Goal: Task Accomplishment & Management: Complete application form

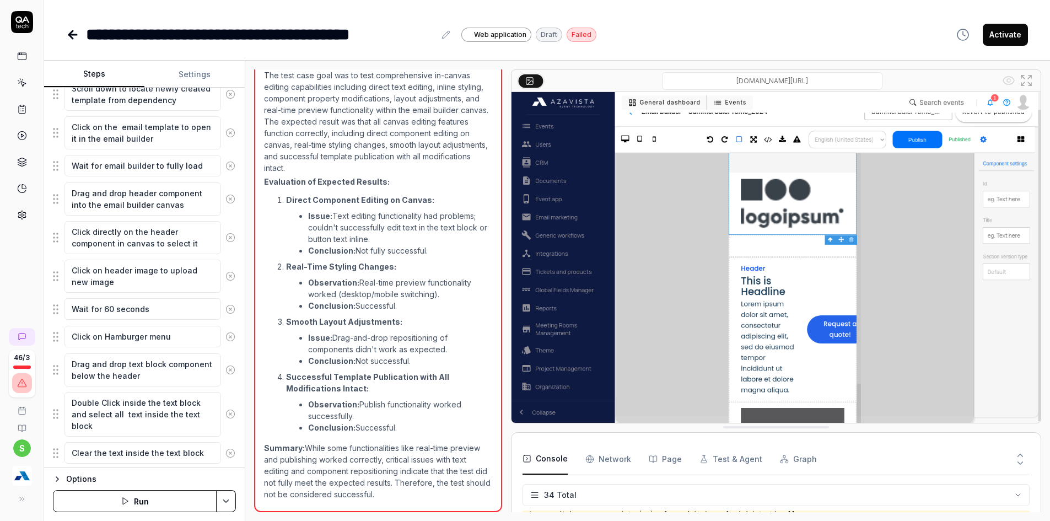
scroll to position [469, 0]
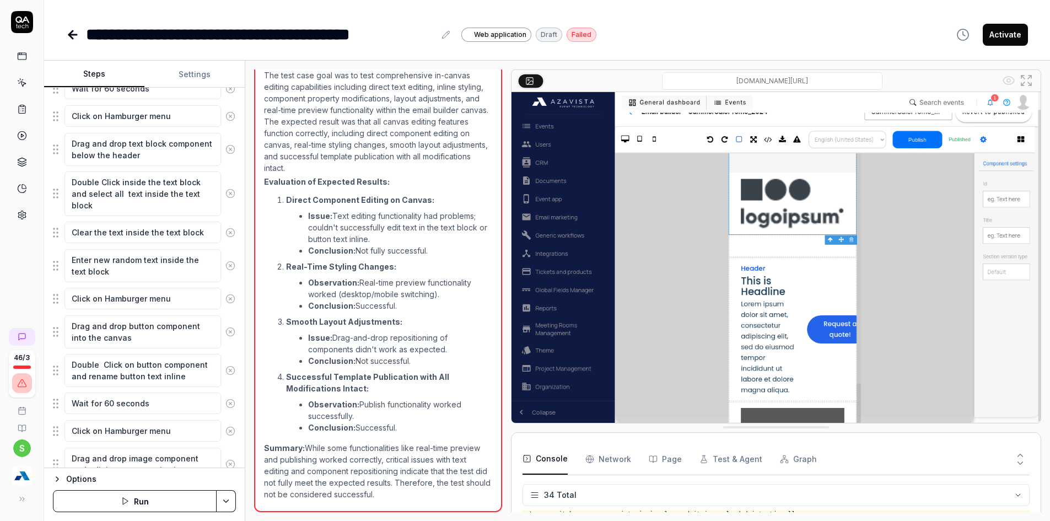
click at [22, 482] on img "button" at bounding box center [22, 476] width 20 height 20
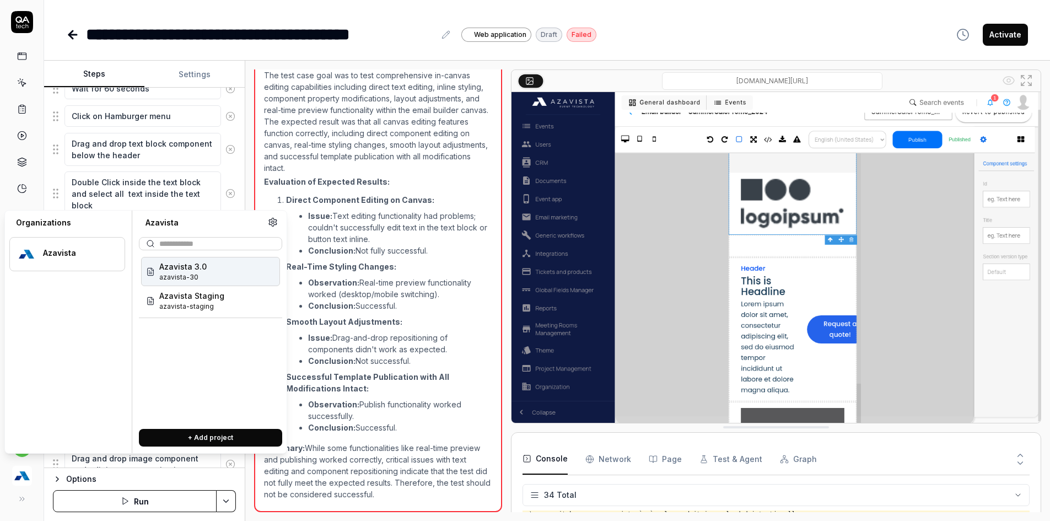
click at [273, 514] on div "Open browser 12:45:02 devk8s [URL][DOMAIN_NAME] Scroll down to locate newly cre…" at bounding box center [647, 291] width 805 height 460
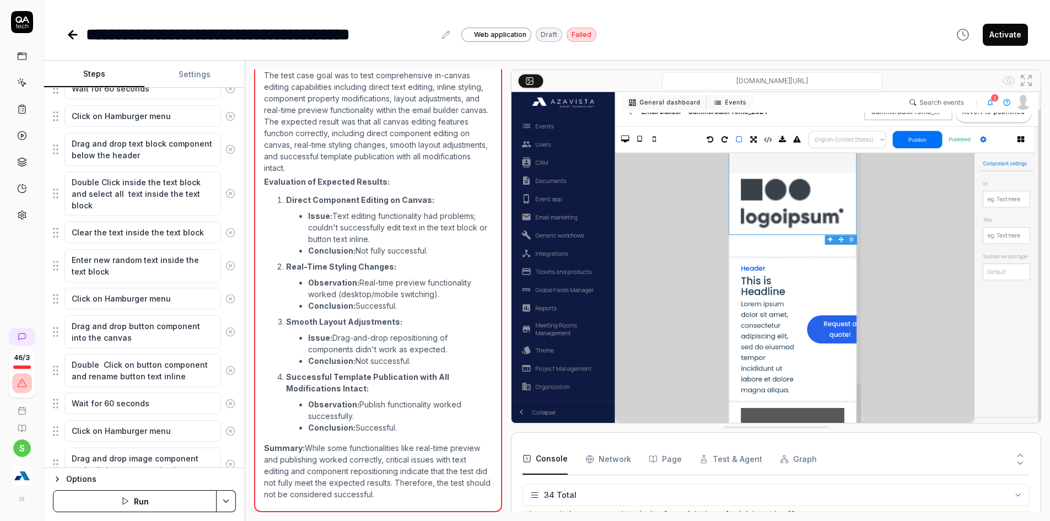
click at [71, 28] on icon at bounding box center [72, 34] width 13 height 13
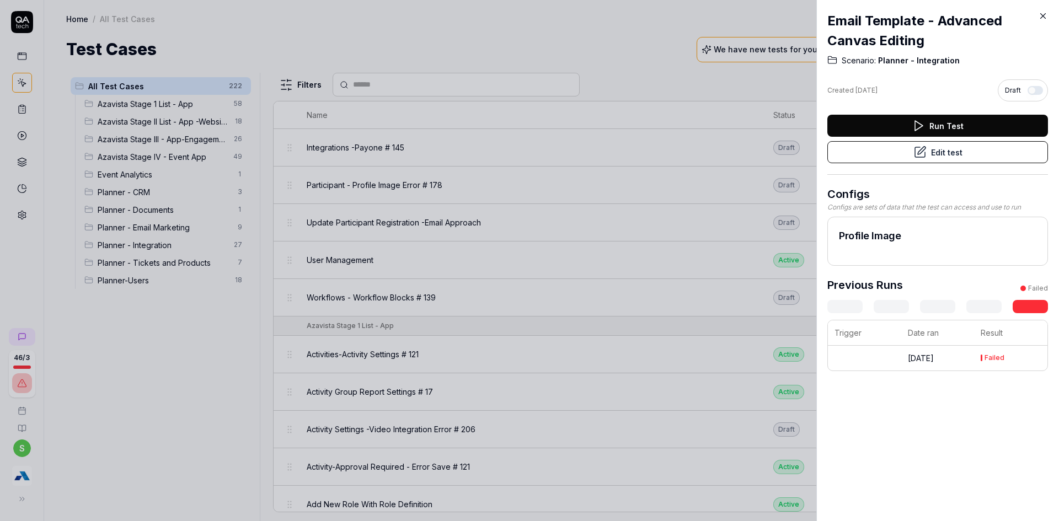
click at [880, 152] on button "Edit test" at bounding box center [937, 152] width 221 height 22
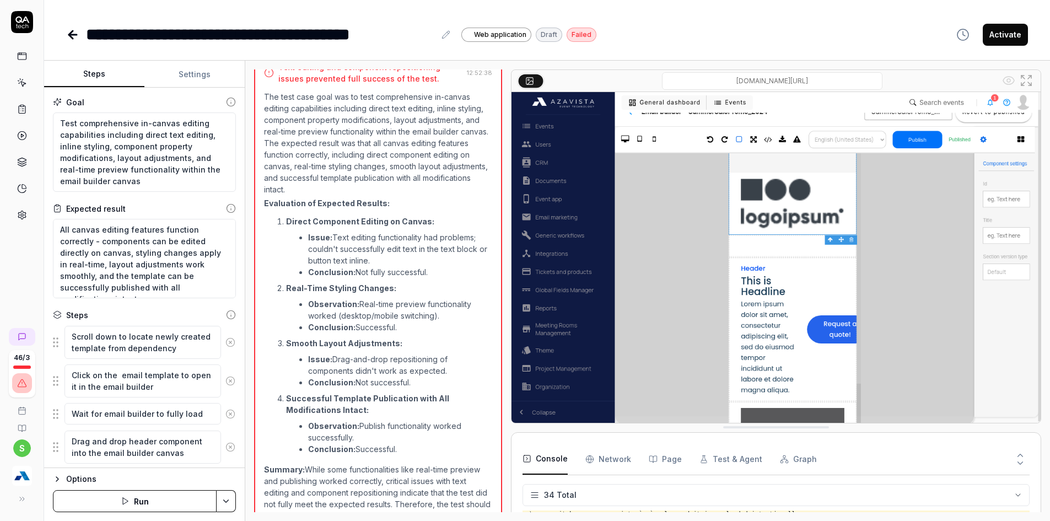
scroll to position [1145, 0]
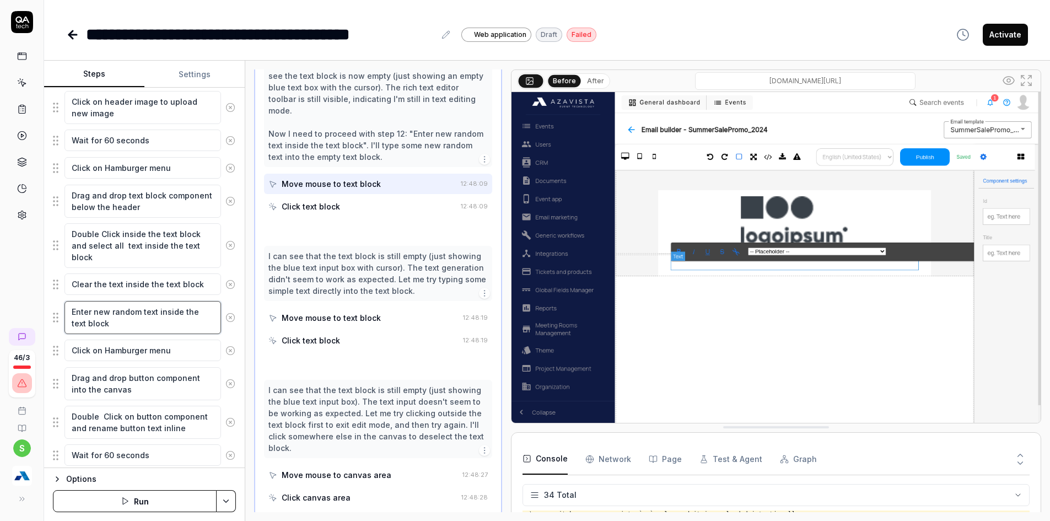
scroll to position [540, 0]
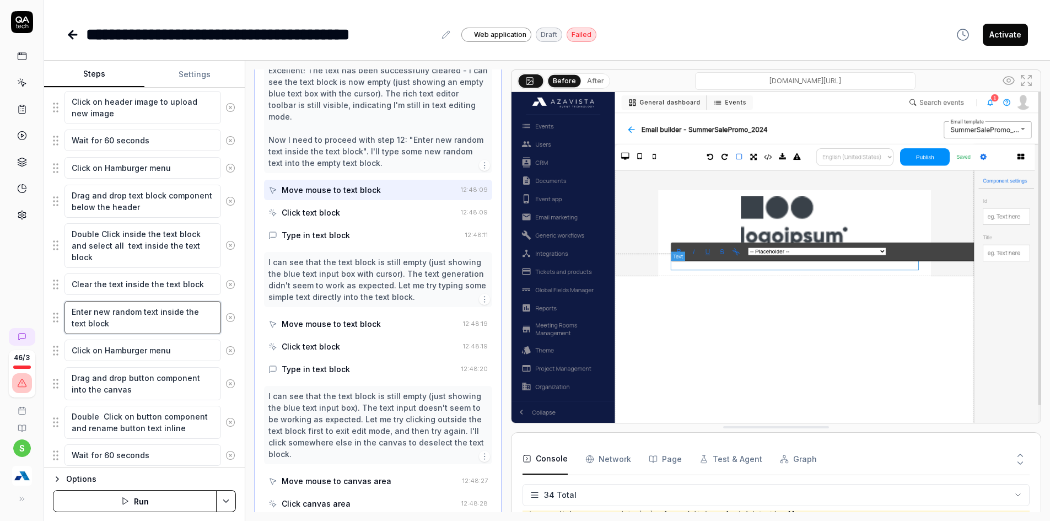
drag, startPoint x: 73, startPoint y: 312, endPoint x: 121, endPoint y: 321, distance: 48.9
click at [121, 321] on textarea "Enter new random text inside the text block" at bounding box center [143, 317] width 157 height 33
click at [201, 283] on textarea "Clear the text inside the text block" at bounding box center [143, 285] width 157 height 22
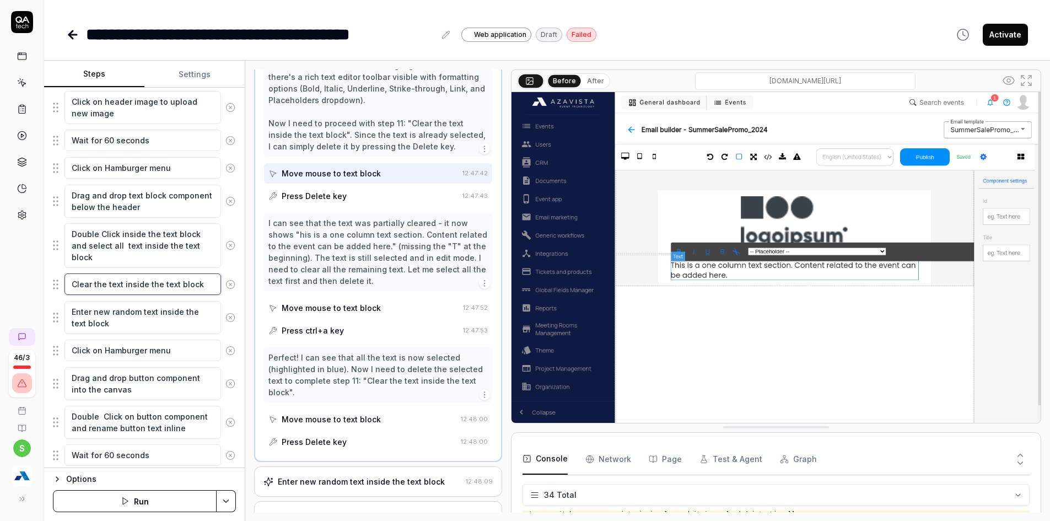
scroll to position [495, 0]
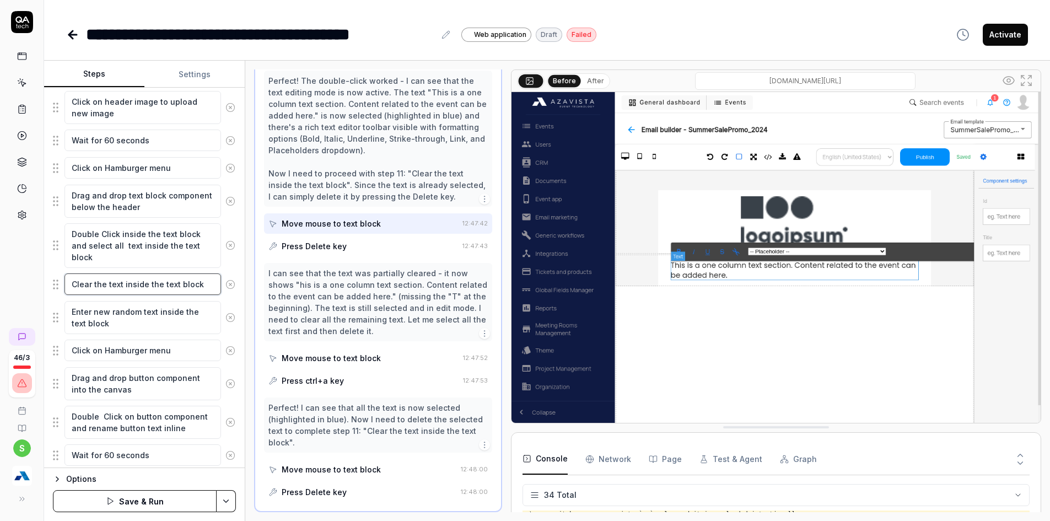
type textarea "*"
type textarea "Clear the text inside the text block"
type textarea "*"
type textarea "Clear the text inside the text block a"
type textarea "*"
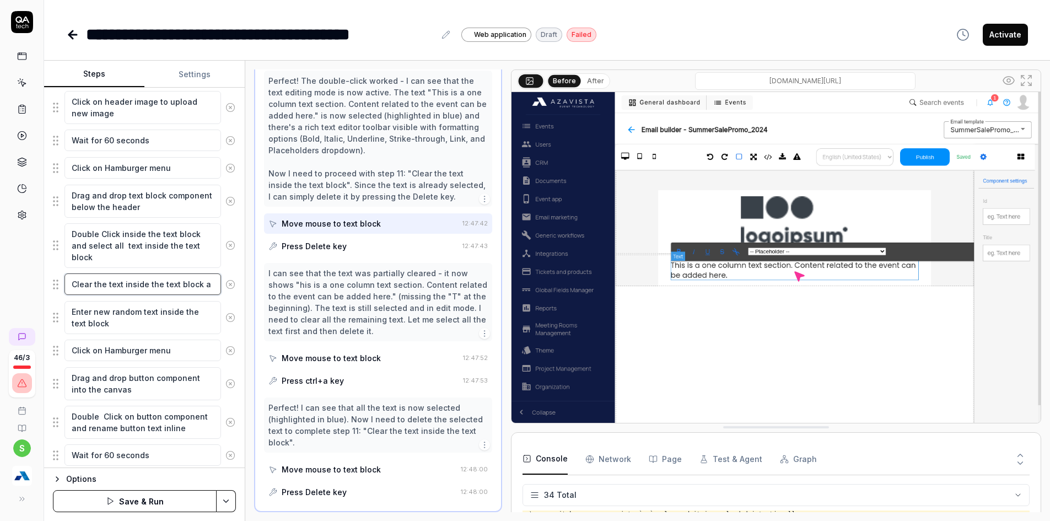
type textarea "Clear the text inside the text block an"
type textarea "*"
type textarea "Clear the text inside the text block and"
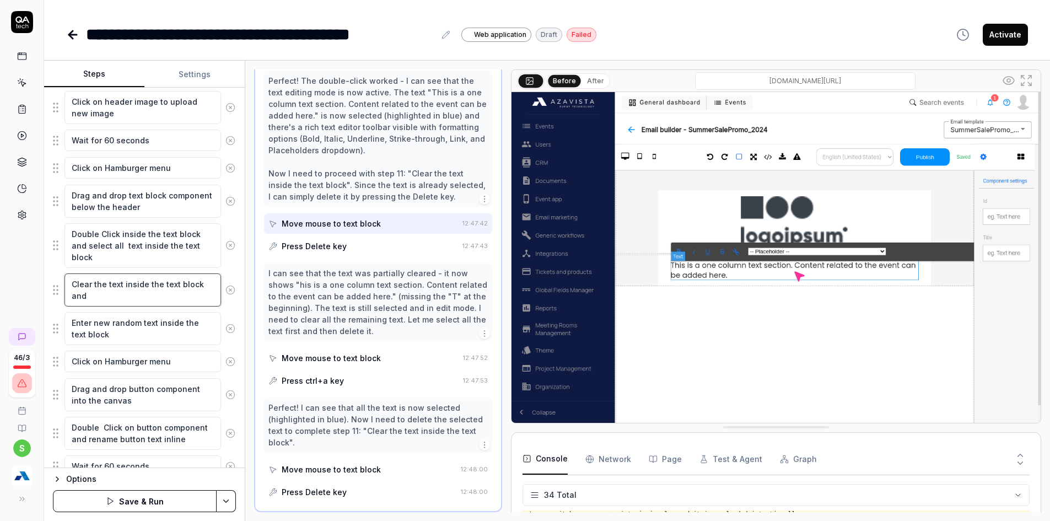
type textarea "*"
type textarea "Clear the text inside the text block and"
paste textarea "Enter new random text inside the text block"
type textarea "*"
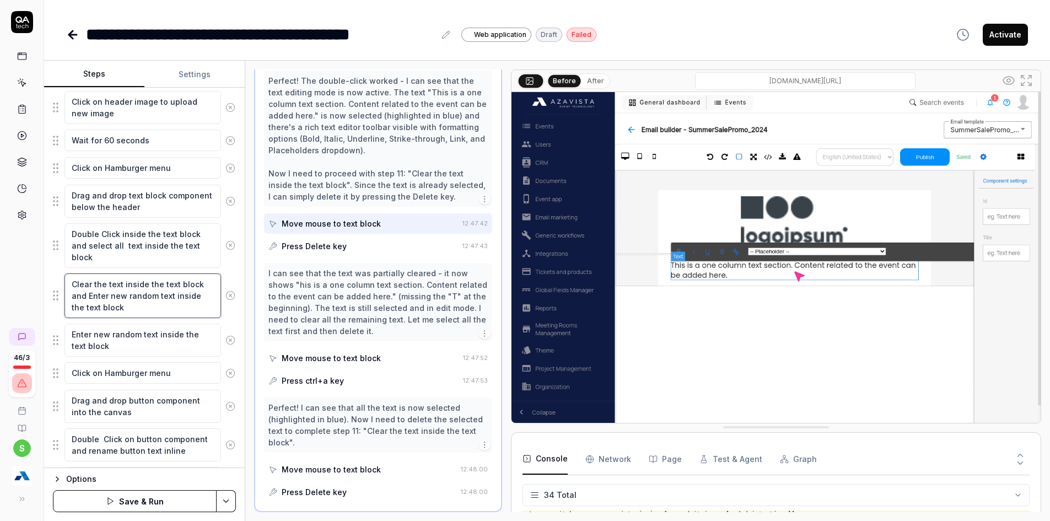
type textarea "Clear the text inside the text block and Enter new random text inside the text …"
click at [226, 340] on icon at bounding box center [231, 340] width 10 height 10
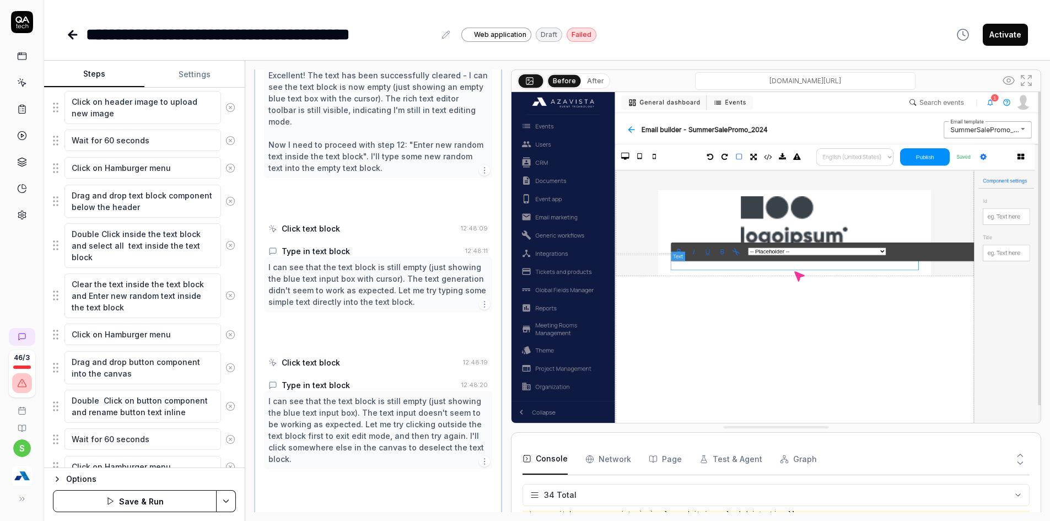
scroll to position [540, 0]
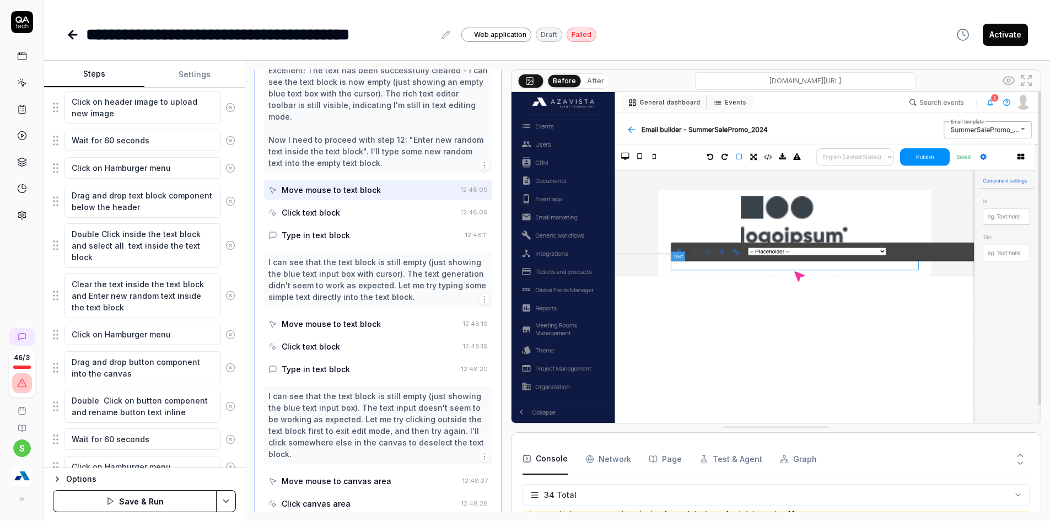
click at [172, 503] on button "Save & Run" at bounding box center [135, 501] width 164 height 22
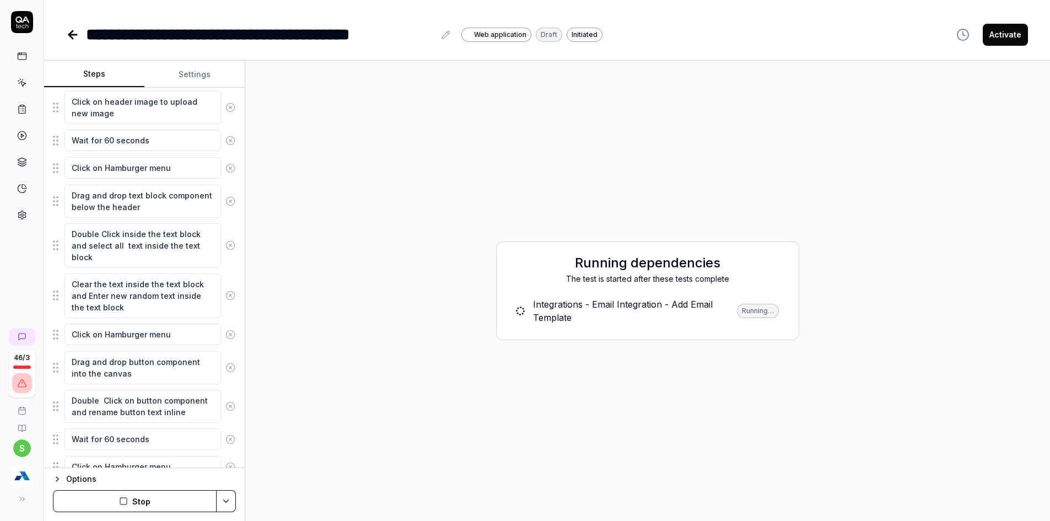
click at [179, 496] on button "Stop" at bounding box center [135, 501] width 164 height 22
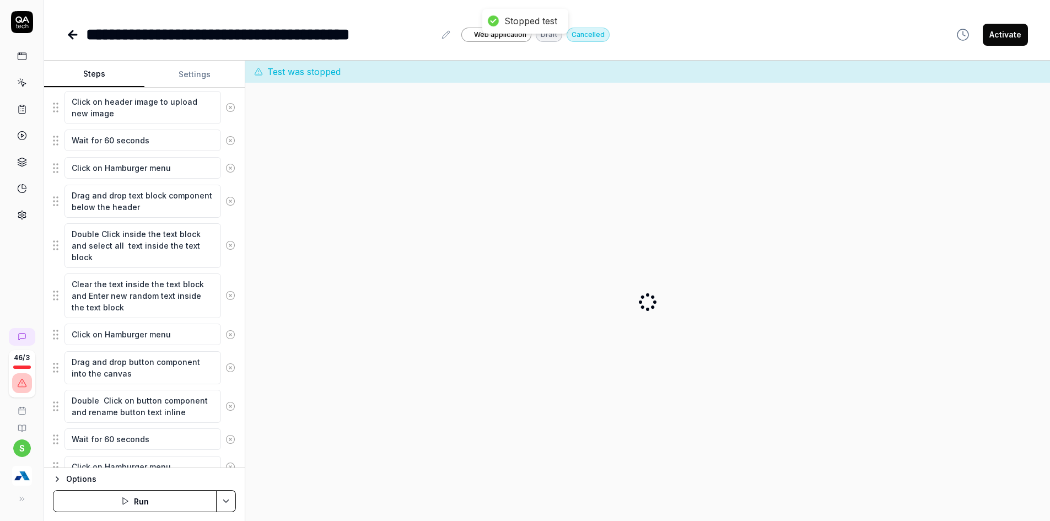
click at [137, 505] on button "Run" at bounding box center [135, 501] width 164 height 22
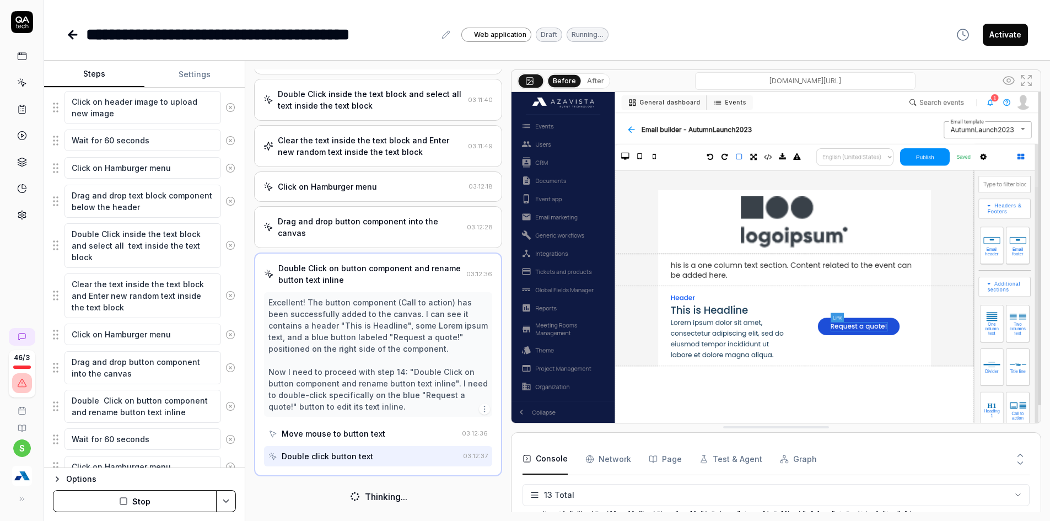
scroll to position [412, 0]
click at [387, 133] on div "Clear the text inside the text block and Enter new random text inside the text …" at bounding box center [378, 147] width 248 height 42
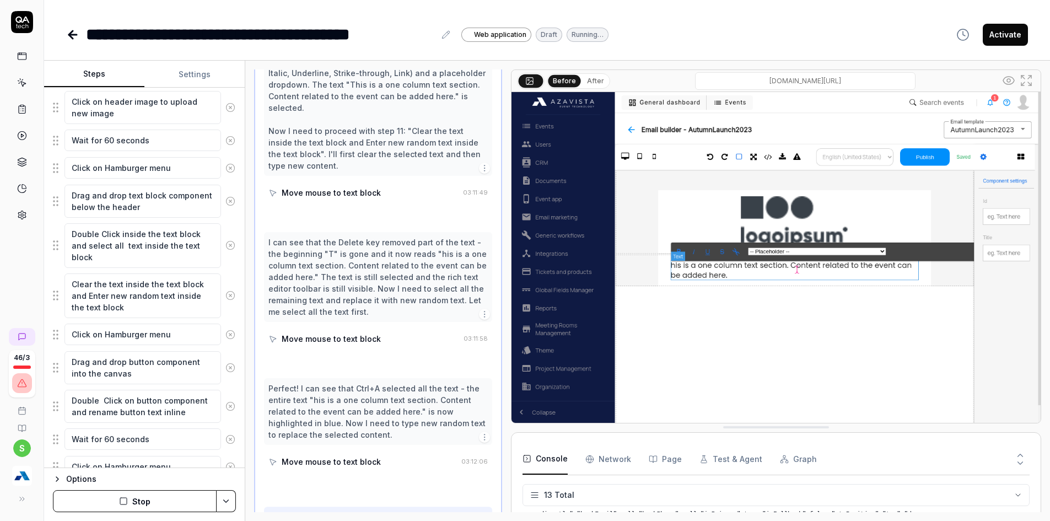
scroll to position [564, 0]
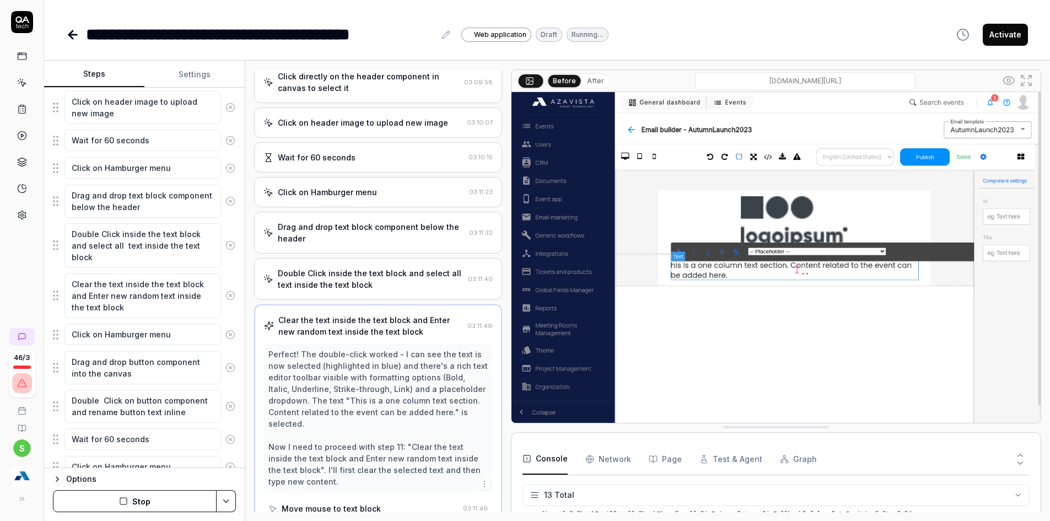
click at [325, 274] on div "Double Click inside the text block and select all text inside the text block" at bounding box center [371, 278] width 186 height 23
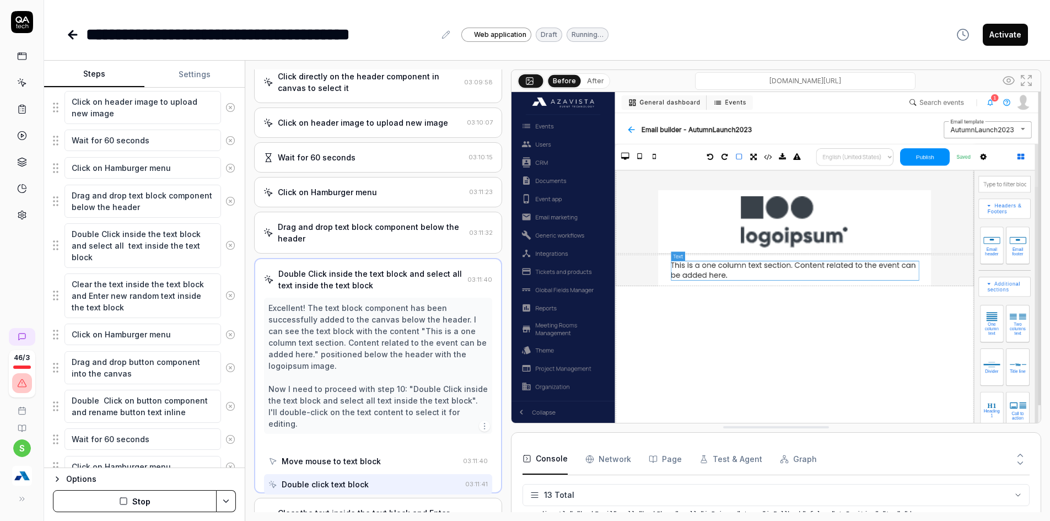
scroll to position [203, 0]
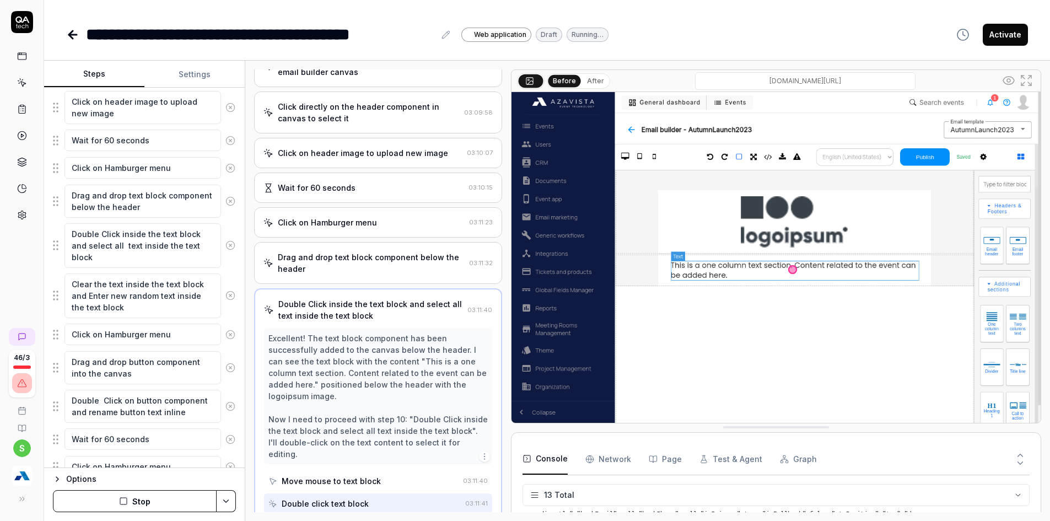
click at [598, 78] on button "After" at bounding box center [596, 81] width 26 height 12
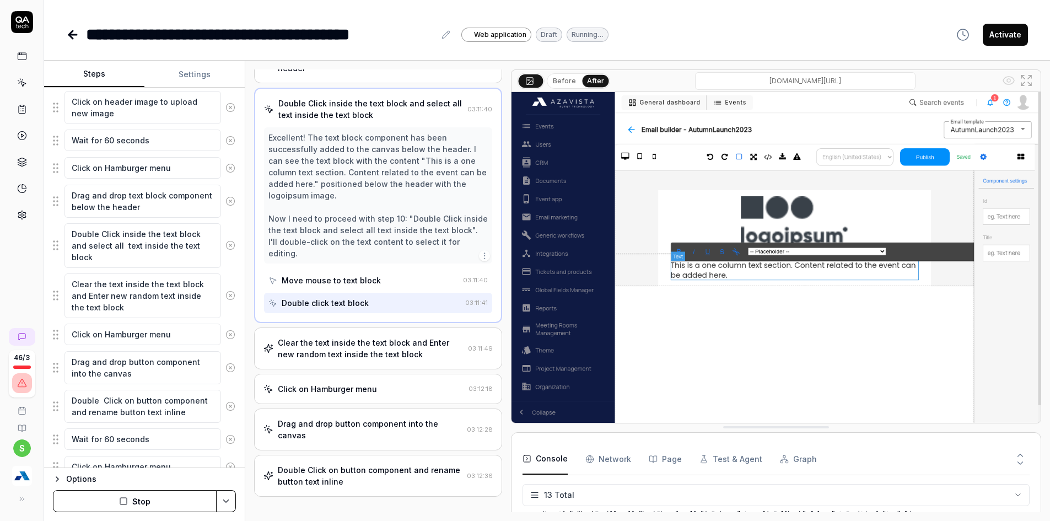
scroll to position [412, 0]
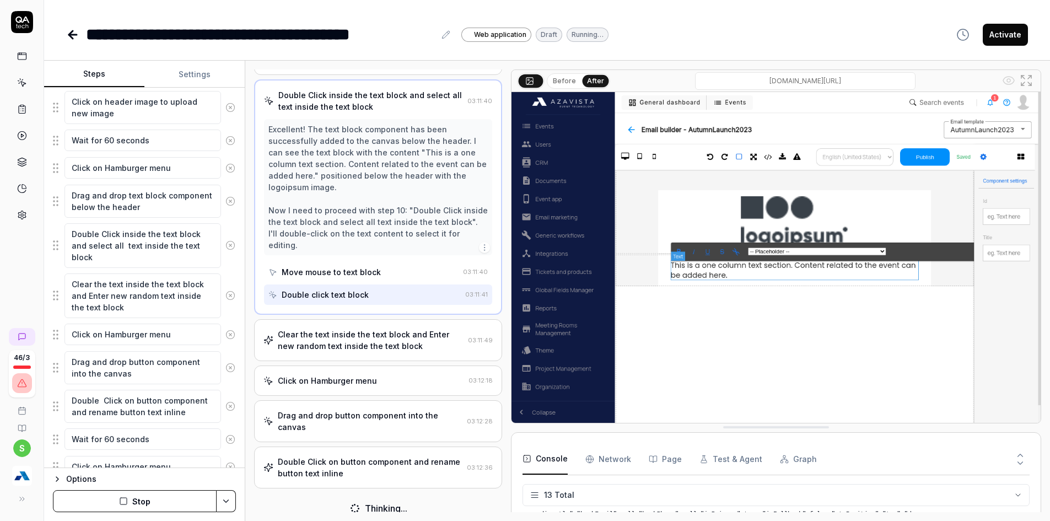
click at [360, 319] on div "Clear the text inside the text block and Enter new random text inside the text …" at bounding box center [378, 340] width 248 height 42
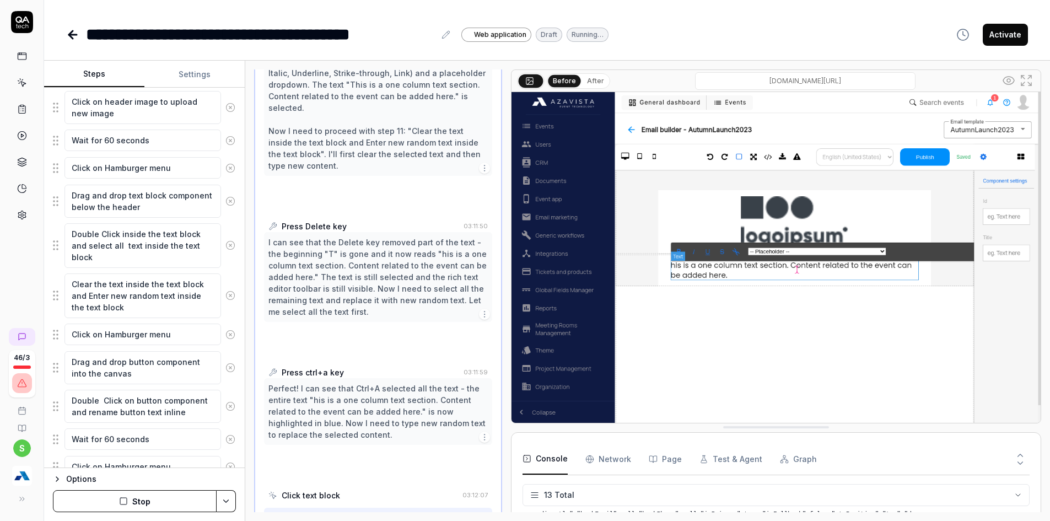
scroll to position [564, 0]
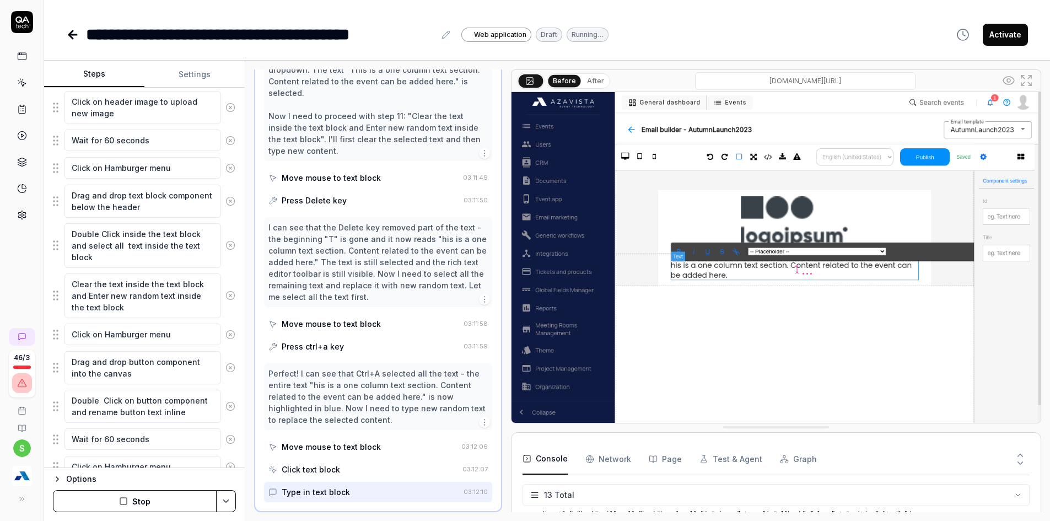
click at [162, 496] on button "Stop" at bounding box center [135, 501] width 164 height 22
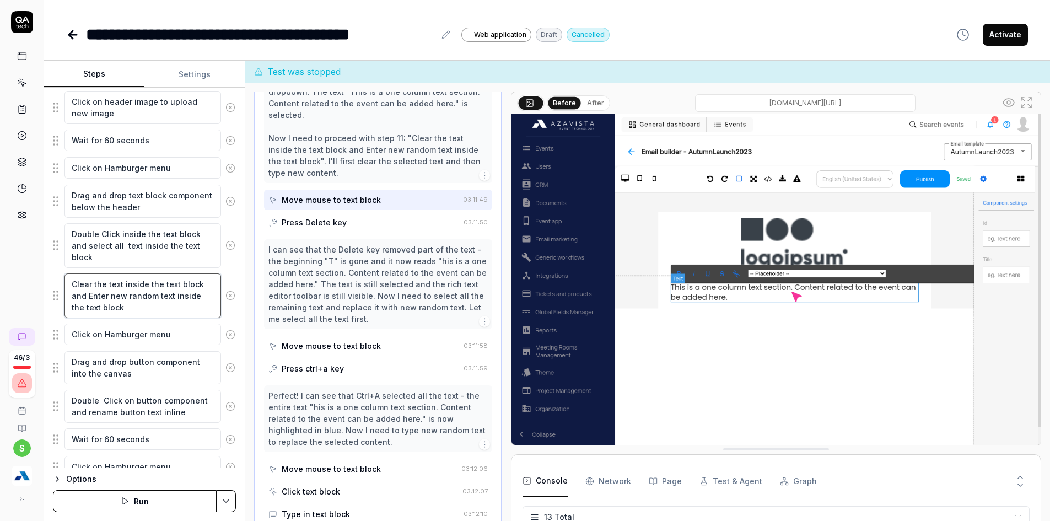
drag, startPoint x: 71, startPoint y: 294, endPoint x: 131, endPoint y: 308, distance: 62.1
click at [131, 308] on textarea "Clear the text inside the text block and Enter new random text inside the text …" at bounding box center [143, 296] width 157 height 45
type textarea "*"
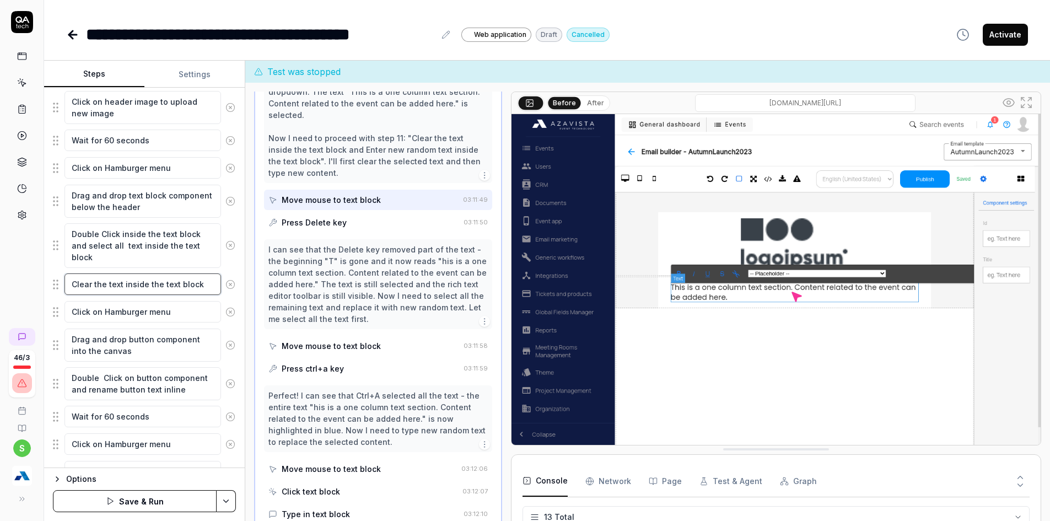
type textarea "Clear the text inside the text block"
click at [156, 502] on button "Save & Run" at bounding box center [135, 501] width 164 height 22
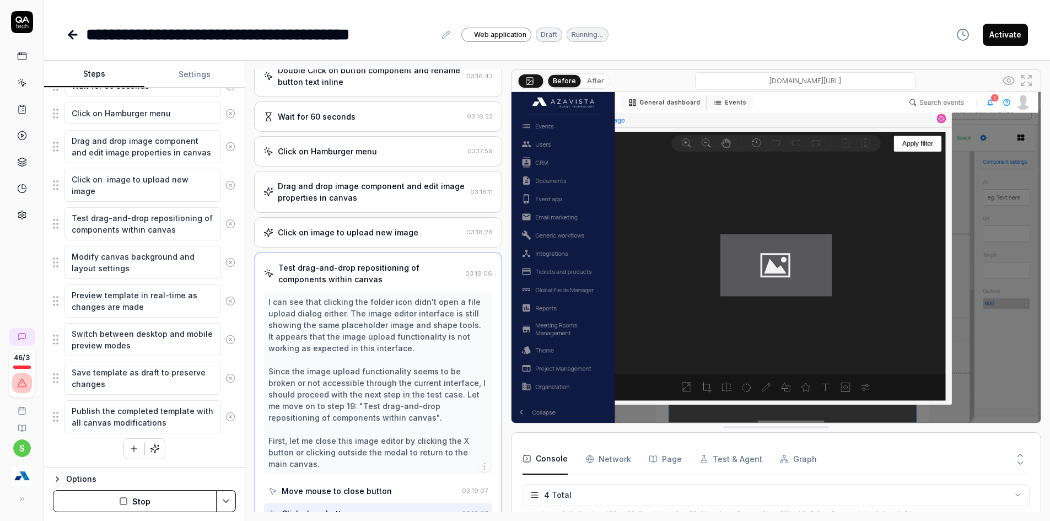
scroll to position [469, 0]
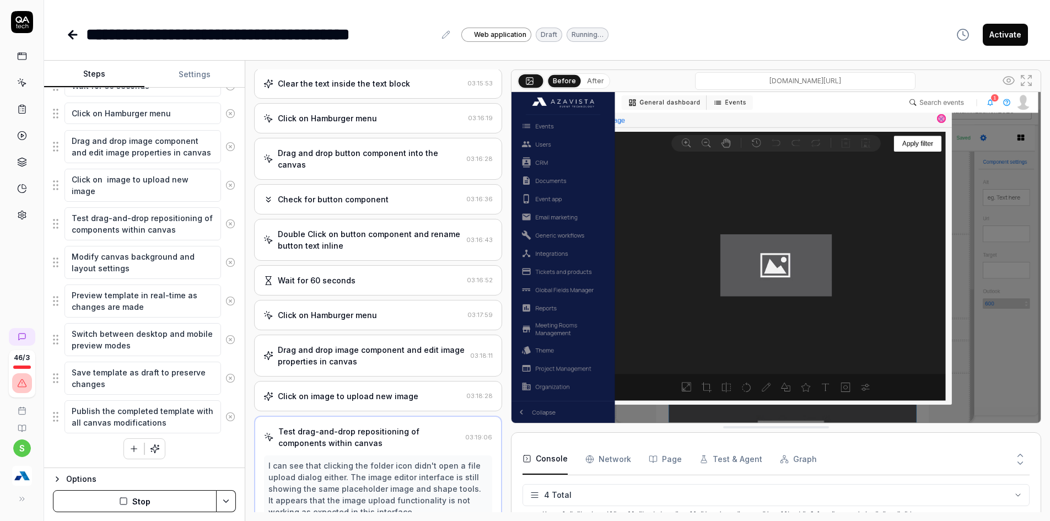
click at [357, 243] on div "Double Click on button component and rename button text inline" at bounding box center [370, 239] width 184 height 23
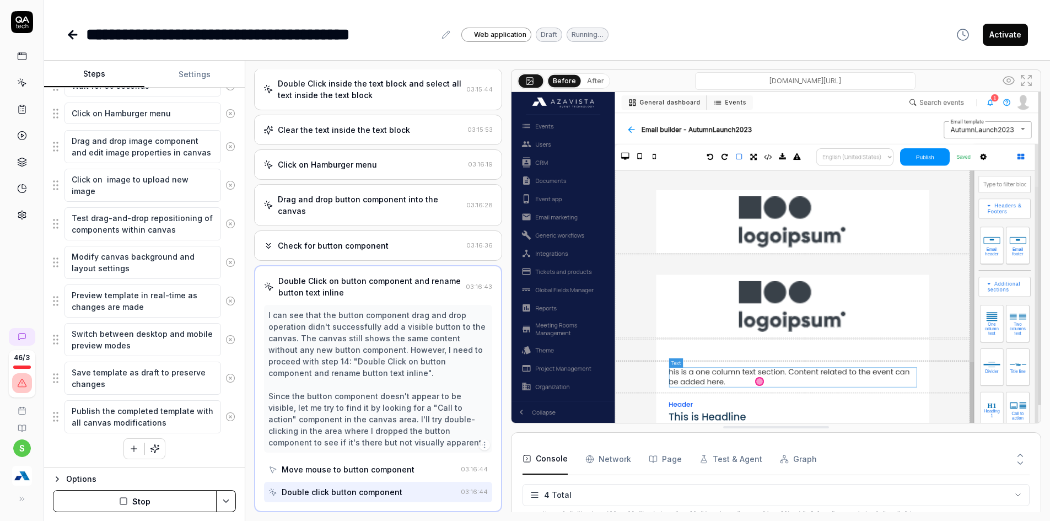
click at [356, 239] on div "Check for button component 03:16:36" at bounding box center [378, 245] width 248 height 30
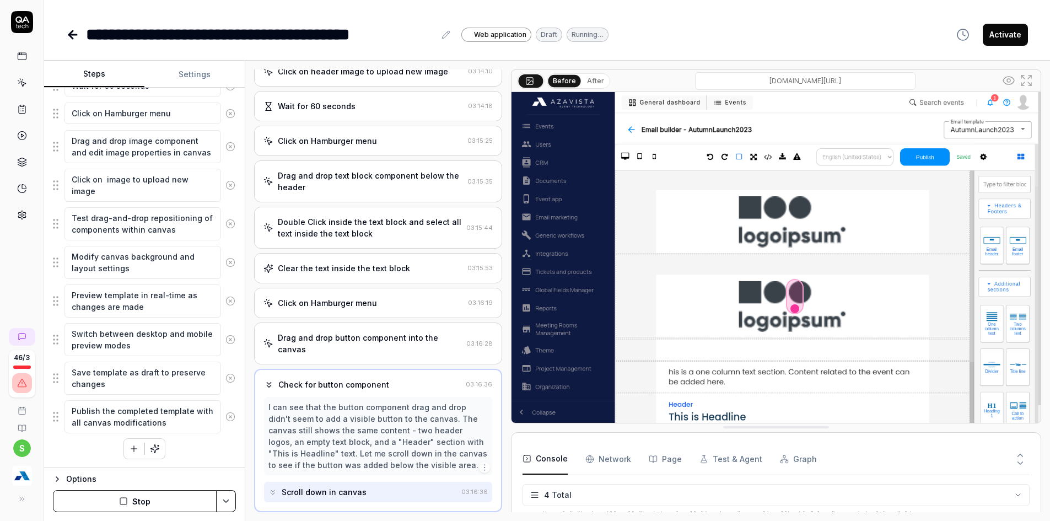
click at [350, 303] on div "Click on Hamburger menu" at bounding box center [327, 303] width 99 height 12
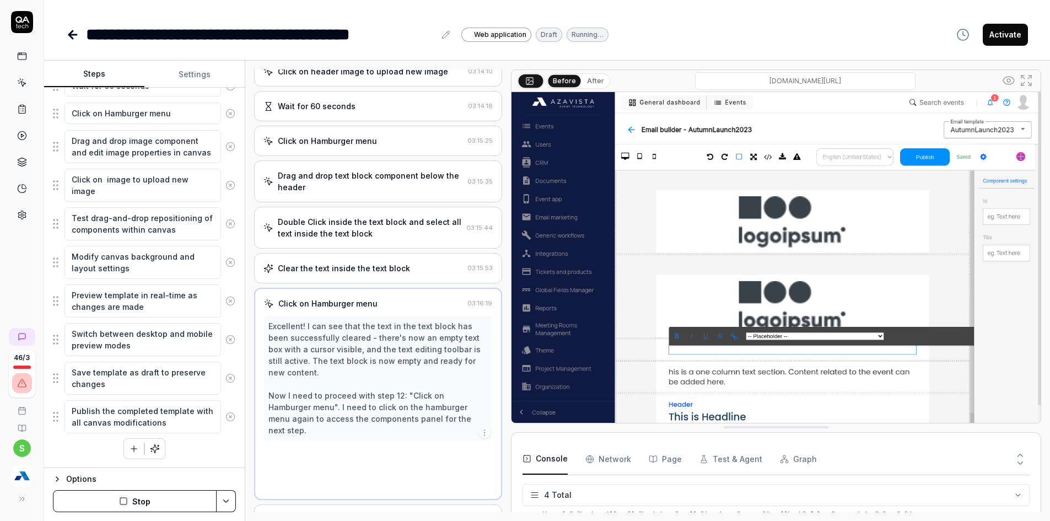
scroll to position [261, 0]
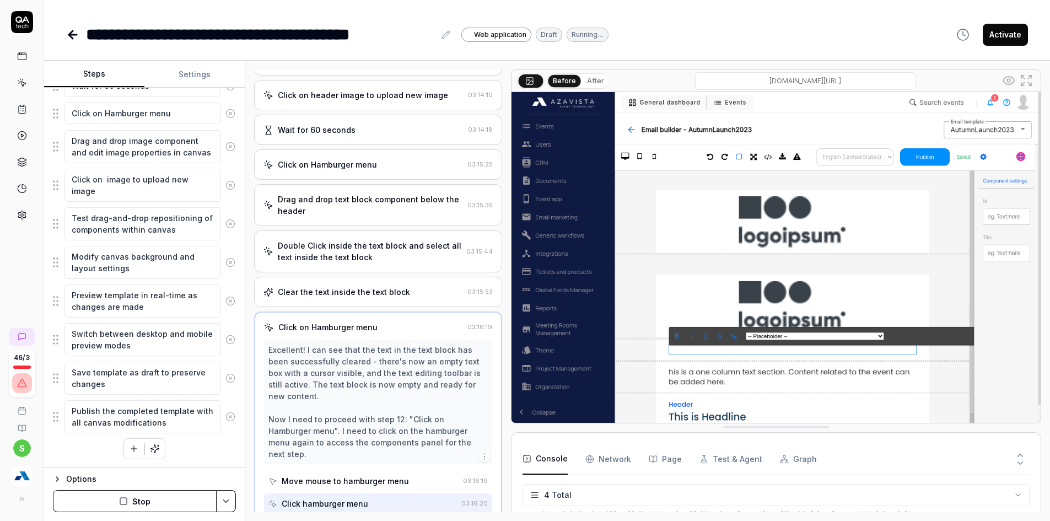
click at [360, 256] on div "Double Click inside the text block and select all text inside the text block" at bounding box center [370, 251] width 184 height 23
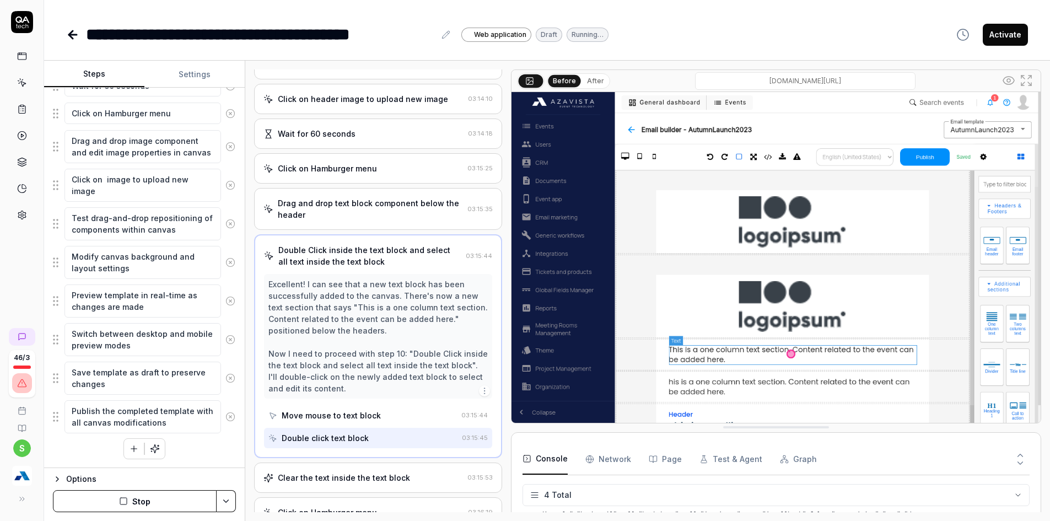
scroll to position [368, 0]
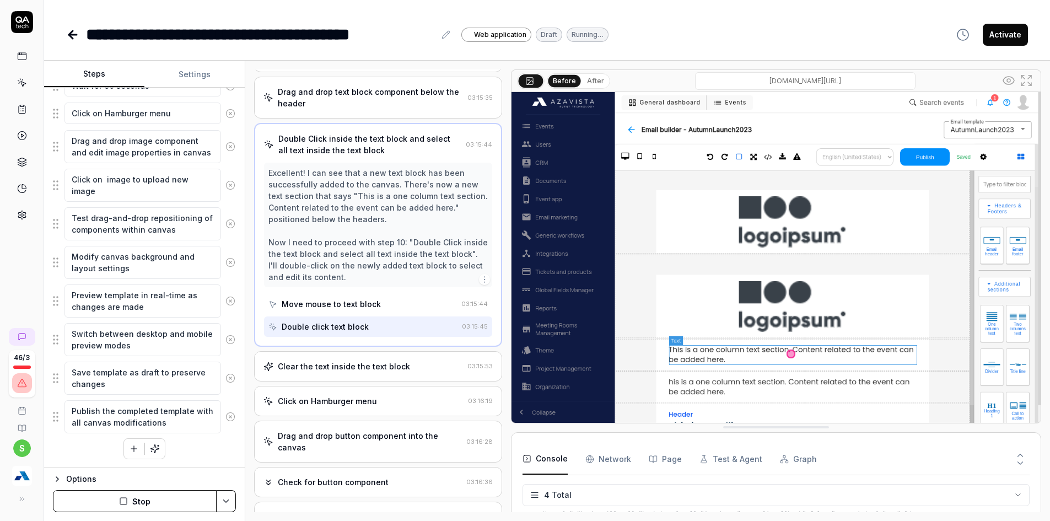
click at [324, 378] on div "Clear the text inside the text block 03:15:53" at bounding box center [378, 366] width 248 height 30
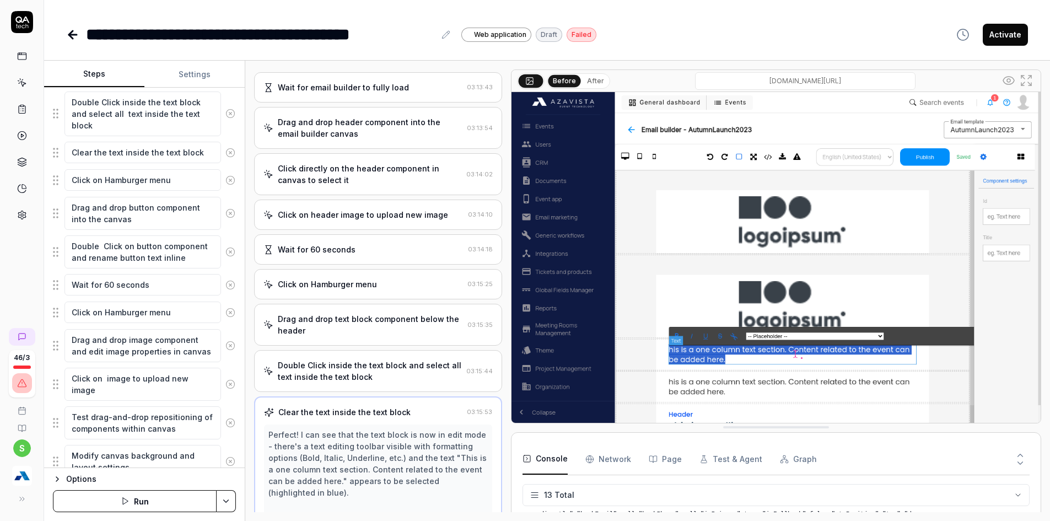
scroll to position [472, 0]
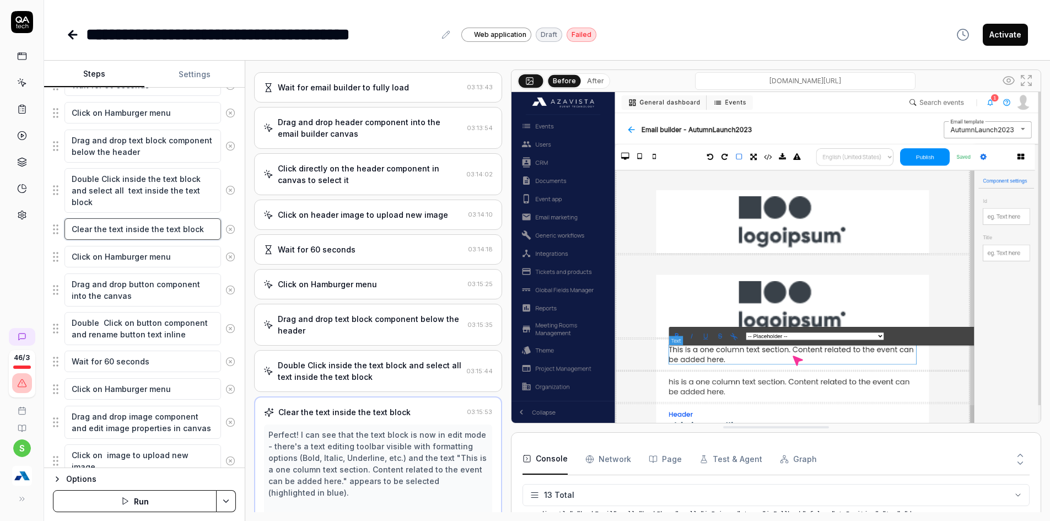
click at [199, 227] on textarea "Clear the text inside the text block" at bounding box center [143, 229] width 157 height 22
type textarea "*"
type textarea "Clear the text inside the text block"
type textarea "*"
type textarea "Clear the text inside the text bloc"
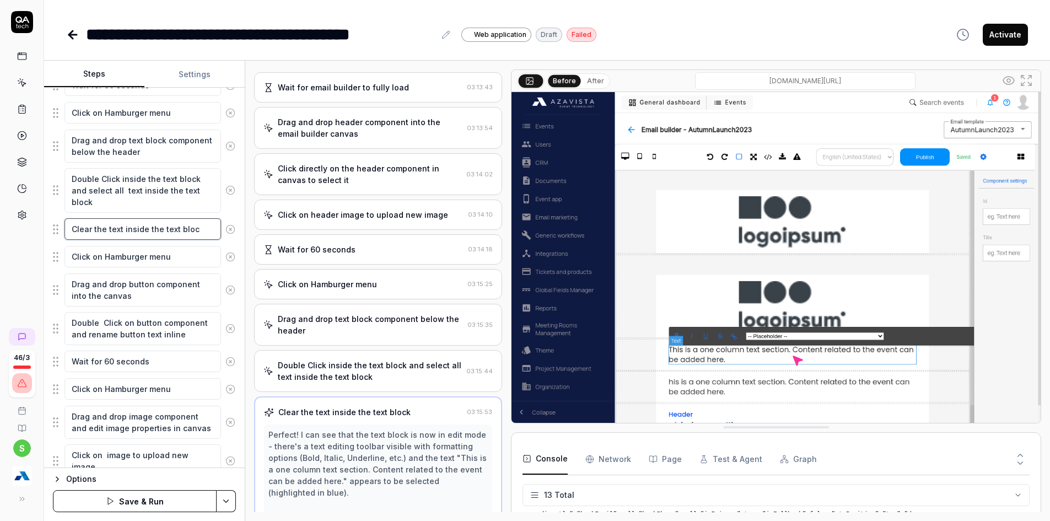
type textarea "*"
type textarea "Clear the text inside the text blo"
type textarea "*"
type textarea "Clear the text inside the text bl"
type textarea "*"
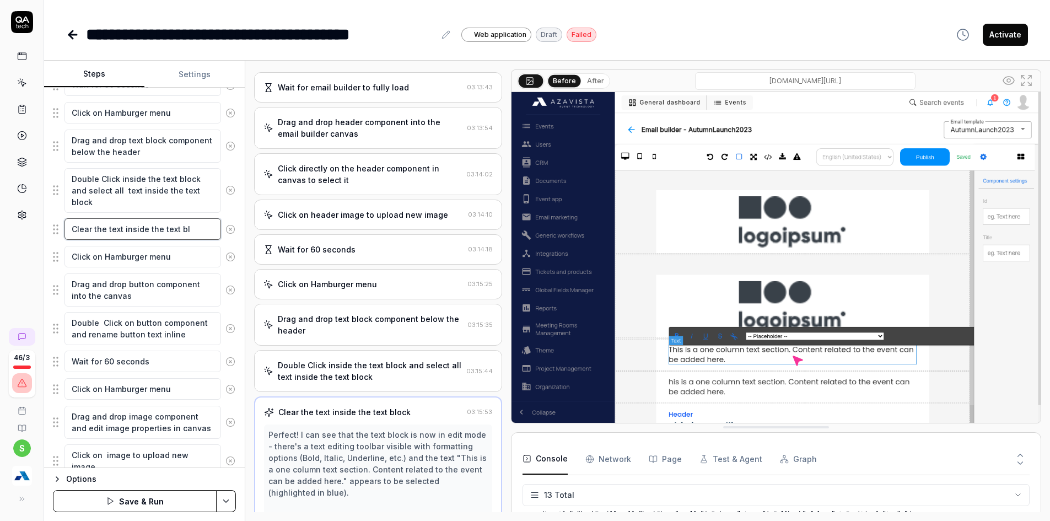
type textarea "Clear the text inside the text b"
type textarea "*"
type textarea "Clear the text inside the text"
type textarea "*"
type textarea "Clear the text inside the text"
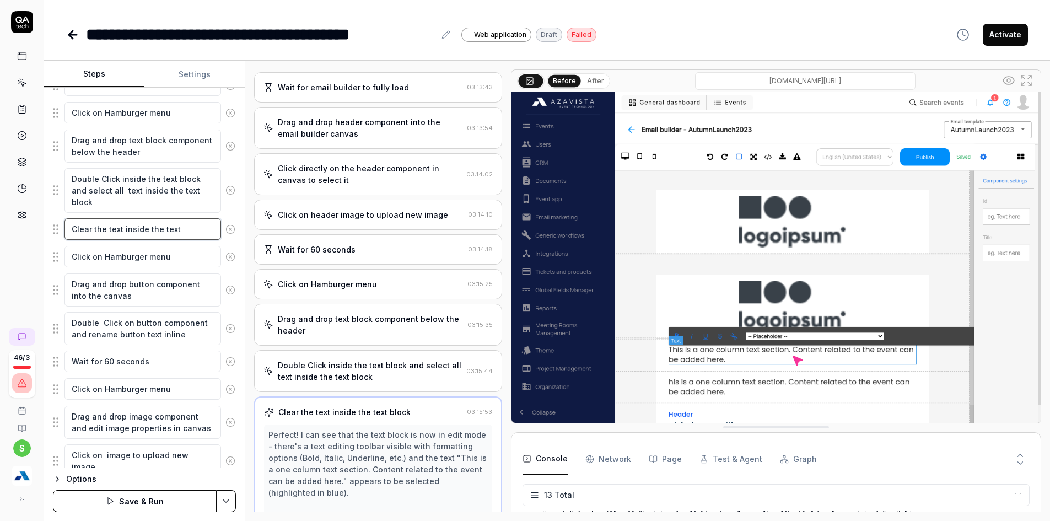
type textarea "*"
type textarea "Clear the text inside the tex"
type textarea "*"
type textarea "Clear the text inside the te"
type textarea "*"
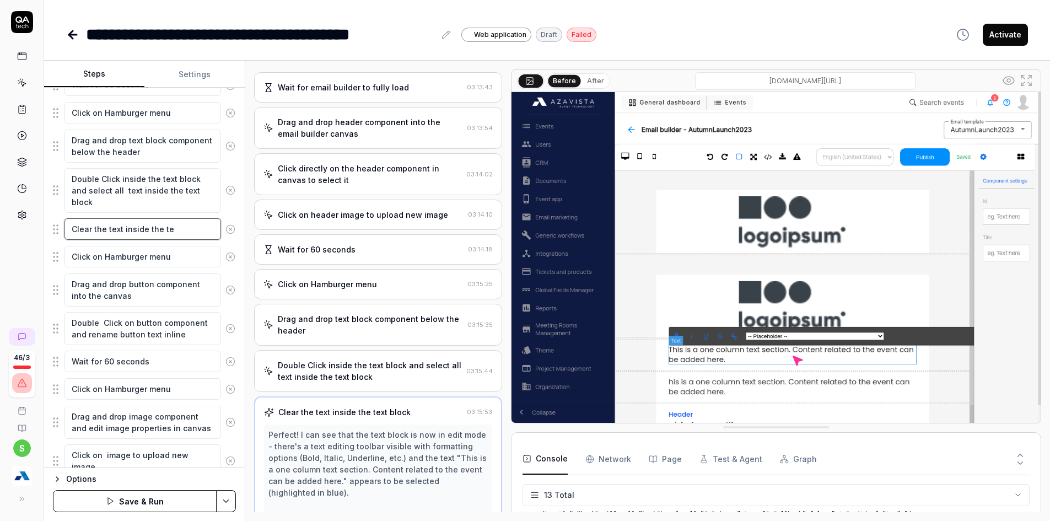
type textarea "Clear the text inside the t"
type textarea "*"
type textarea "Clear the text inside the"
type textarea "*"
type textarea "Clear the text inside the"
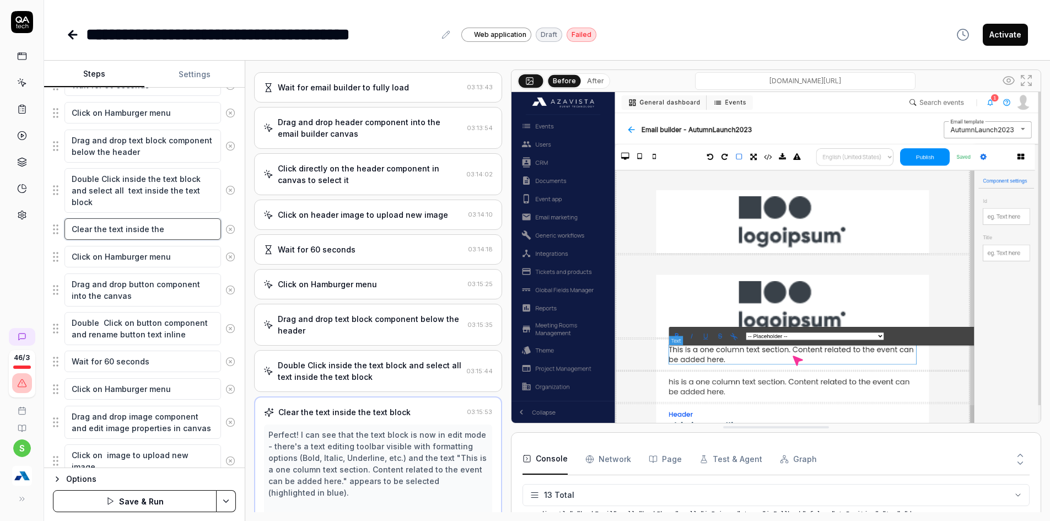
type textarea "*"
type textarea "Clear the text inside th"
type textarea "*"
type textarea "Clear the text inside t"
type textarea "*"
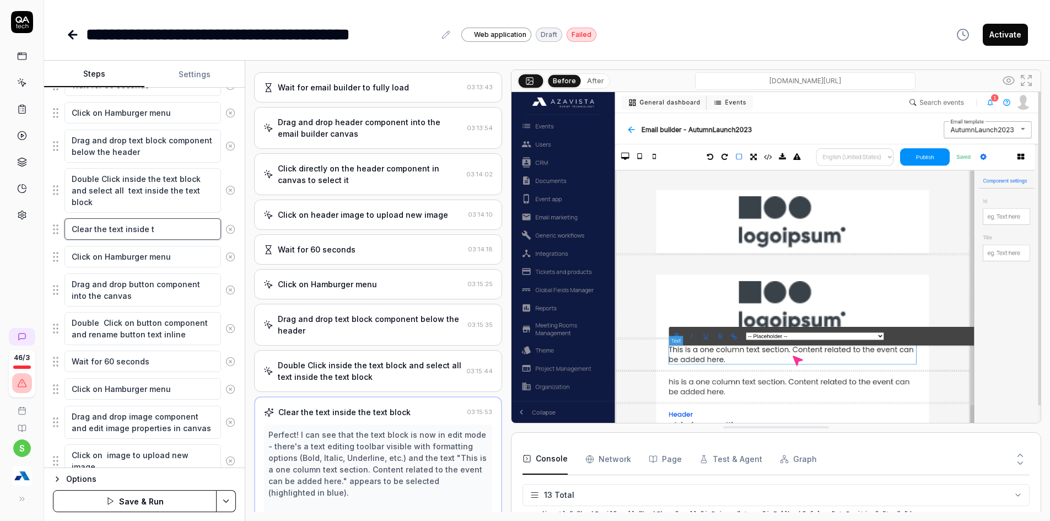
type textarea "Clear the text inside"
type textarea "*"
type textarea "Clear the text inside"
type textarea "*"
type textarea "Clear the text insid"
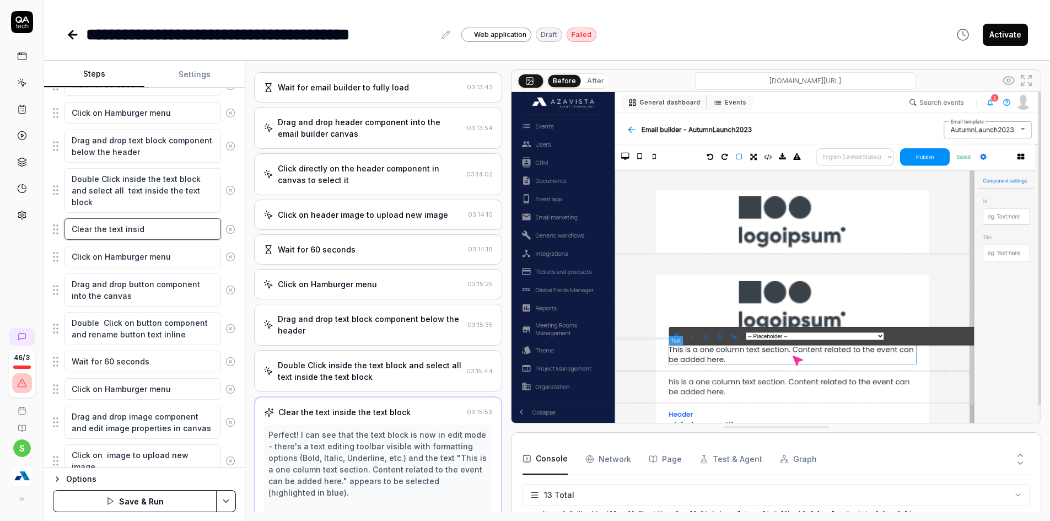
type textarea "*"
type textarea "Clear the text insi"
type textarea "*"
type textarea "Clear the text ins"
type textarea "*"
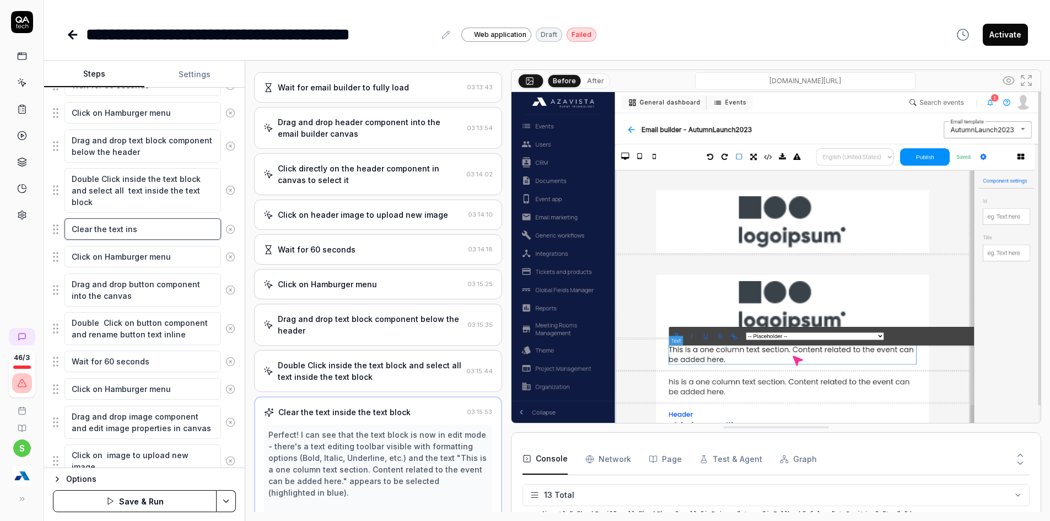
type textarea "Clear the text in"
type textarea "*"
type textarea "Clear the text i"
type textarea "*"
type textarea "Clear the text"
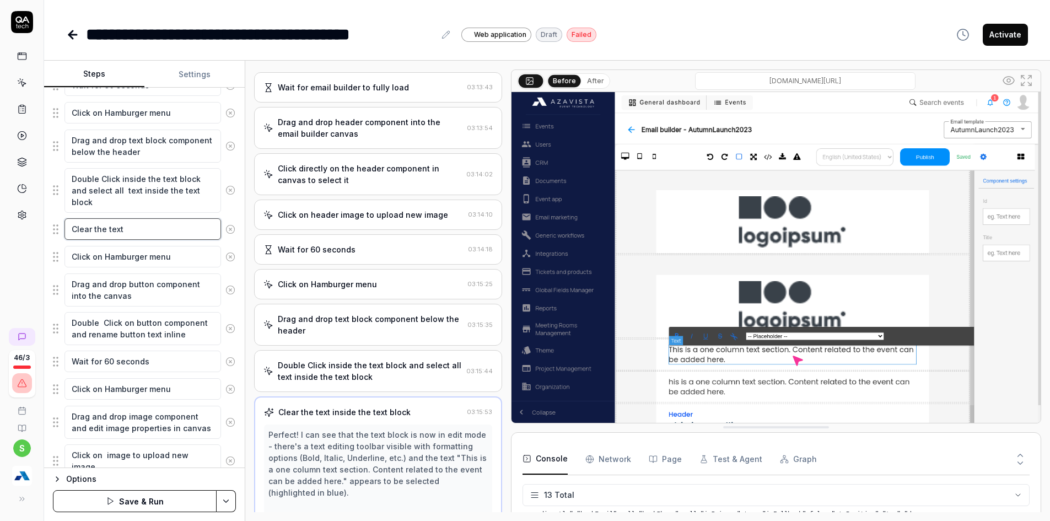
type textarea "*"
type textarea "Clear the text"
type textarea "*"
type textarea "Clear the tex"
type textarea "*"
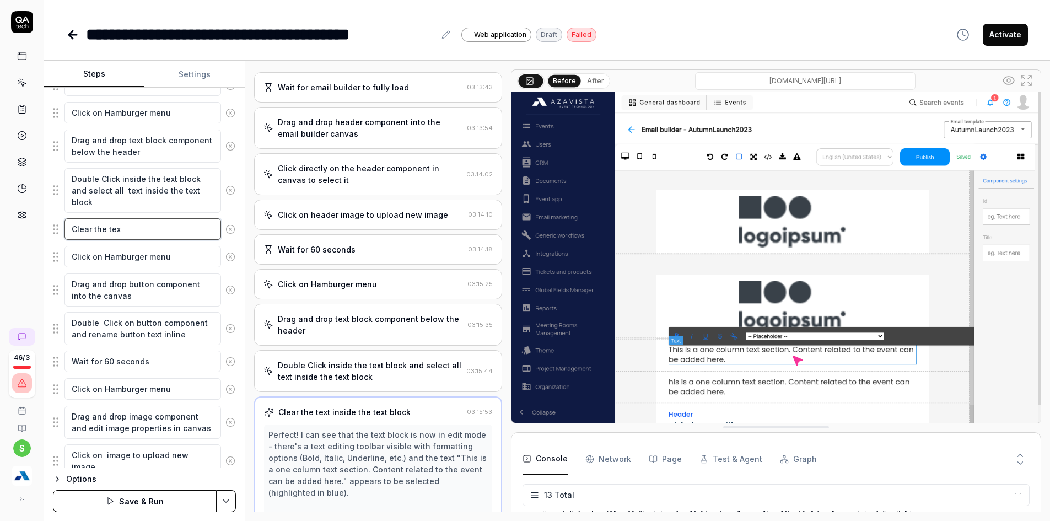
type textarea "Clear the te"
type textarea "*"
type textarea "Clear the t"
type textarea "*"
type textarea "Clear the"
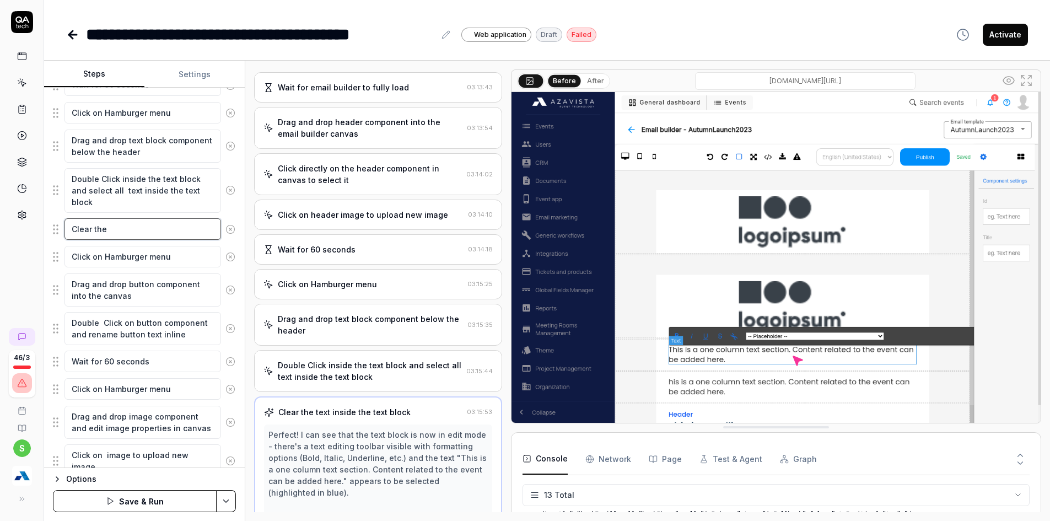
type textarea "*"
type textarea "Clear th"
type textarea "*"
type textarea "Clear t"
type textarea "*"
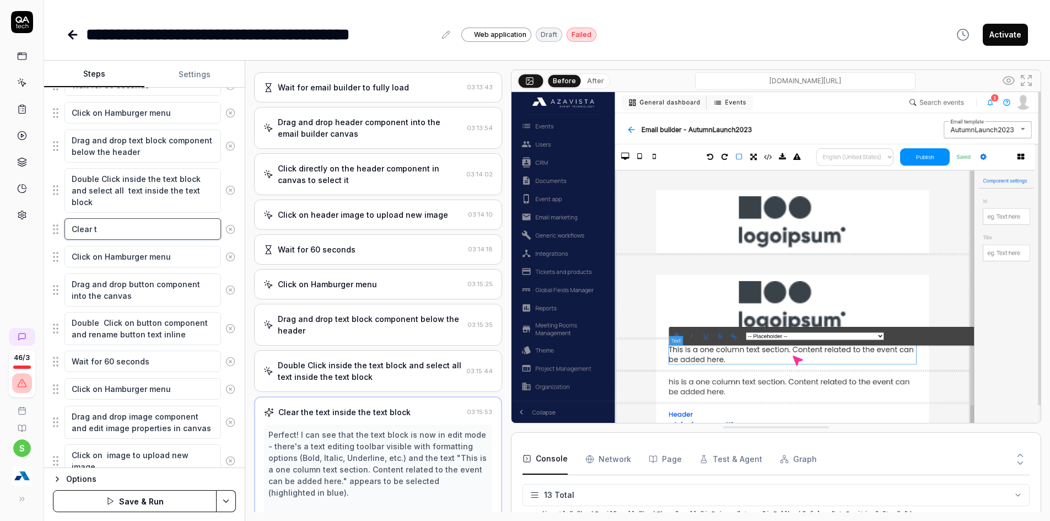
type textarea "Clear"
type textarea "*"
type textarea "Clear"
type textarea "*"
type textarea "Clea"
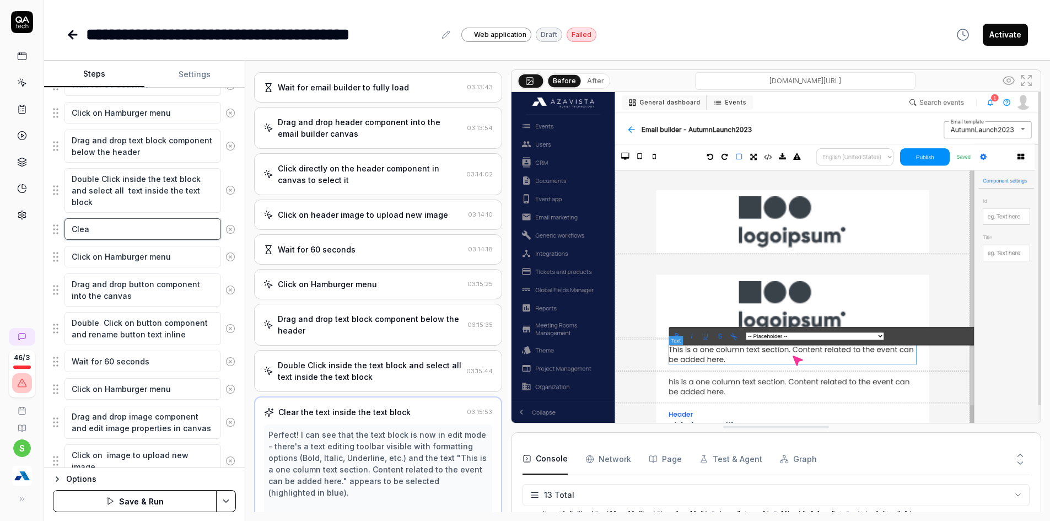
type textarea "*"
type textarea "Cl"
type textarea "*"
type textarea "C"
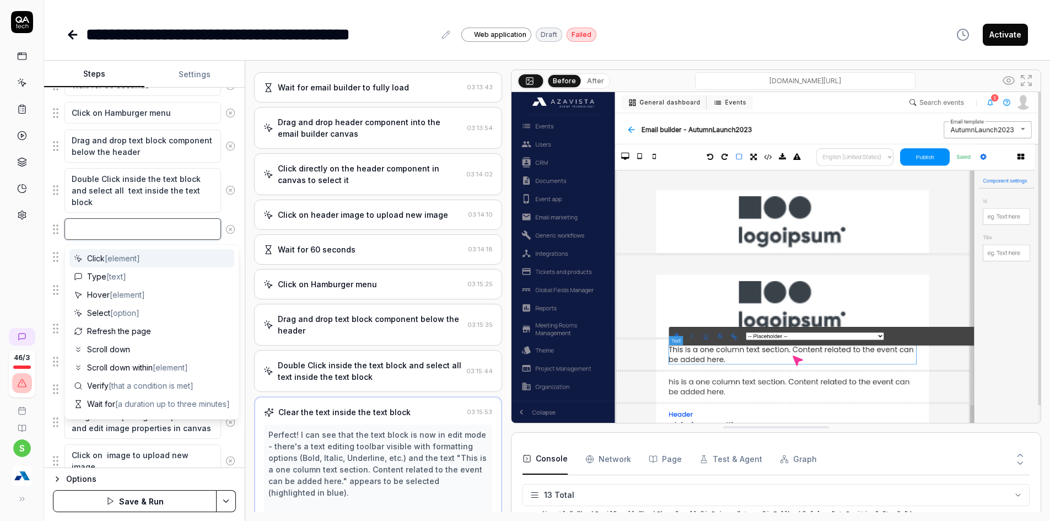
type textarea "*"
type textarea "R"
type textarea "*"
type textarea "Re"
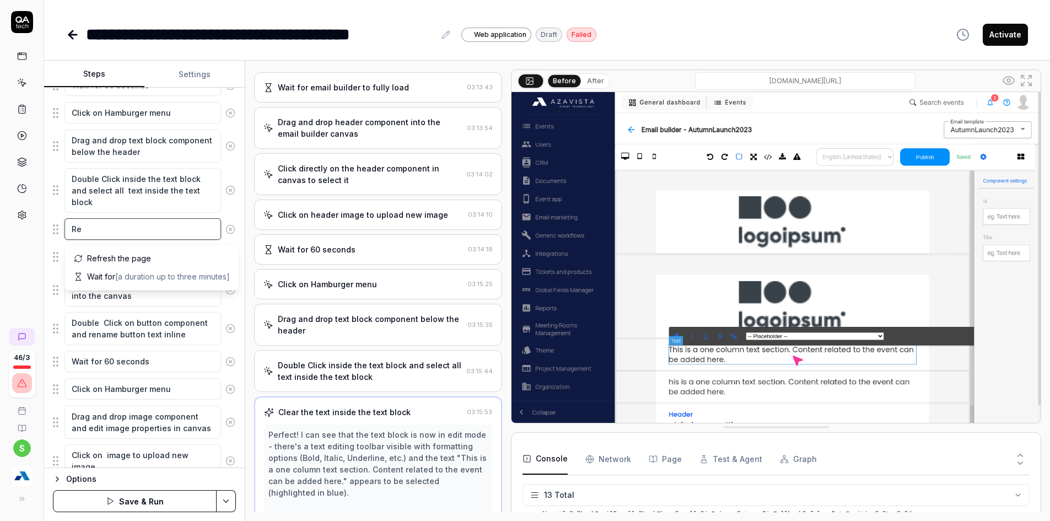
type textarea "*"
type textarea "Reol"
type textarea "*"
type textarea "[PERSON_NAME]"
type textarea "*"
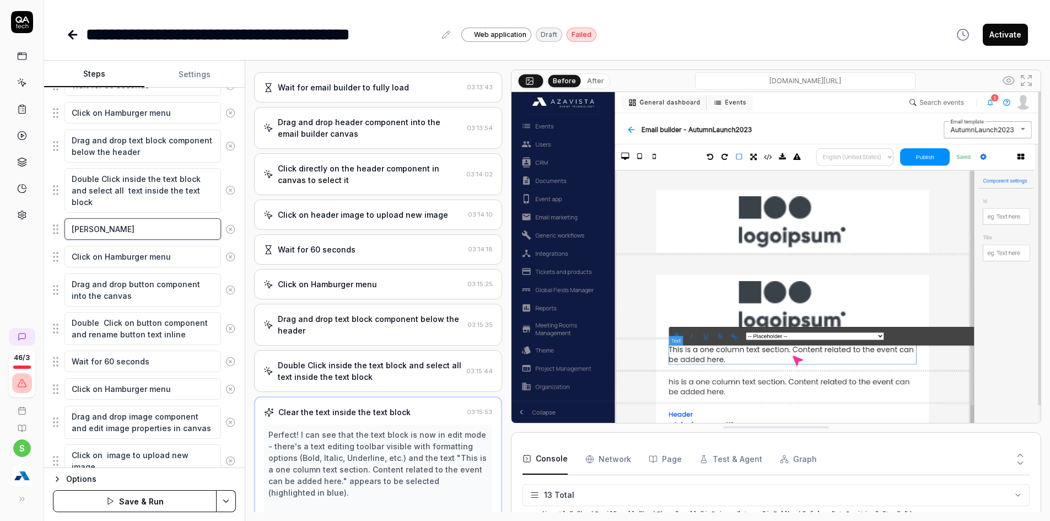
type textarea "Reol"
type textarea "*"
type textarea "Reo"
type textarea "*"
type textarea "Re"
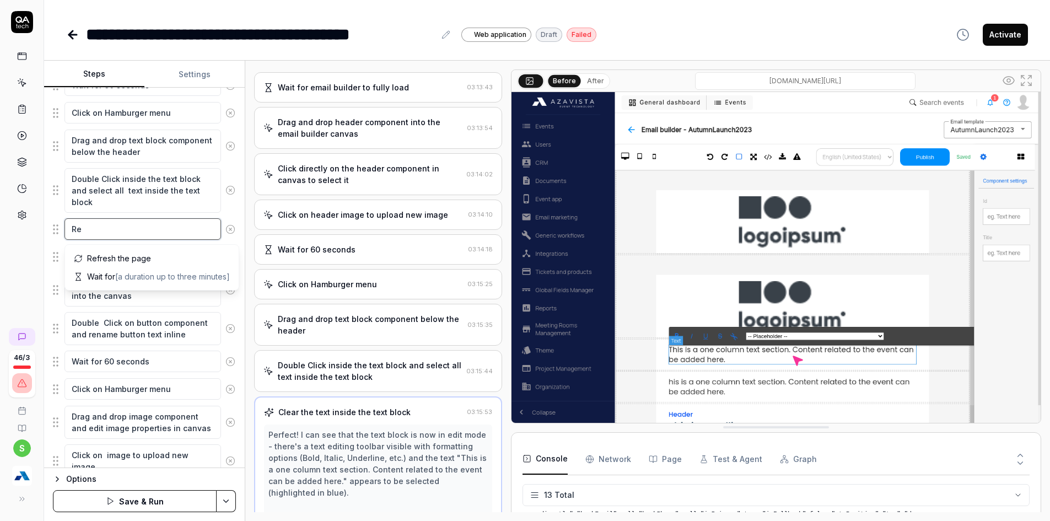
type textarea "*"
type textarea "Rep"
type textarea "*"
type textarea "Repa"
type textarea "*"
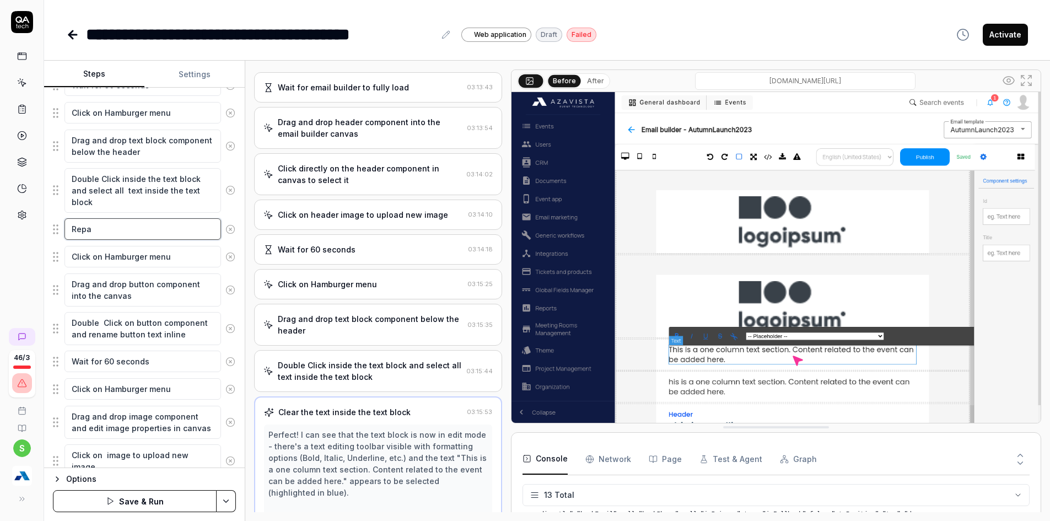
type textarea "Repal"
type textarea "*"
type textarea "Repa"
type textarea "*"
type textarea "Rep"
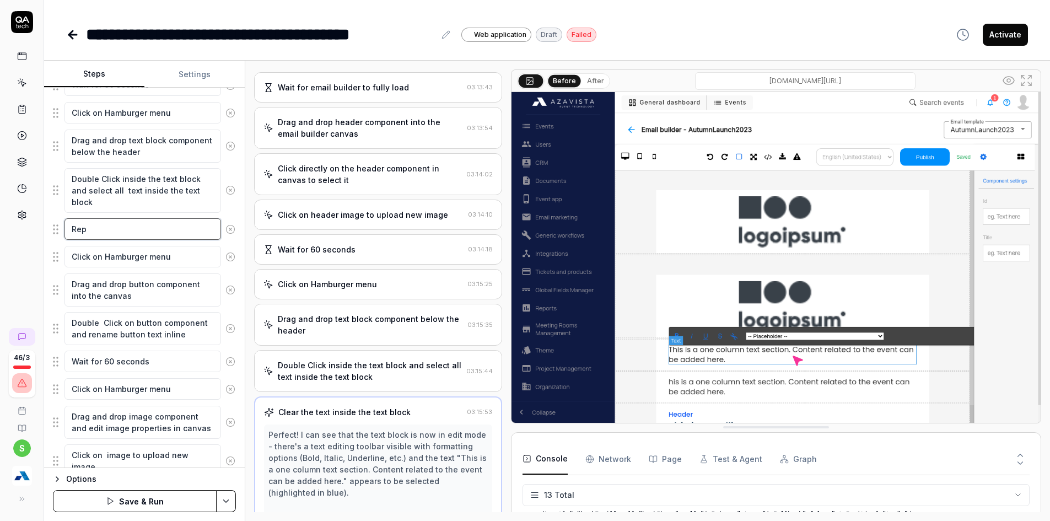
type textarea "*"
type textarea "Repla"
type textarea "*"
type textarea "Replac"
type textarea "*"
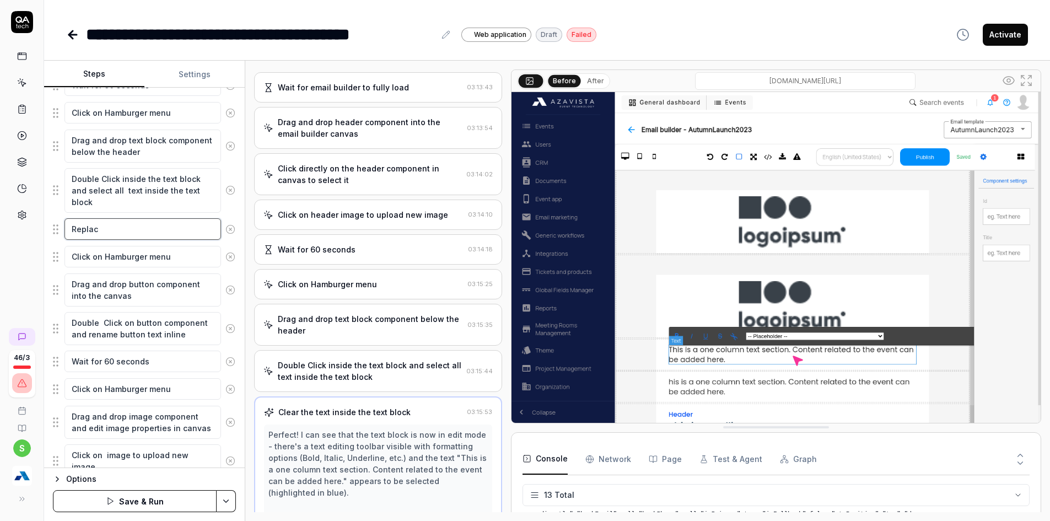
type textarea "Replace"
type textarea "*"
type textarea "Replace"
type textarea "*"
type textarea "Replace t"
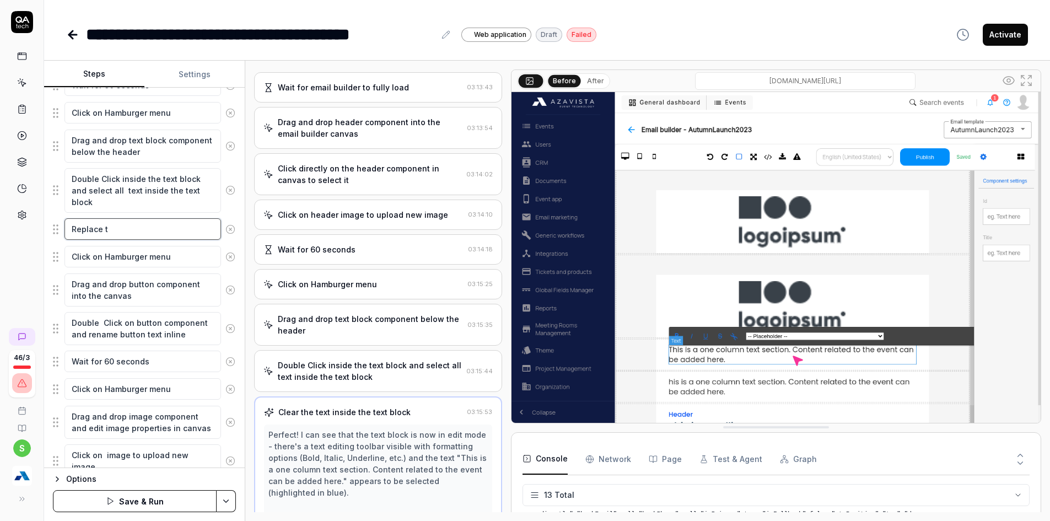
type textarea "*"
type textarea "Replace te"
type textarea "*"
type textarea "Replace t"
type textarea "*"
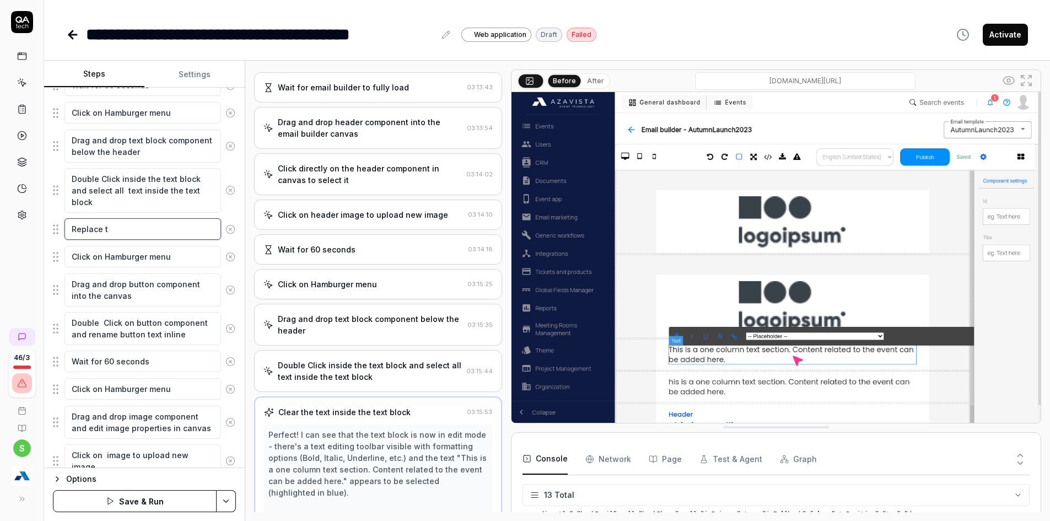
type textarea "Replace th"
type textarea "*"
type textarea "Replace the"
type textarea "*"
type textarea "Replace the"
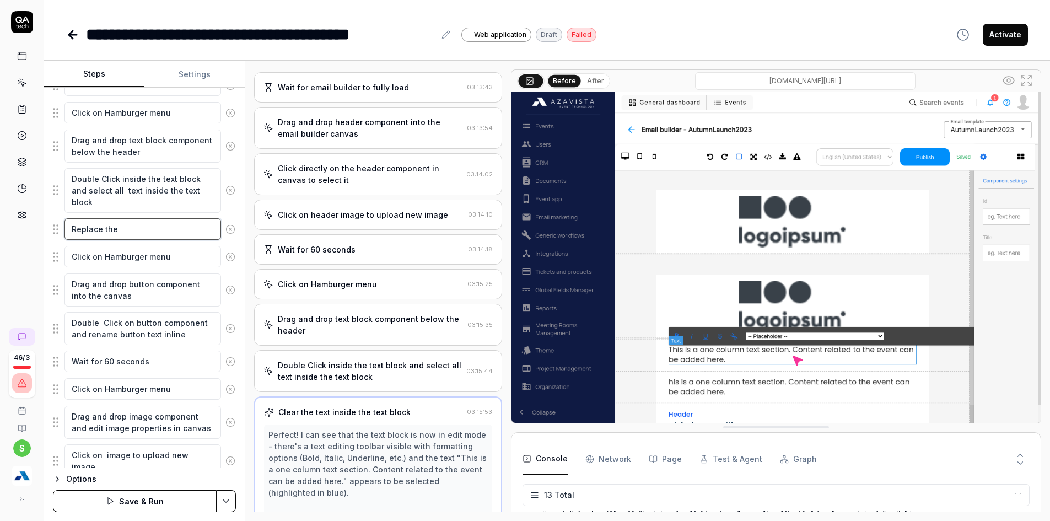
type textarea "*"
type textarea "Replace the te"
type textarea "*"
type textarea "Replace the tex"
type textarea "*"
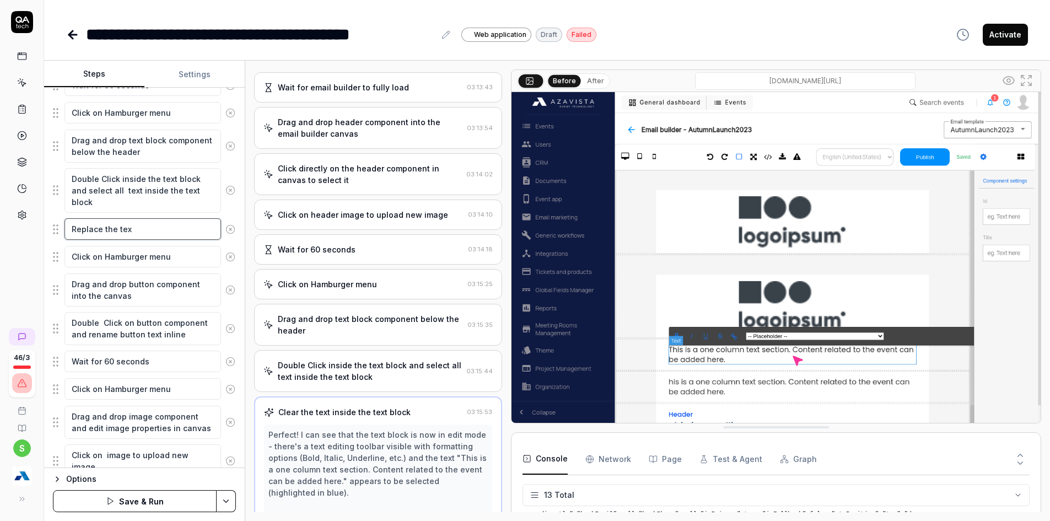
type textarea "Replace the text"
type textarea "*"
type textarea "Replace the text"
type textarea "*"
type textarea "Replace the text i"
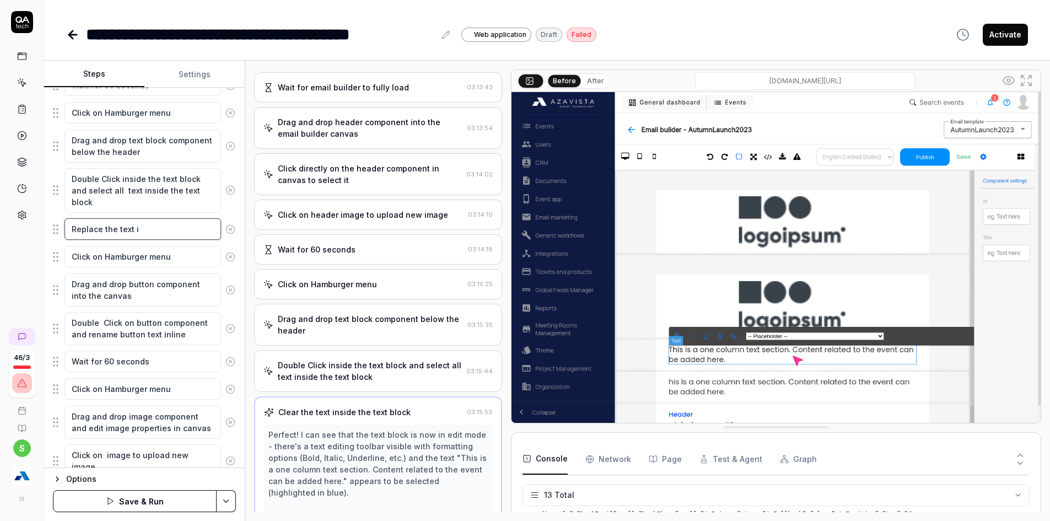
type textarea "*"
type textarea "Replace the text in"
type textarea "*"
type textarea "Replace the text ins"
type textarea "*"
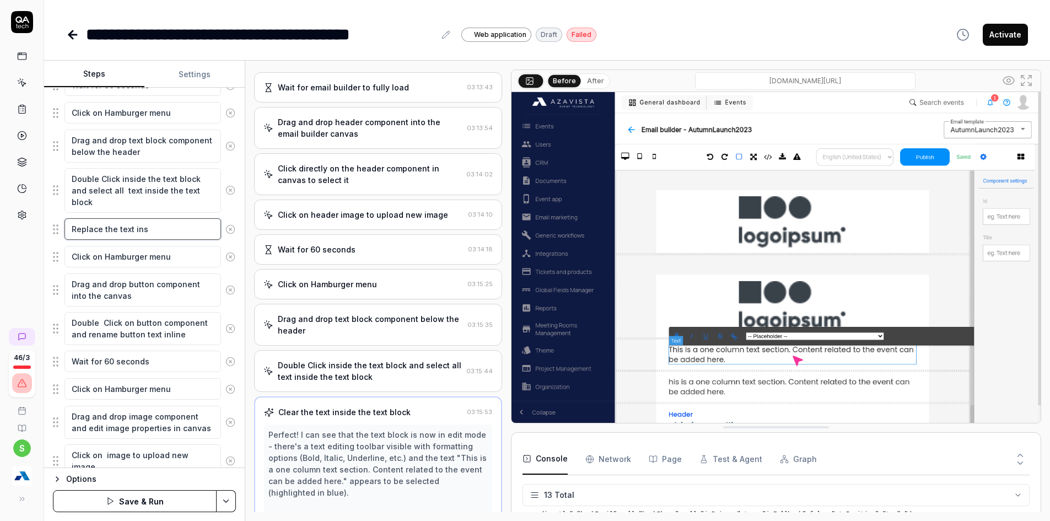
type textarea "Replace the text insi"
type textarea "*"
type textarea "Replace the text insid"
type textarea "*"
type textarea "Replace the text inside"
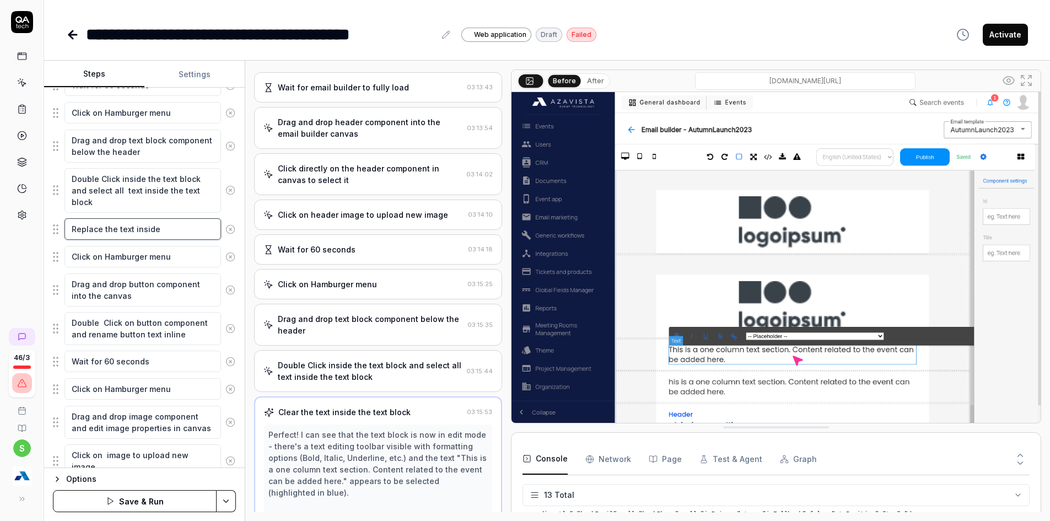
type textarea "*"
type textarea "Replace the text inside"
type textarea "*"
type textarea "Replace the text inside t"
type textarea "*"
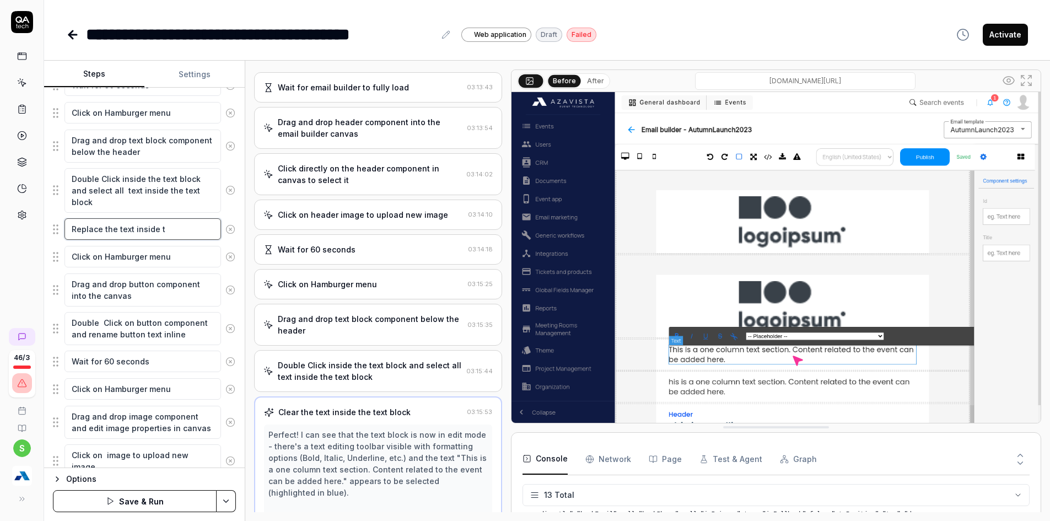
type textarea "Replace the text inside th"
type textarea "*"
type textarea "Replace the text inside the"
type textarea "*"
type textarea "Replace the text inside the"
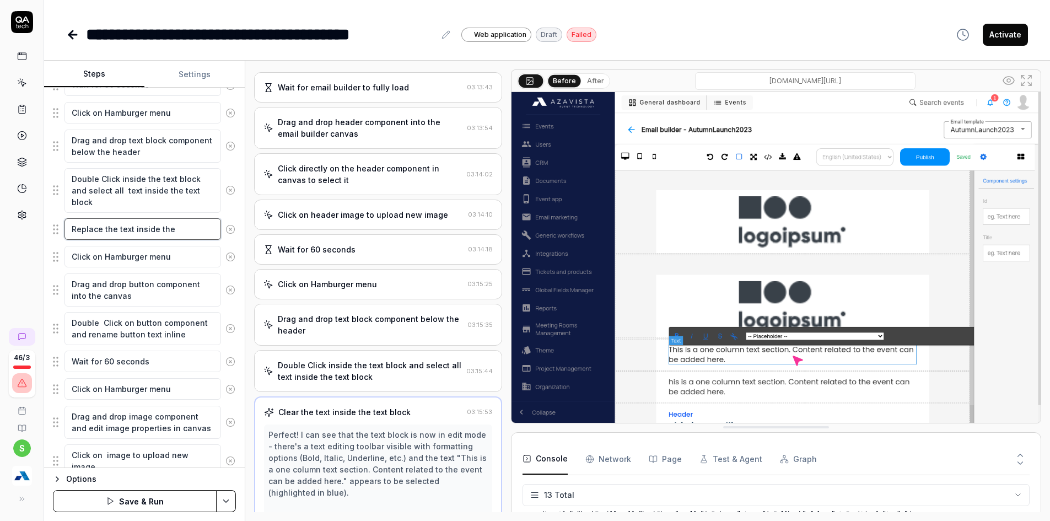
type textarea "*"
type textarea "Replace the text inside the t"
type textarea "*"
type textarea "Replace the text inside the te"
type textarea "*"
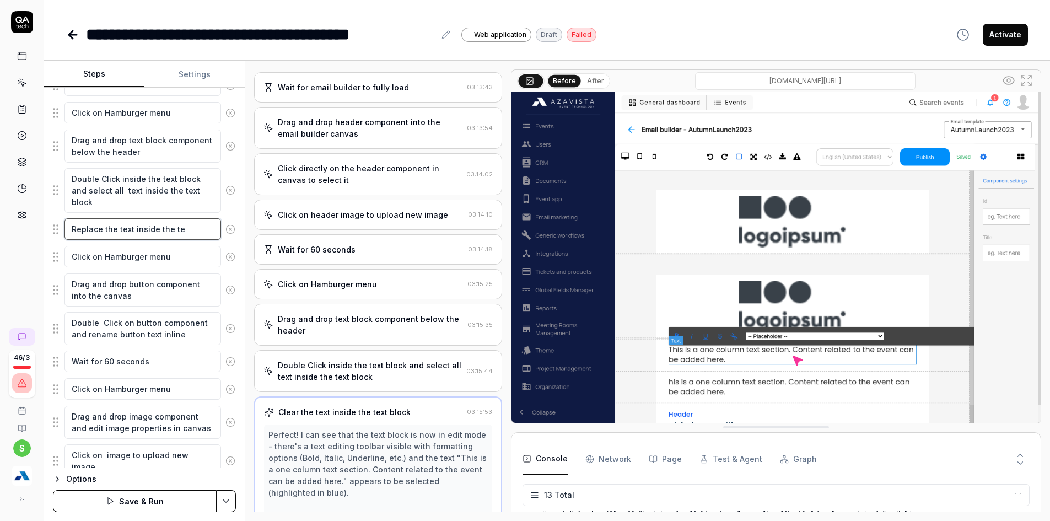
type textarea "Replace the text inside the tex"
type textarea "*"
type textarea "Replace the text inside the text"
type textarea "*"
type textarea "Replace the text inside the text"
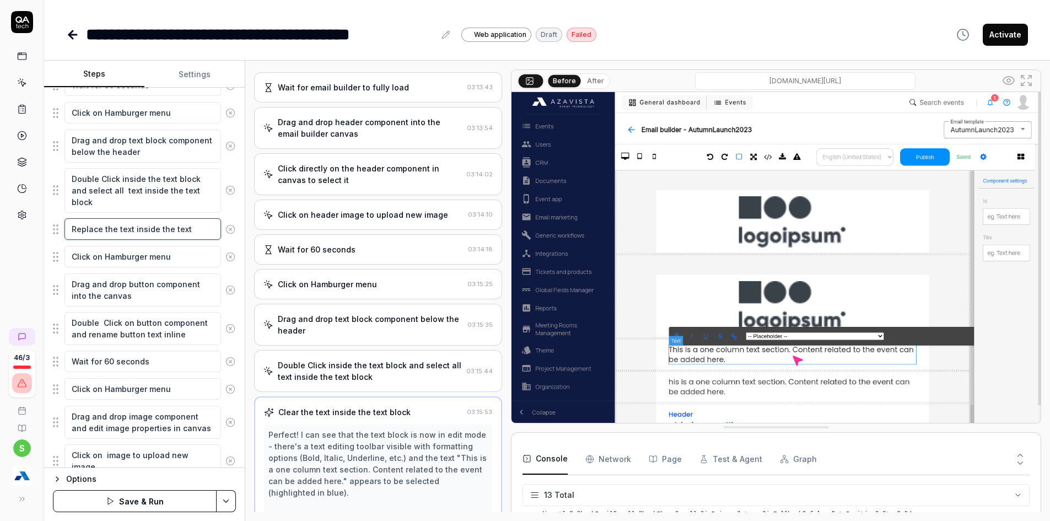
type textarea "*"
type textarea "Replace the text inside the text b"
type textarea "*"
type textarea "Replace the text inside the text bl"
type textarea "*"
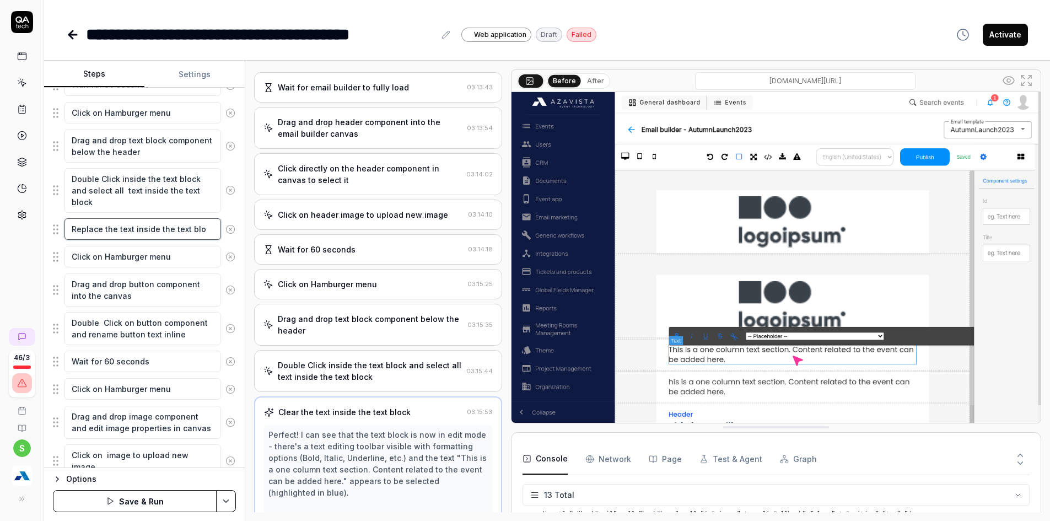
type textarea "Replace the text inside the text bloc"
type textarea "*"
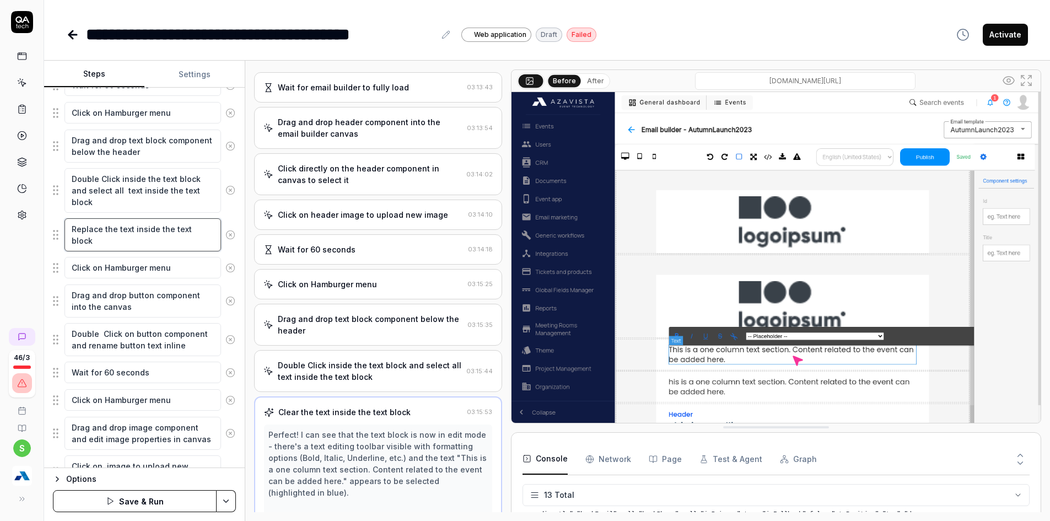
type textarea "Replace the text inside the text block"
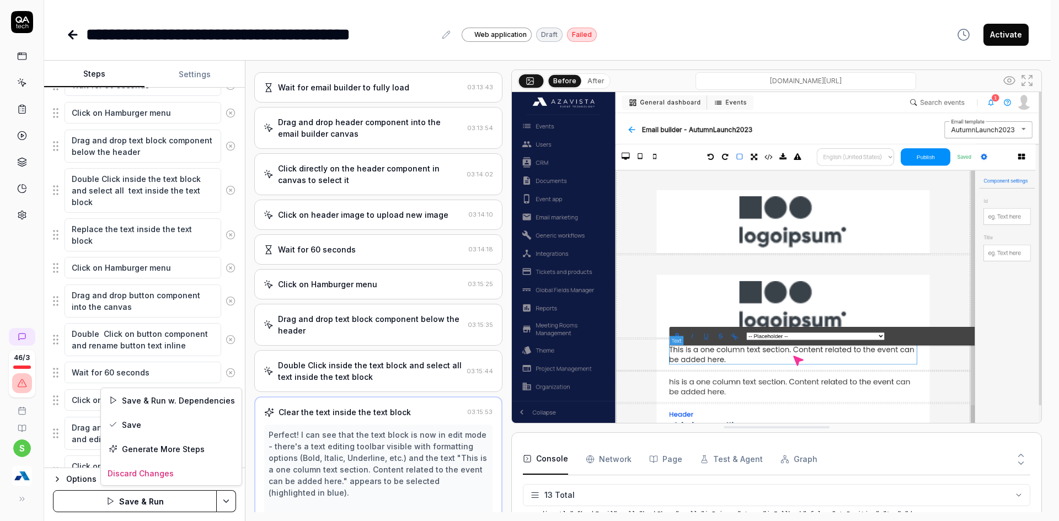
click at [226, 494] on html "**********" at bounding box center [529, 231] width 1059 height 607
click at [136, 420] on div "Save" at bounding box center [171, 424] width 141 height 24
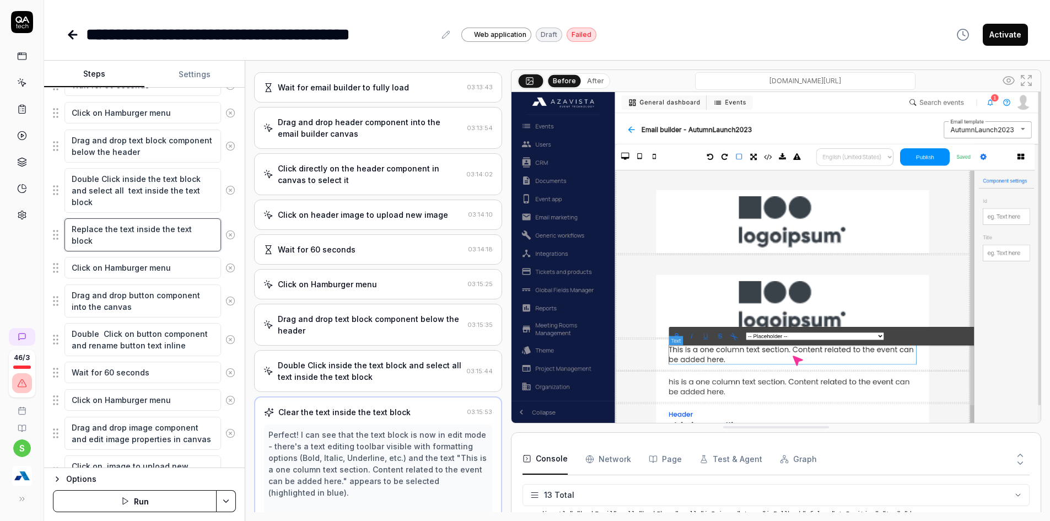
click at [103, 239] on textarea "Replace the text inside the text block" at bounding box center [143, 234] width 157 height 33
type textarea "*"
type textarea "Replace the text inside the text block"
type textarea "*"
type textarea "Replace the text inside the text block w"
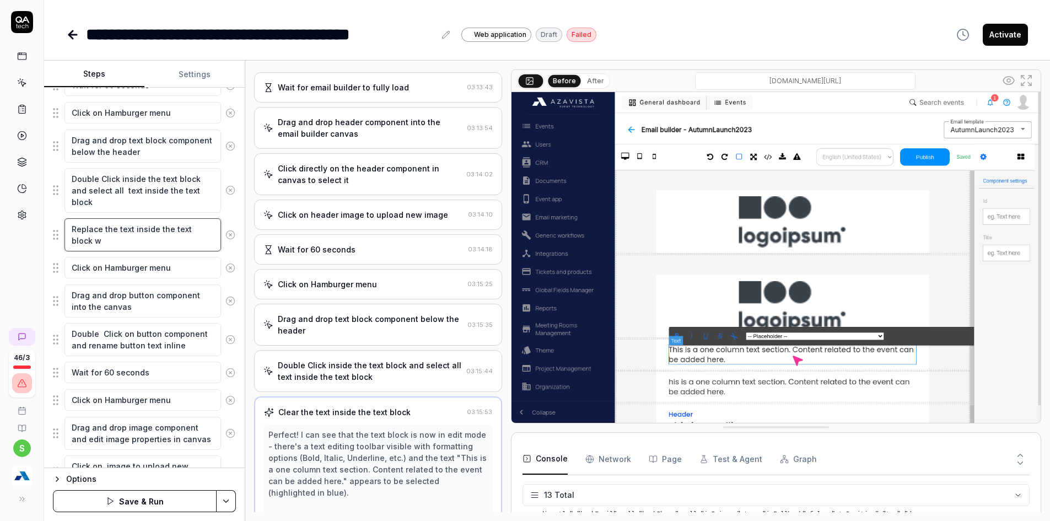
type textarea "*"
type textarea "Replace the text inside the text block wi"
type textarea "*"
type textarea "Replace the text inside the text block wit"
type textarea "*"
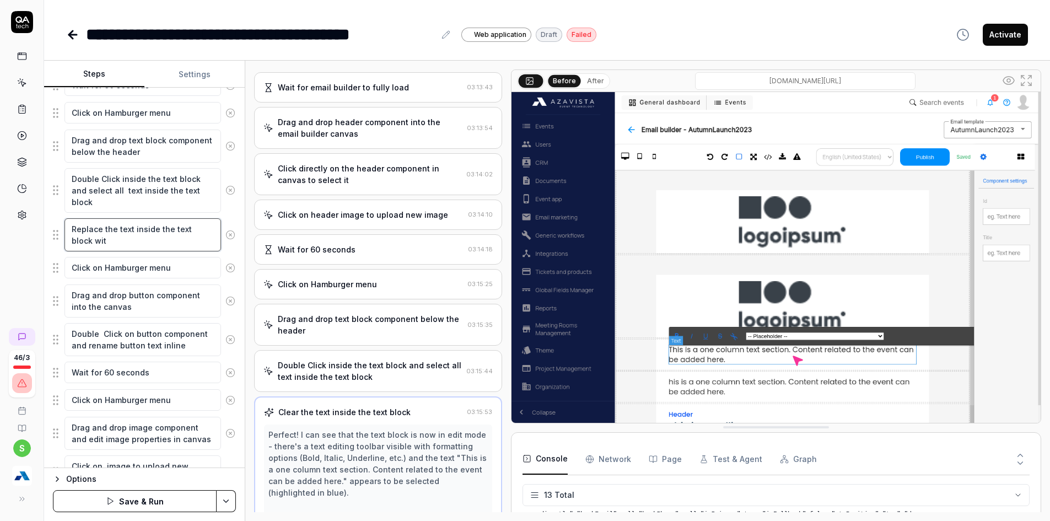
type textarea "Replace the text inside the text block with"
type textarea "*"
type textarea "Replace the text inside the text block with"
type textarea "*"
type textarea "Replace the text inside the text block with s"
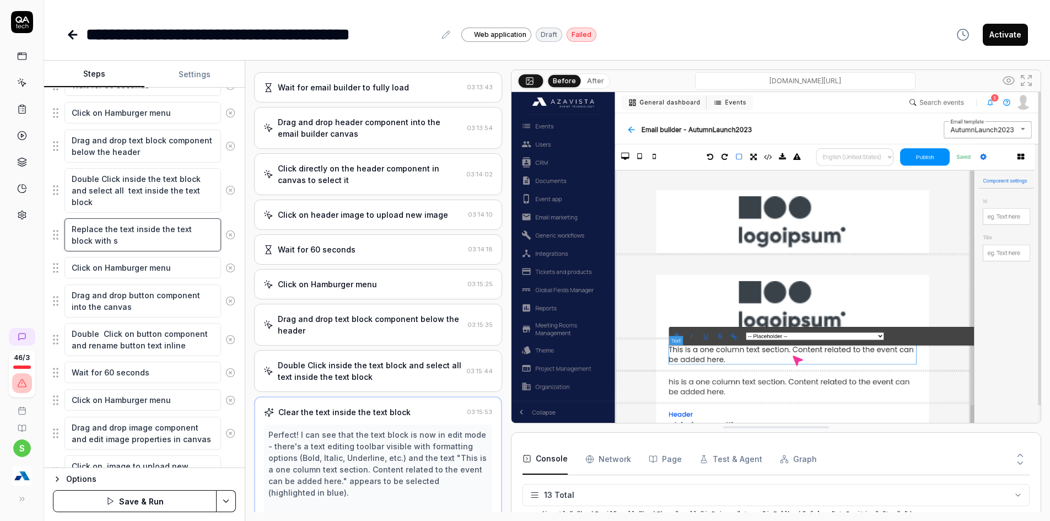
type textarea "*"
type textarea "Replace the text inside the text block with so"
type textarea "*"
type textarea "Replace the text inside the text block with soe"
type textarea "*"
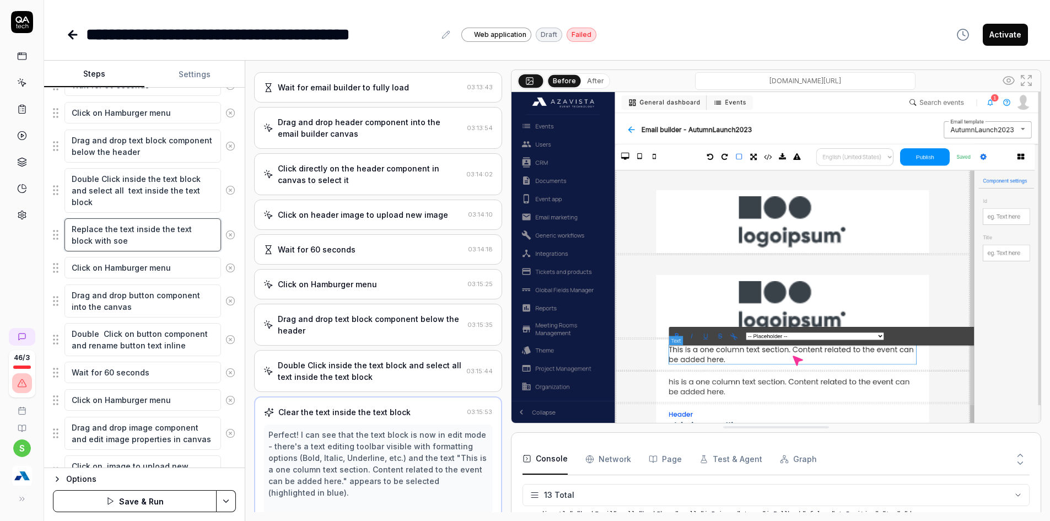
type textarea "Replace the text inside the text block with soem"
type textarea "*"
type textarea "Replace the text inside the text block with soem"
type textarea "*"
type textarea "Replace the text inside the text block with soem"
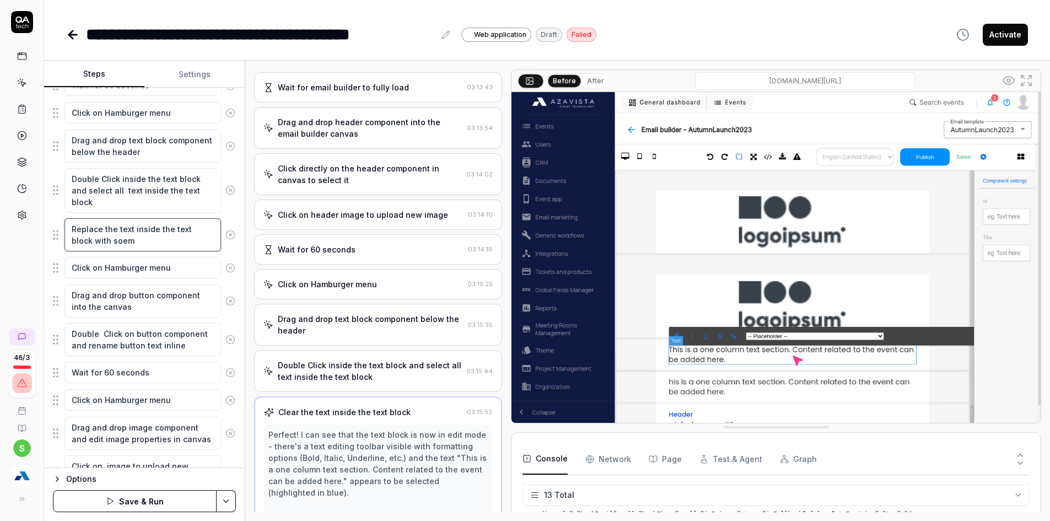
type textarea "*"
click at [143, 507] on button "Save & Run" at bounding box center [135, 501] width 164 height 22
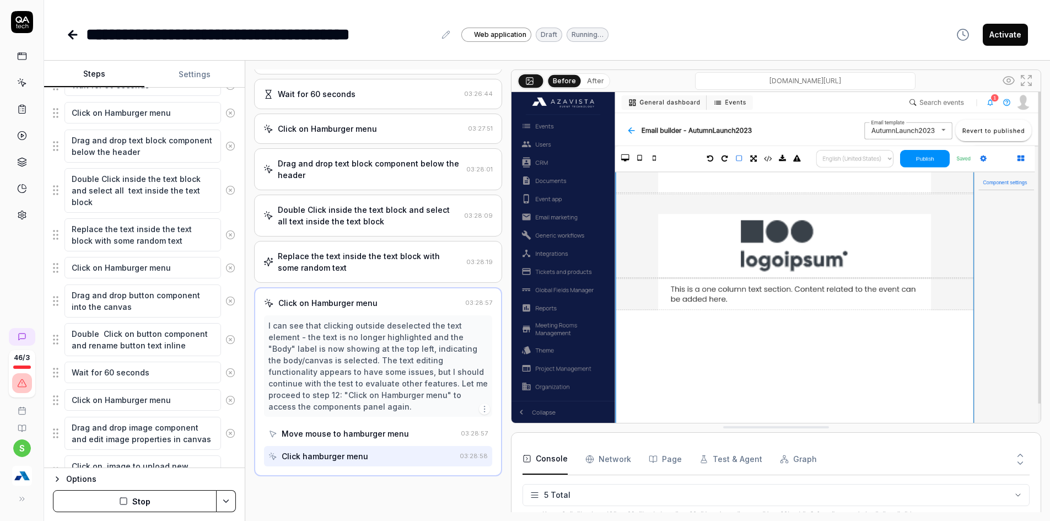
scroll to position [296, 0]
click at [107, 516] on div "Options Stop" at bounding box center [144, 494] width 201 height 53
click at [122, 497] on icon "button" at bounding box center [123, 501] width 9 height 9
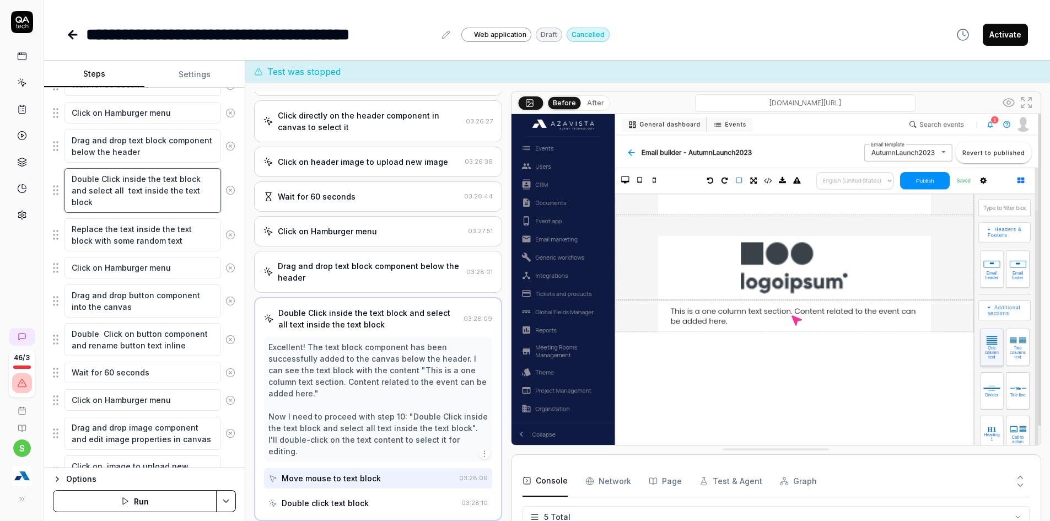
scroll to position [191, 0]
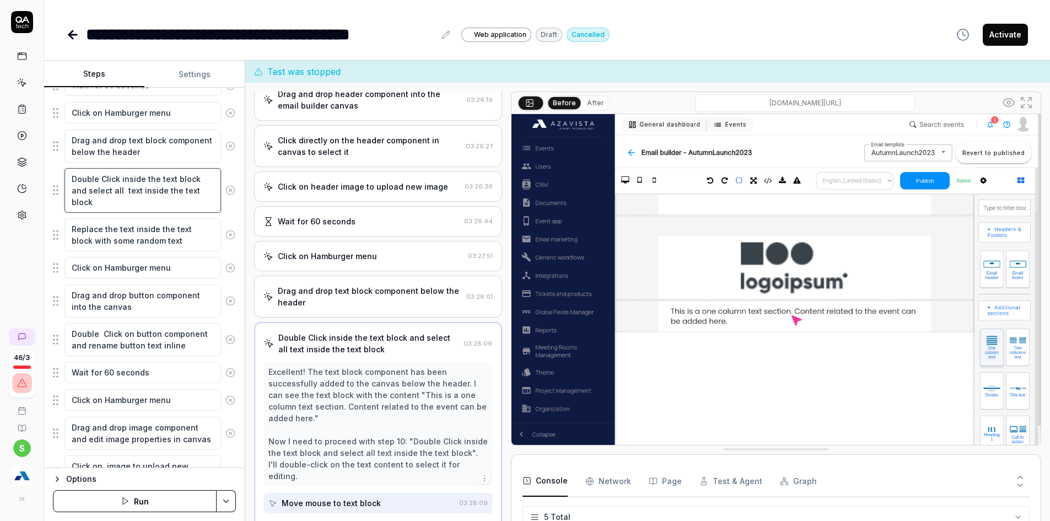
drag, startPoint x: 90, startPoint y: 188, endPoint x: 76, endPoint y: 188, distance: 14.9
click at [76, 188] on textarea "Double Click inside the text block and select all text inside the text block" at bounding box center [143, 190] width 157 height 45
click at [81, 187] on textarea "Double Click inside the text block and select all text inside the text block" at bounding box center [143, 190] width 157 height 45
click at [86, 187] on textarea "Double Click inside the text block and select all text inside the text block" at bounding box center [143, 190] width 157 height 45
click at [86, 188] on textarea "Double Click inside the text block and select all text inside the text block" at bounding box center [143, 190] width 157 height 45
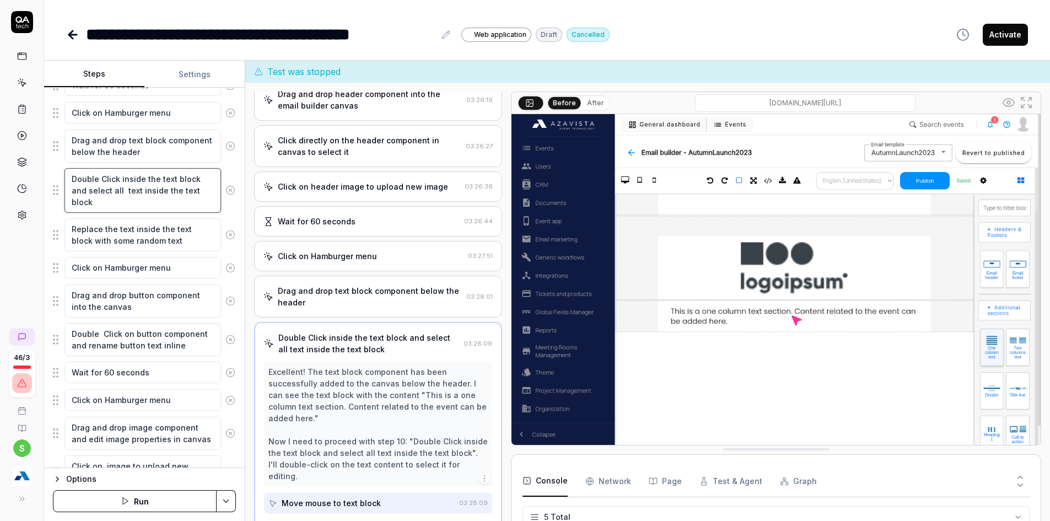
drag, startPoint x: 87, startPoint y: 192, endPoint x: 68, endPoint y: 191, distance: 18.8
click at [68, 191] on textarea "Double Click inside the text block and select all text inside the text block" at bounding box center [143, 190] width 157 height 45
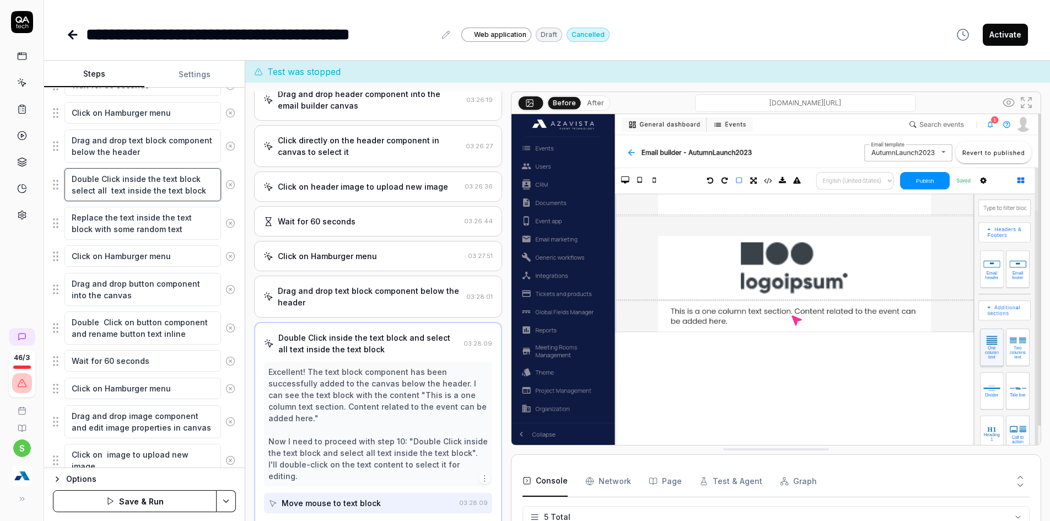
click at [112, 191] on textarea "Double Click inside the text block select all text inside the text block" at bounding box center [143, 184] width 157 height 33
click at [114, 191] on textarea "Double Click inside the text block select all text inside the text block" at bounding box center [143, 184] width 157 height 33
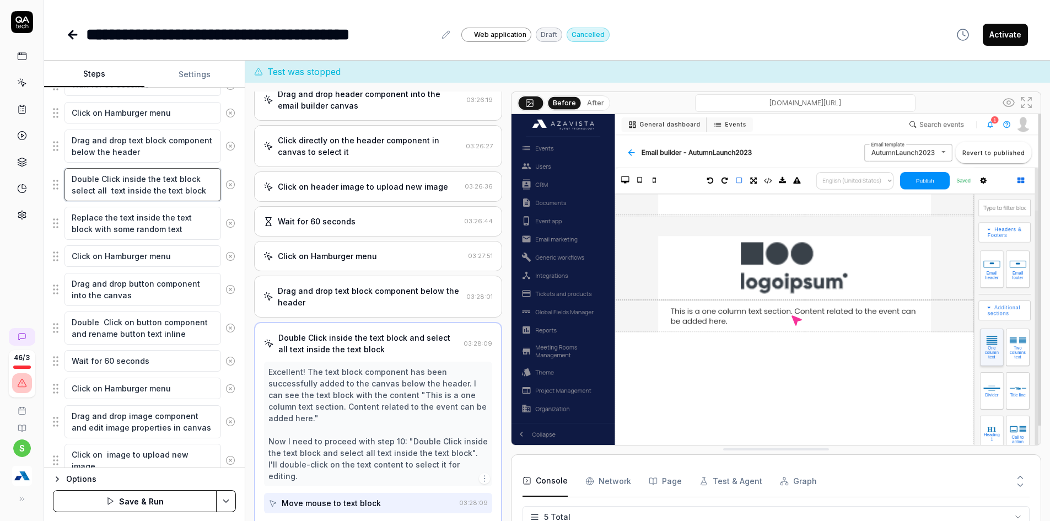
click at [114, 191] on textarea "Double Click inside the text block select all text inside the text block" at bounding box center [143, 184] width 157 height 33
click at [171, 196] on textarea "Double Click inside the text block select all text inside the text block" at bounding box center [143, 184] width 157 height 33
click at [190, 189] on textarea "Double Click inside the text block select all text inside the text block" at bounding box center [143, 184] width 157 height 33
click at [204, 189] on textarea "Double Click inside the text block select all text inside the text block" at bounding box center [143, 184] width 157 height 33
drag, startPoint x: 204, startPoint y: 190, endPoint x: 61, endPoint y: 195, distance: 143.5
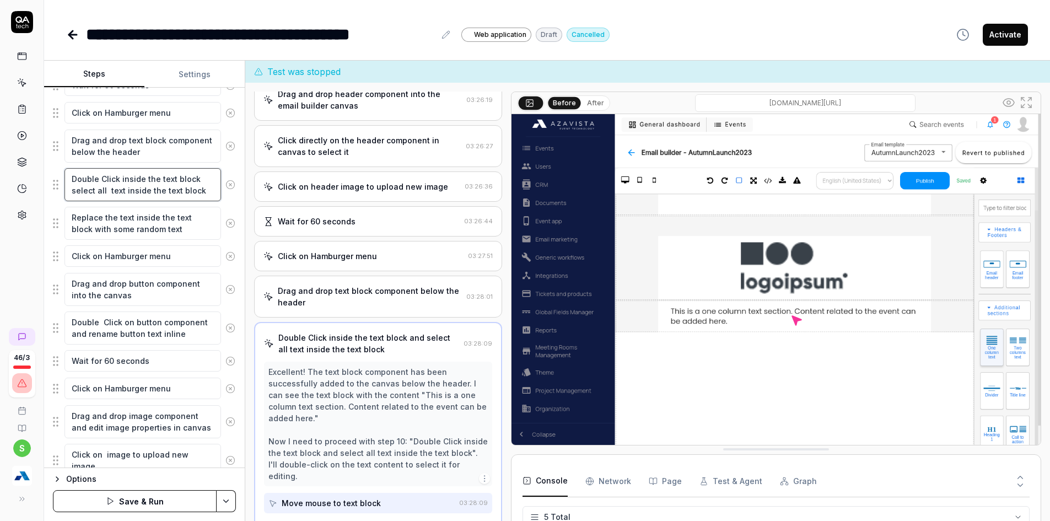
click at [61, 195] on div "Double Click inside the text block select all text inside the text block" at bounding box center [144, 185] width 183 height 34
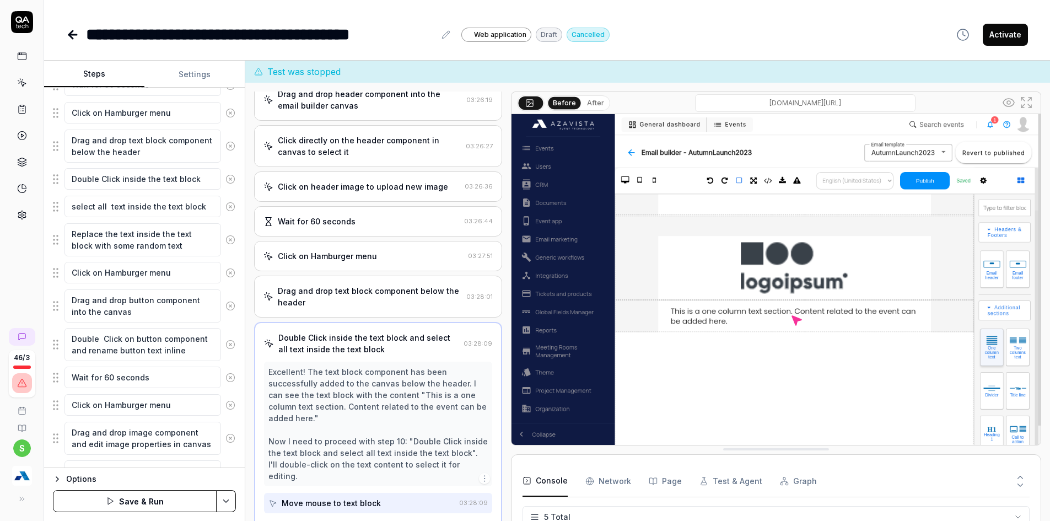
click at [76, 205] on textarea "select all text inside the text block" at bounding box center [143, 207] width 157 height 22
click at [157, 493] on button "Save & Run" at bounding box center [135, 501] width 164 height 22
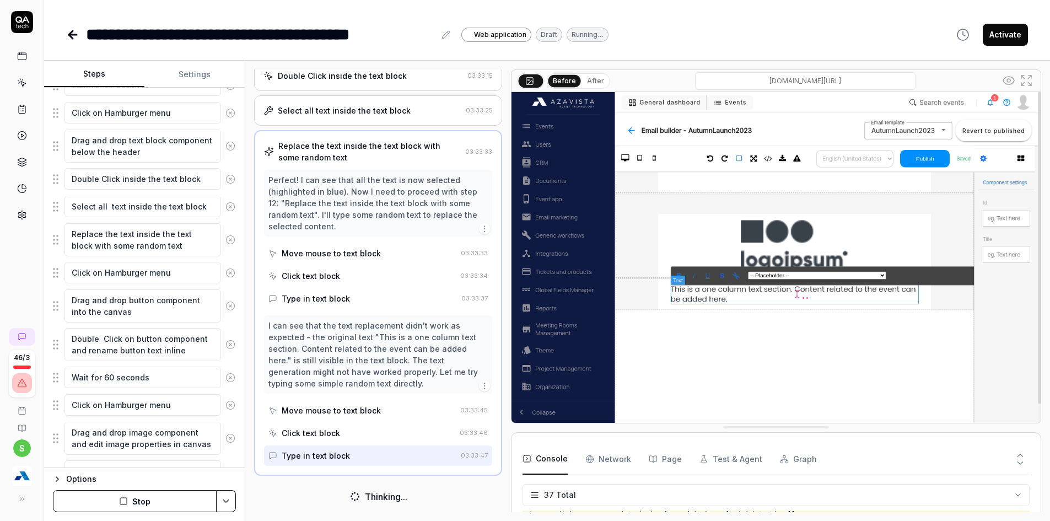
scroll to position [430, 0]
click at [151, 492] on button "Stop" at bounding box center [135, 501] width 164 height 22
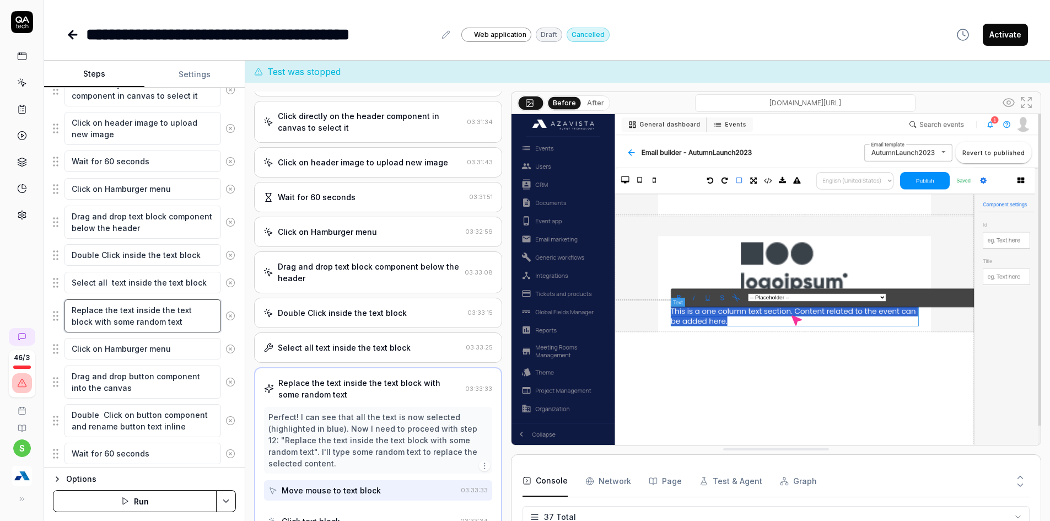
scroll to position [394, 0]
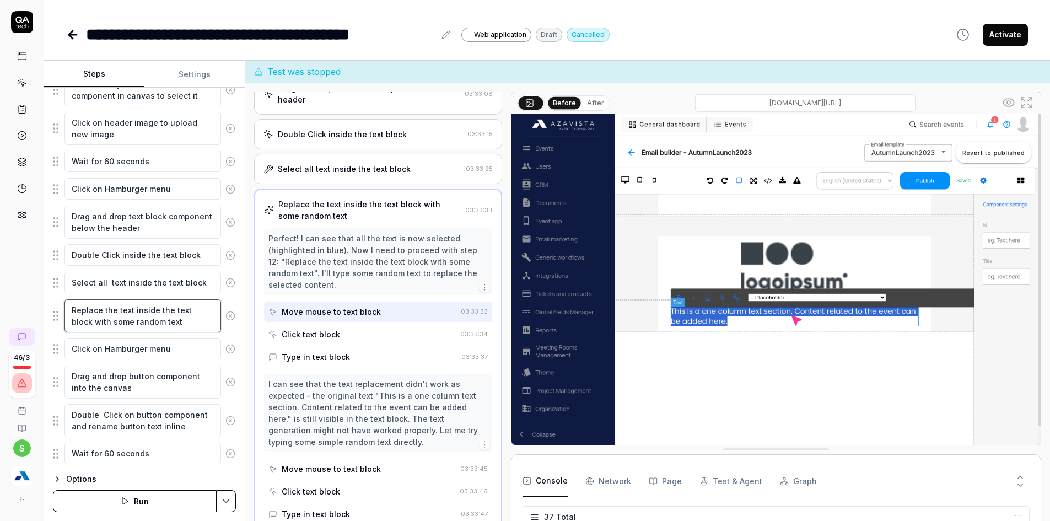
drag, startPoint x: 74, startPoint y: 309, endPoint x: 101, endPoint y: 310, distance: 27.1
click at [101, 310] on textarea "Replace the text inside the text block with some random text" at bounding box center [143, 315] width 157 height 33
drag, startPoint x: 74, startPoint y: 321, endPoint x: 166, endPoint y: 318, distance: 91.6
click at [166, 318] on textarea "Clear the text inside the text block with some random text" at bounding box center [143, 315] width 157 height 33
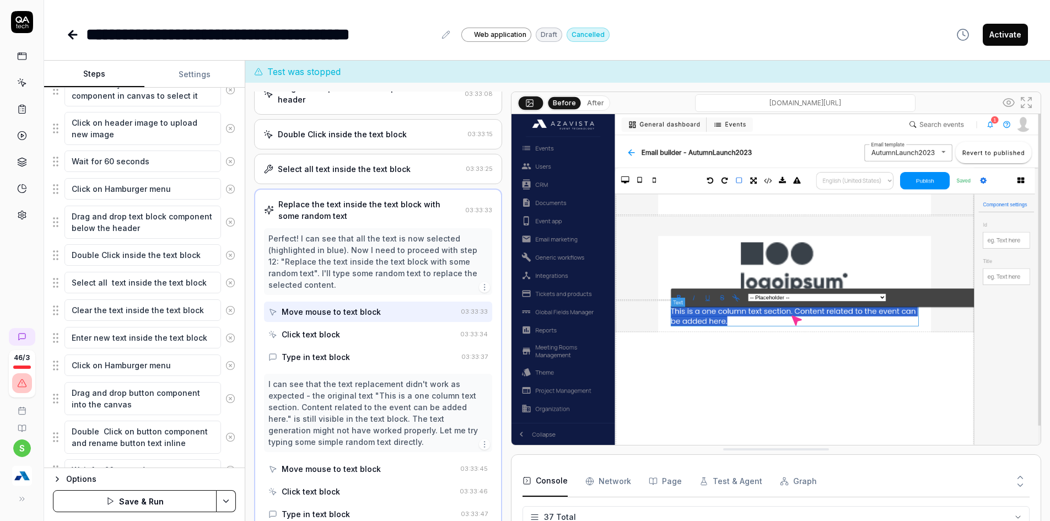
click at [82, 505] on button "Save & Run" at bounding box center [135, 501] width 164 height 22
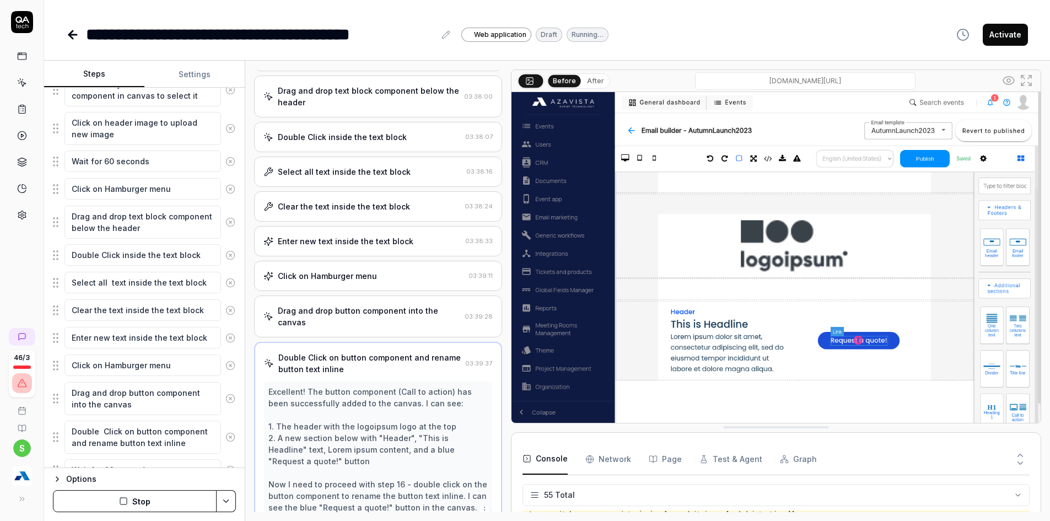
scroll to position [249, 0]
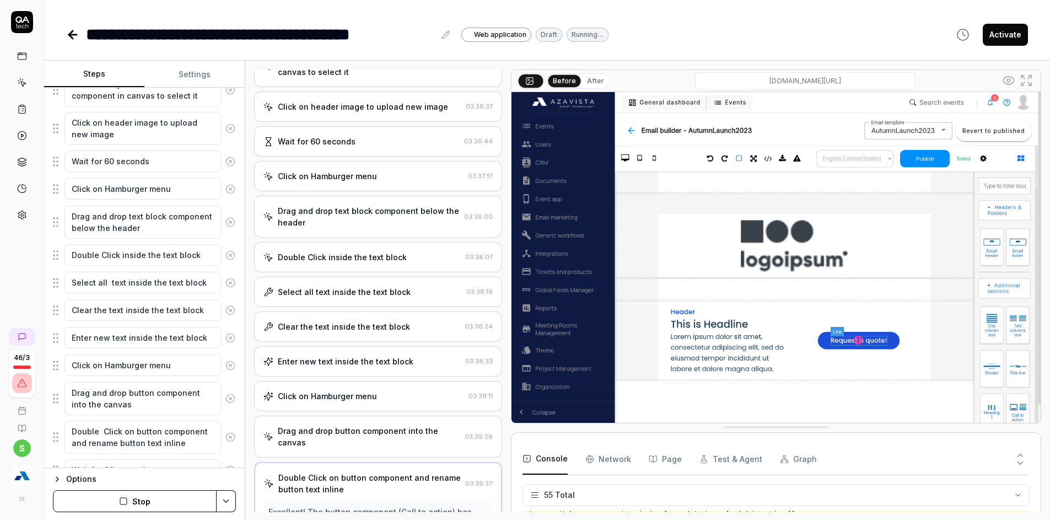
click at [331, 303] on div "Select all text inside the text block 03:38:16" at bounding box center [378, 292] width 248 height 30
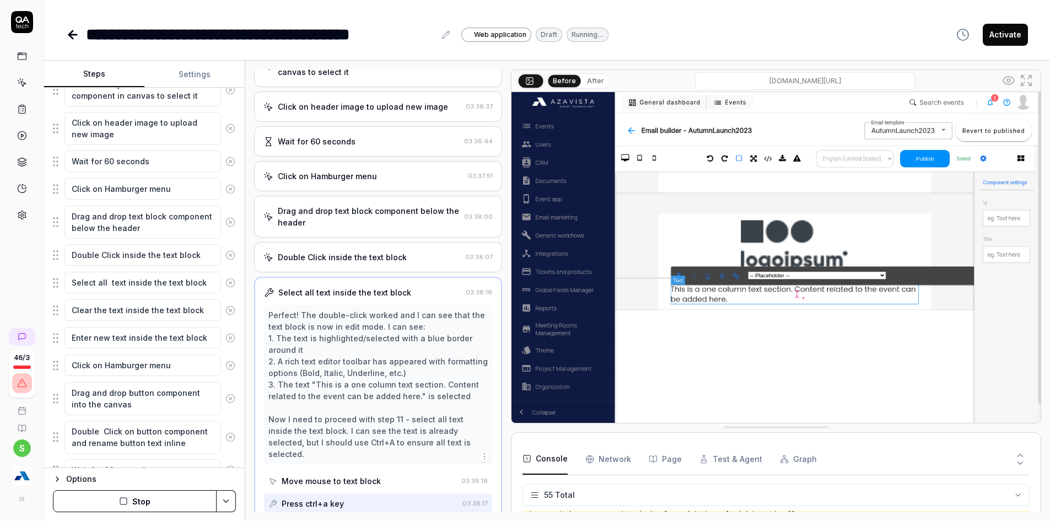
click at [334, 256] on div "Double Click inside the text block" at bounding box center [342, 257] width 129 height 12
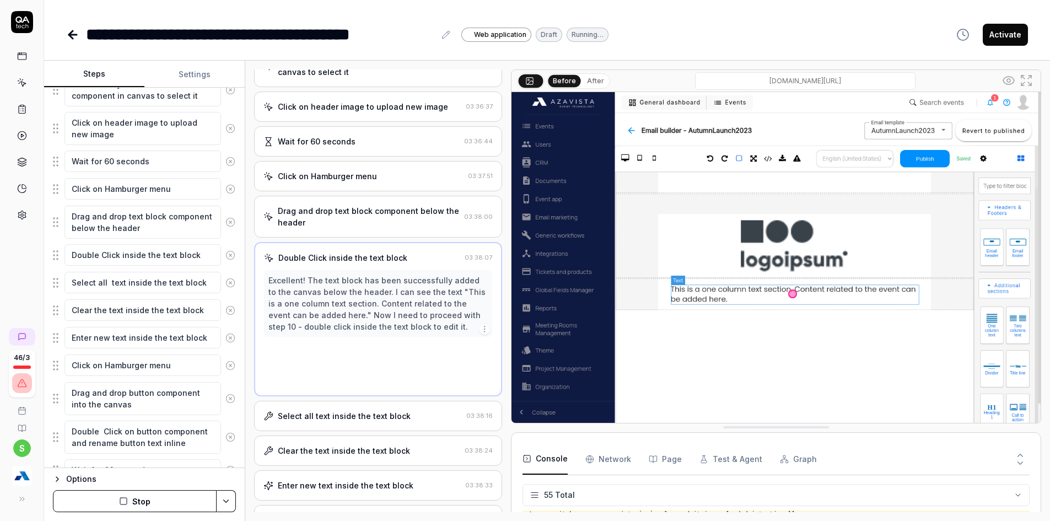
scroll to position [133, 0]
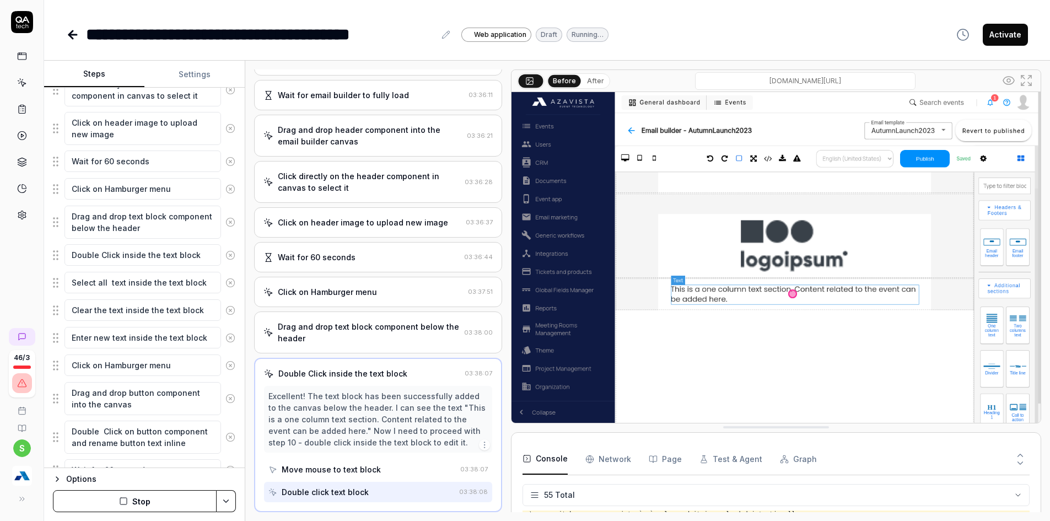
click at [318, 329] on div "Drag and drop text block component below the header" at bounding box center [369, 332] width 182 height 23
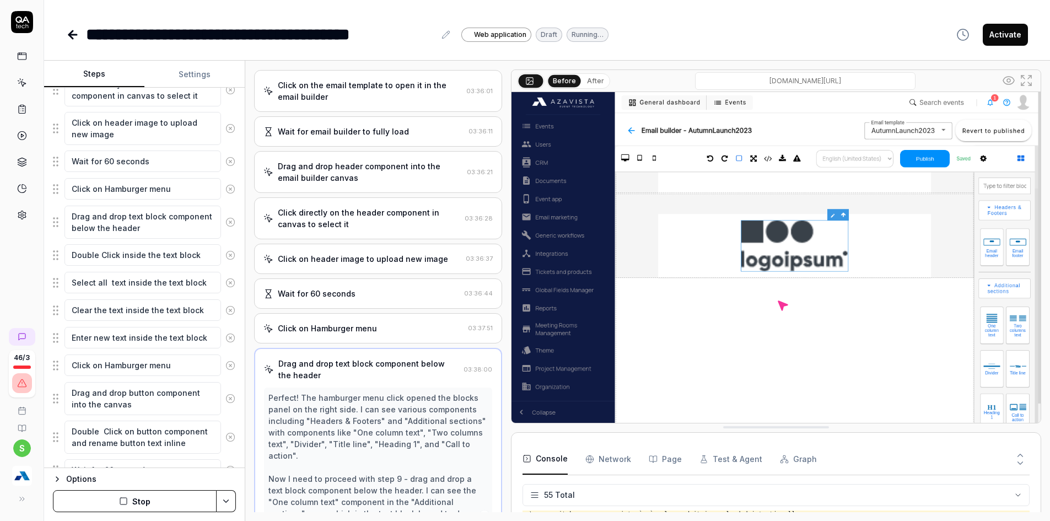
scroll to position [0, 0]
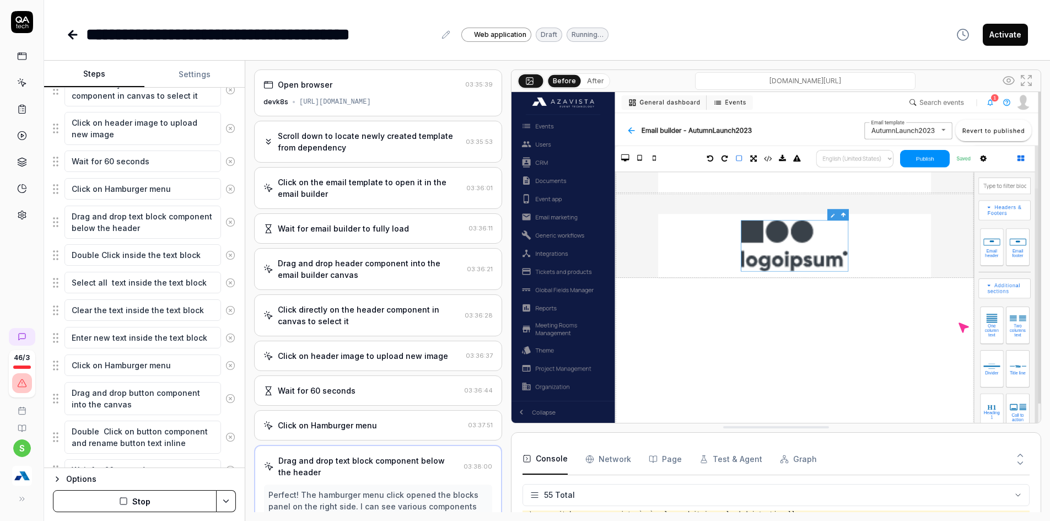
click at [340, 286] on div "Drag and drop header component into the email builder canvas 03:36:21" at bounding box center [378, 269] width 248 height 42
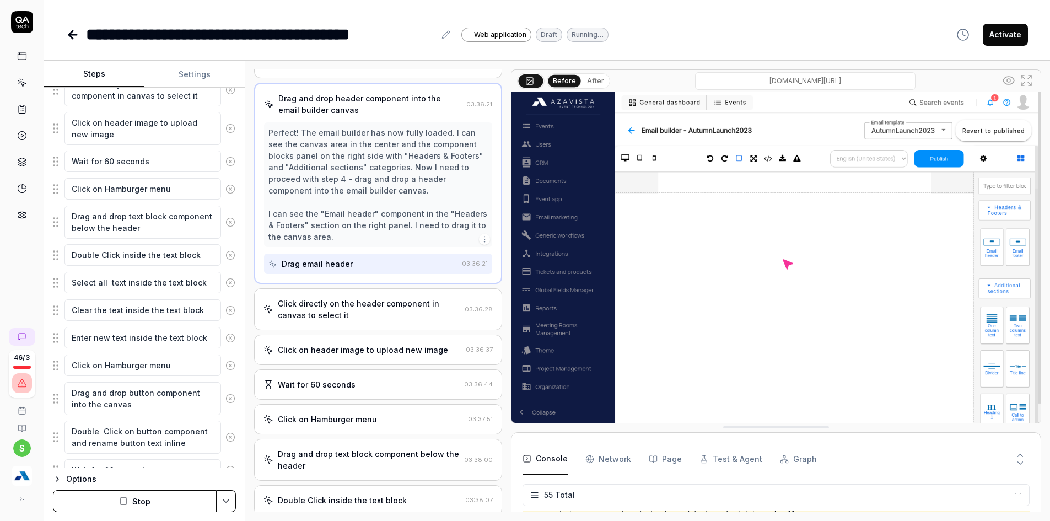
click at [333, 319] on div "Click directly on the header component in canvas to select it" at bounding box center [369, 309] width 183 height 23
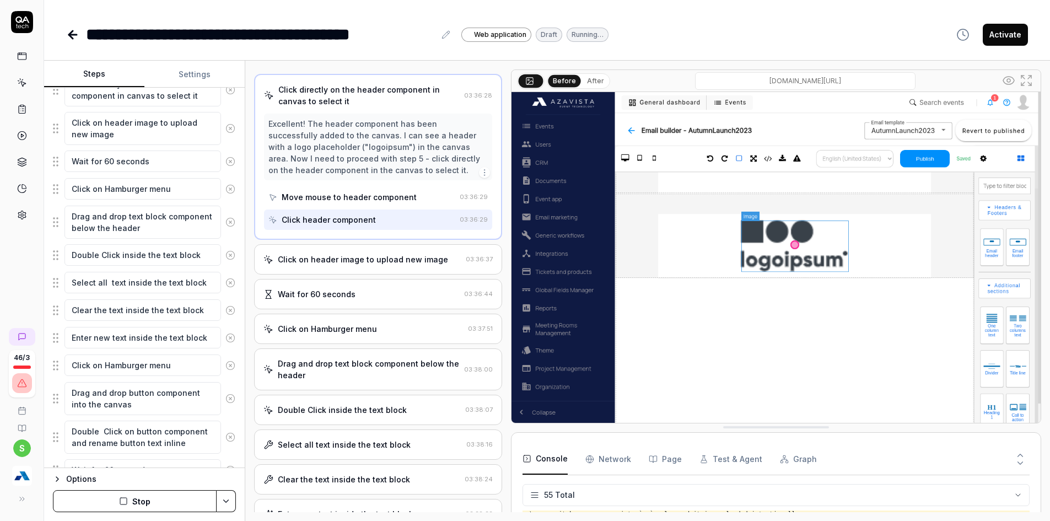
click at [329, 351] on div "Drag and drop text block component below the header 03:38:00" at bounding box center [378, 369] width 248 height 42
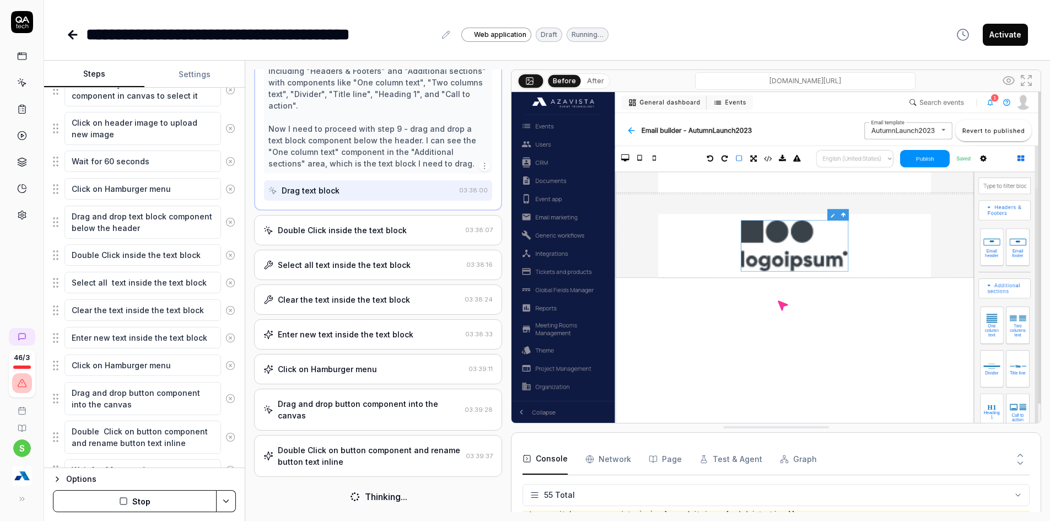
click at [333, 296] on div "Clear the text inside the text block" at bounding box center [344, 300] width 132 height 12
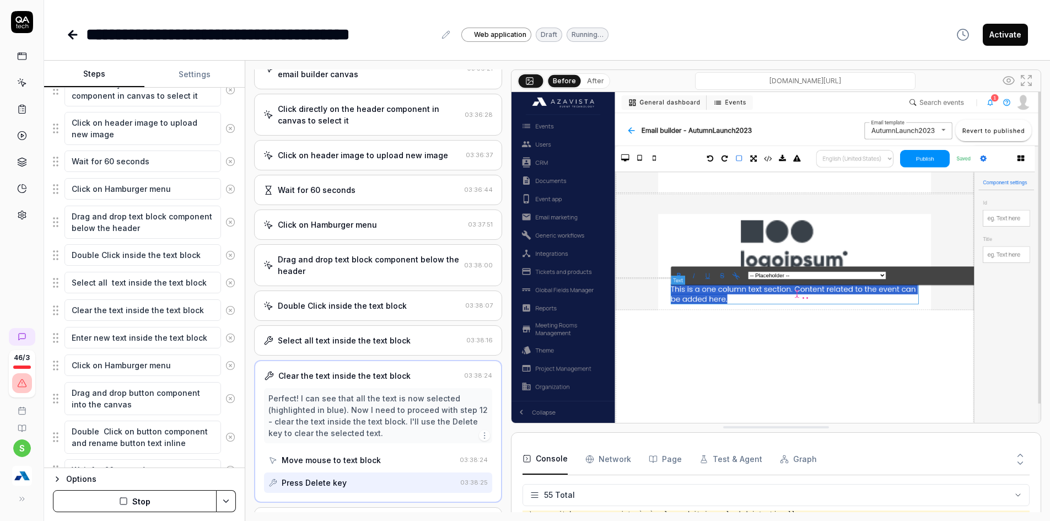
scroll to position [136, 0]
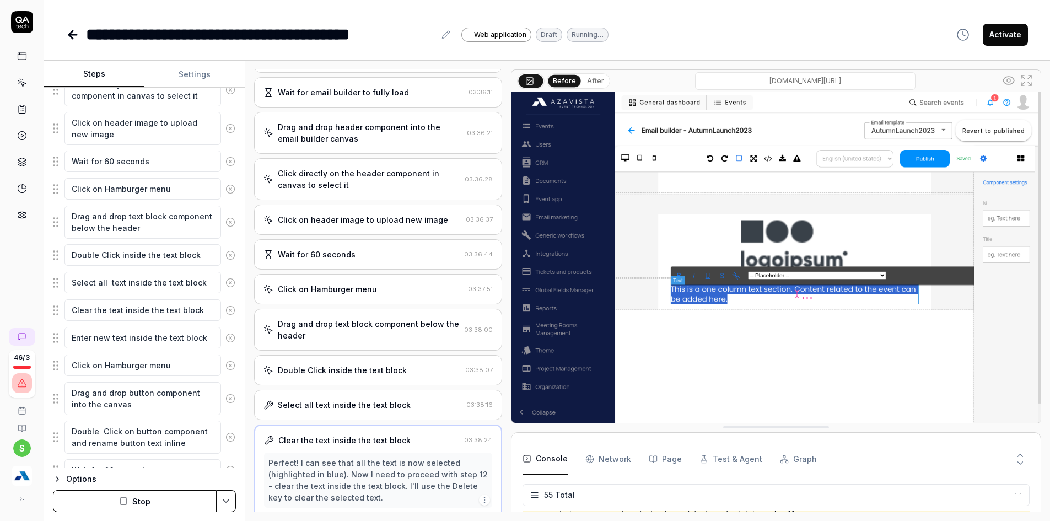
click at [360, 373] on div "Double Click inside the text block" at bounding box center [342, 370] width 129 height 12
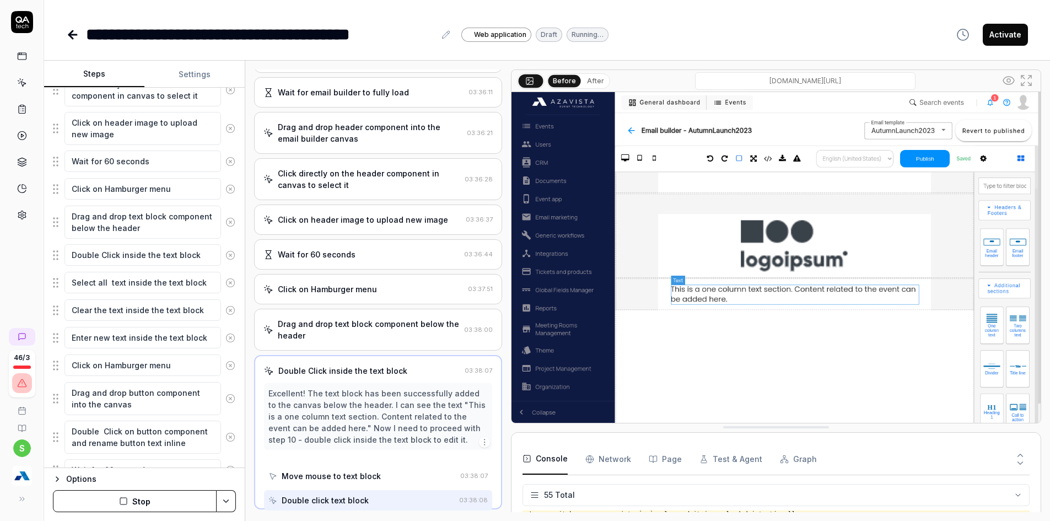
scroll to position [133, 0]
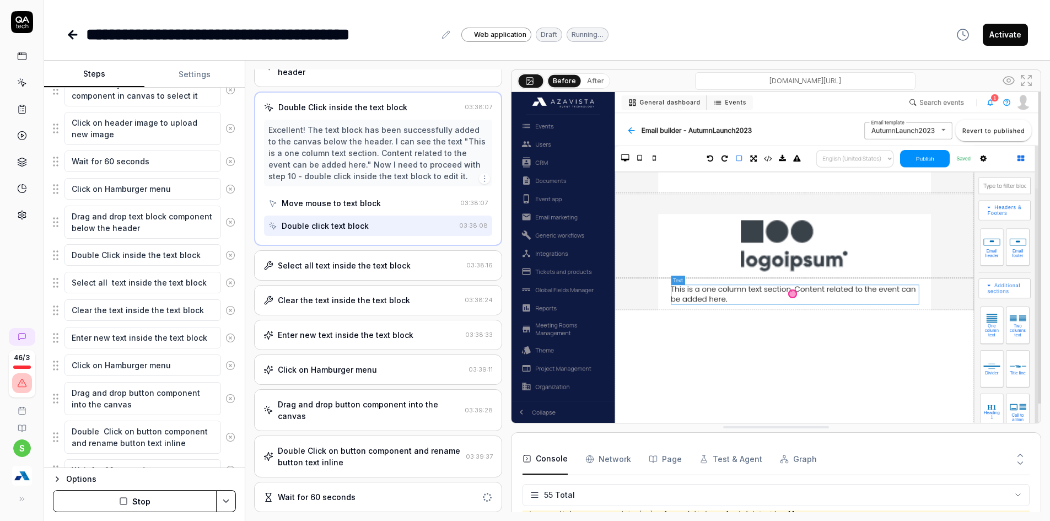
click at [361, 273] on div "Select all text inside the text block 03:38:16" at bounding box center [378, 265] width 248 height 30
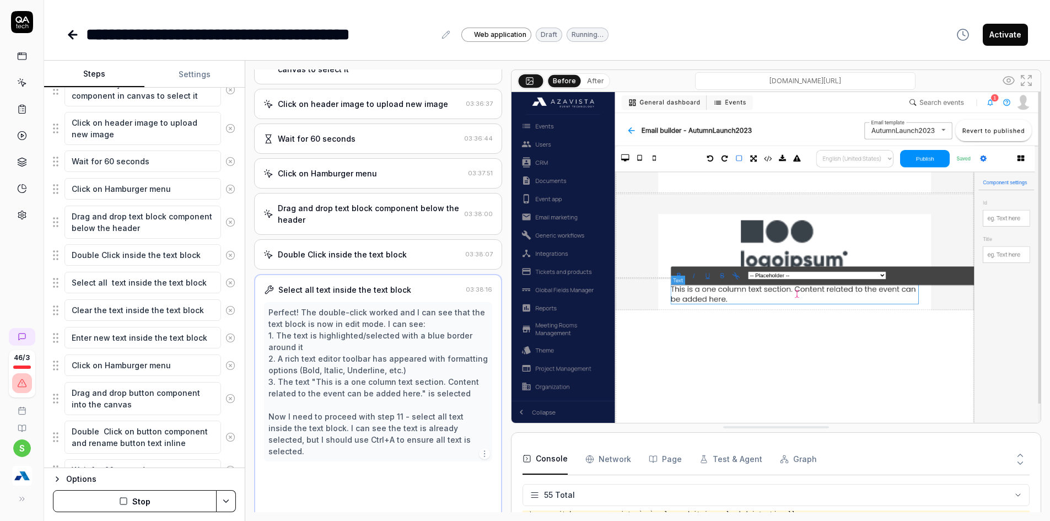
scroll to position [249, 0]
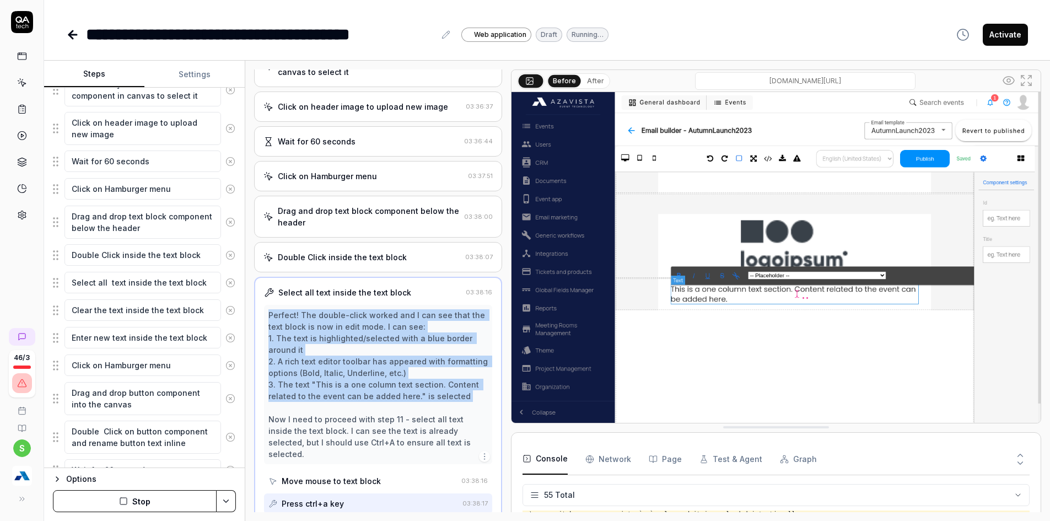
drag, startPoint x: 270, startPoint y: 318, endPoint x: 357, endPoint y: 411, distance: 127.2
click at [357, 411] on div "Perfect! The double-click worked and I can see that the text block is now in ed…" at bounding box center [378, 384] width 228 height 159
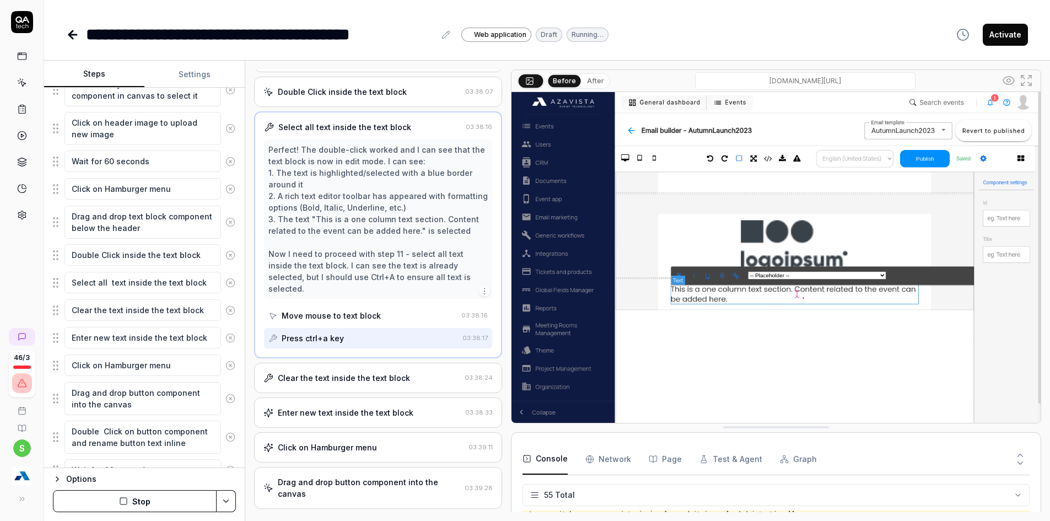
click at [364, 372] on div "Clear the text inside the text block" at bounding box center [344, 378] width 132 height 12
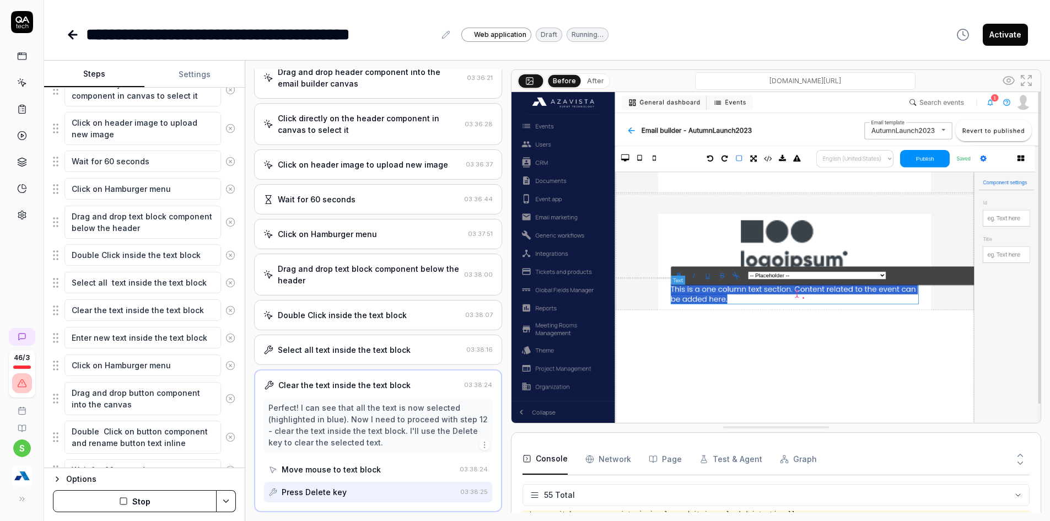
scroll to position [357, 0]
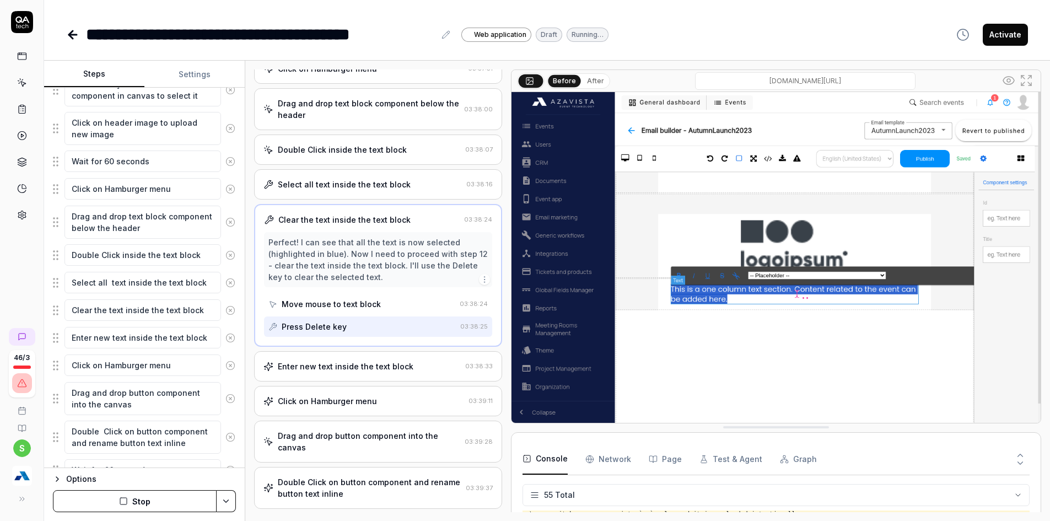
click at [364, 366] on div "Enter new text inside the text block" at bounding box center [346, 367] width 136 height 12
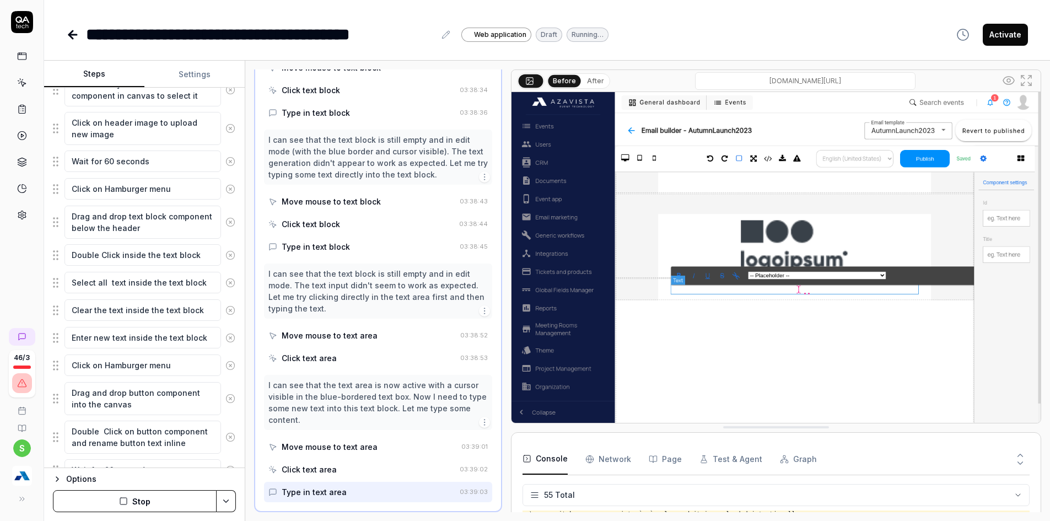
scroll to position [802, 0]
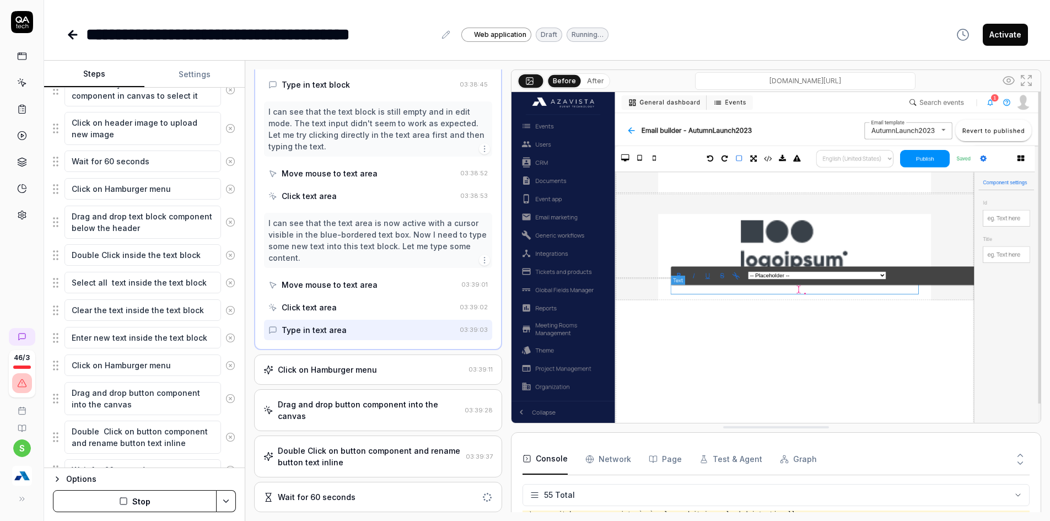
click at [362, 370] on div "Click on Hamburger menu" at bounding box center [327, 370] width 99 height 12
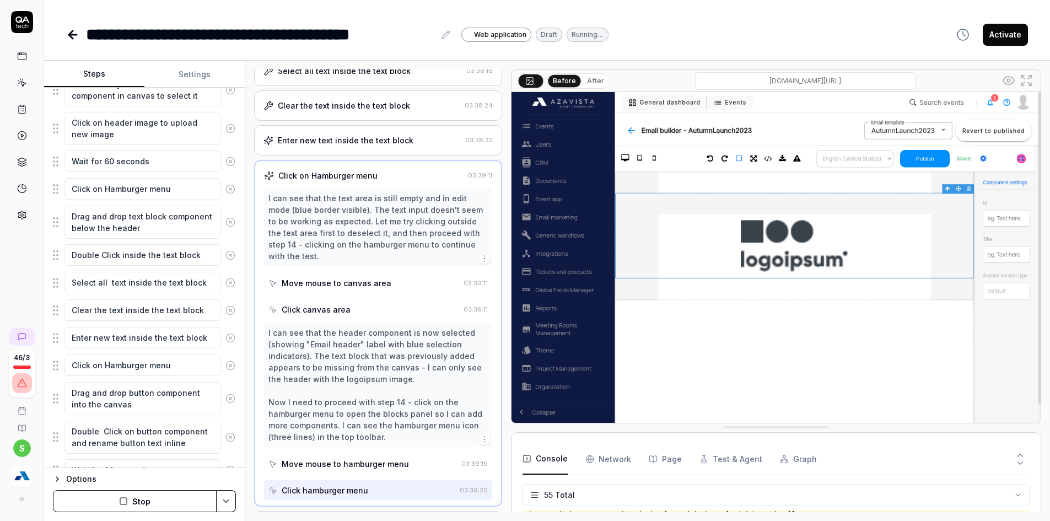
scroll to position [465, 0]
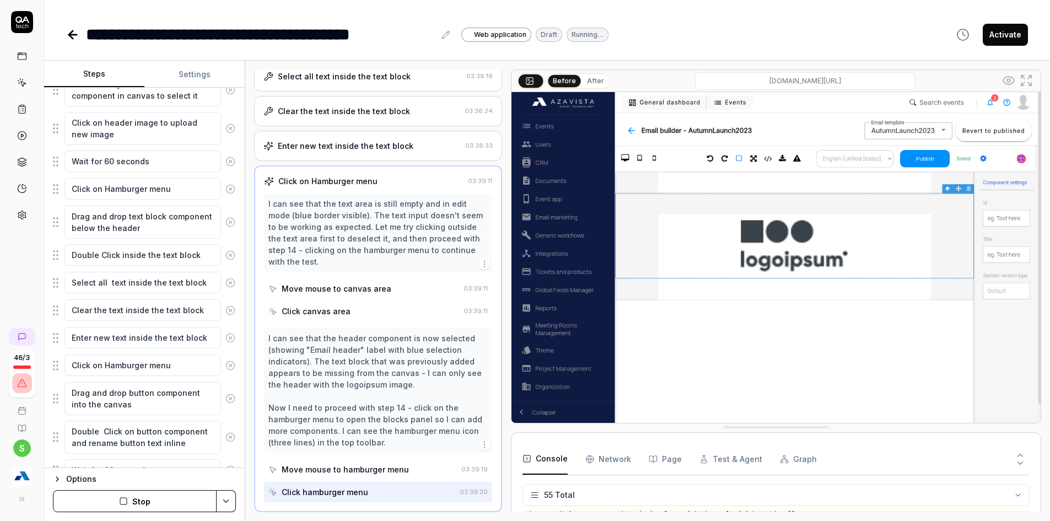
click at [115, 506] on button "Stop" at bounding box center [135, 501] width 164 height 22
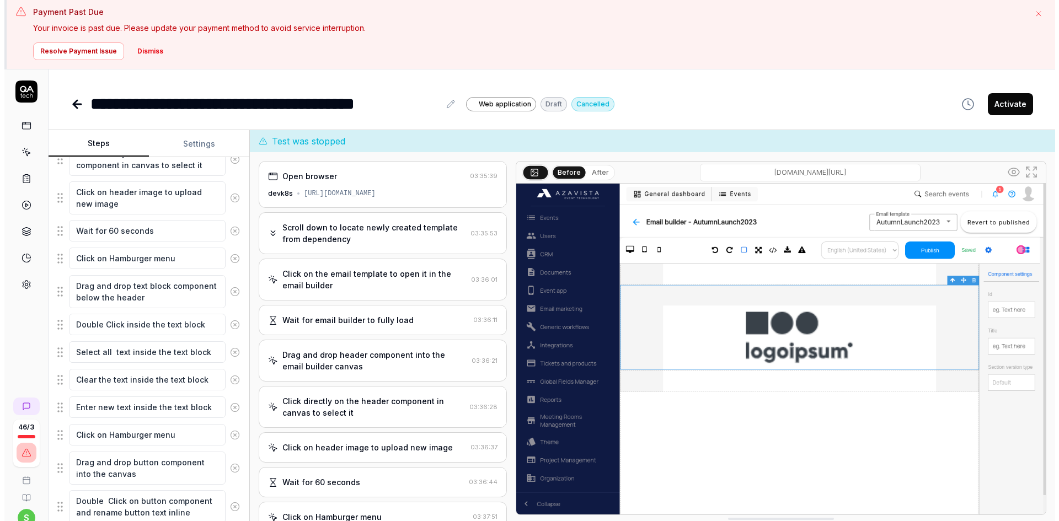
scroll to position [0, 0]
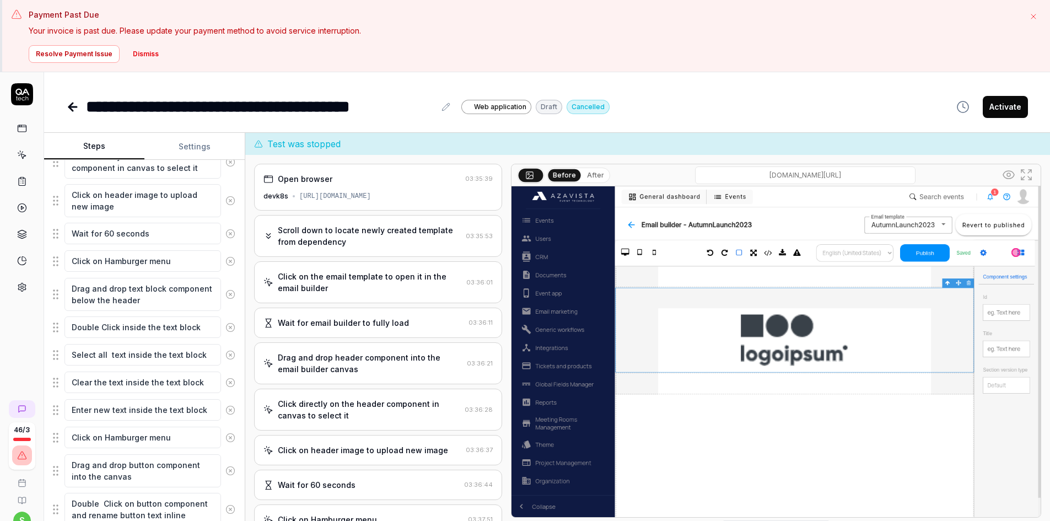
click at [62, 105] on div "**********" at bounding box center [547, 95] width 1006 height 47
click at [73, 107] on icon at bounding box center [73, 107] width 8 height 0
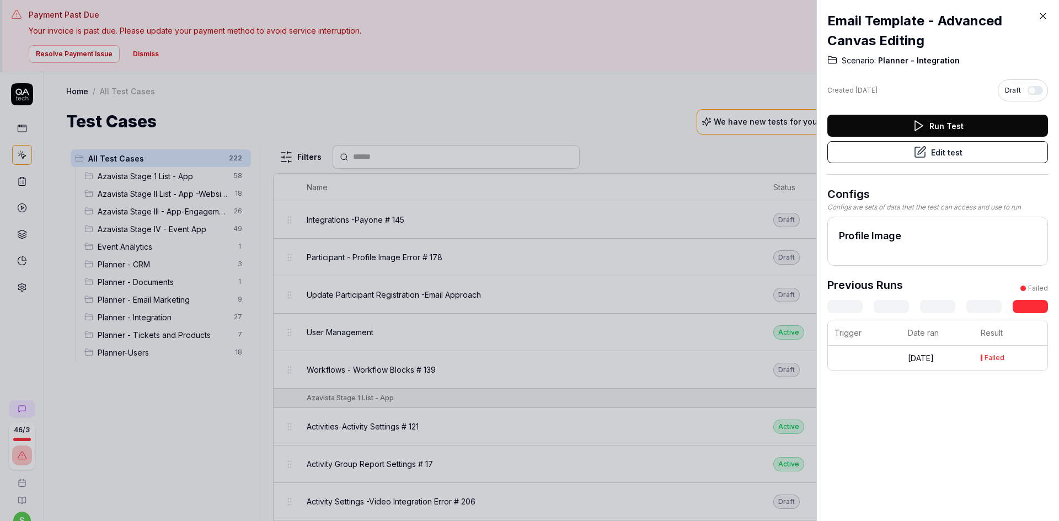
click at [394, 74] on div at bounding box center [529, 260] width 1059 height 521
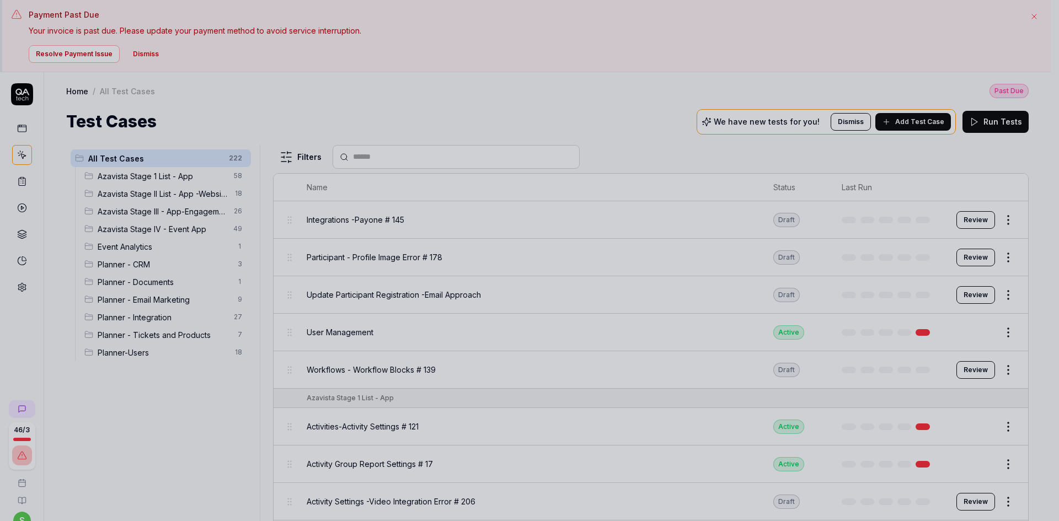
click at [142, 338] on span "Planner - Tickets and Products" at bounding box center [164, 335] width 133 height 12
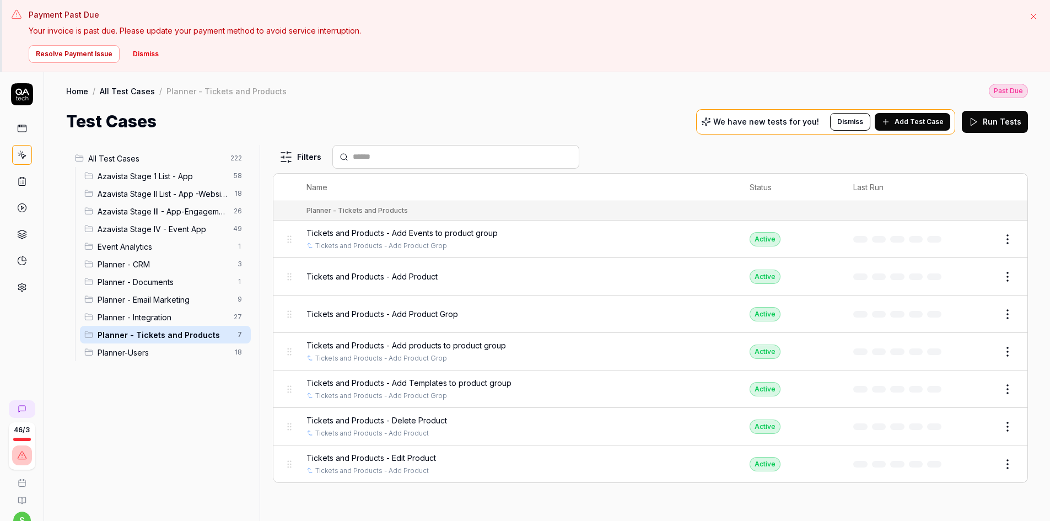
click at [147, 336] on span "Planner - Tickets and Products" at bounding box center [164, 335] width 133 height 12
click at [908, 117] on span "Add Test Case" at bounding box center [919, 122] width 49 height 10
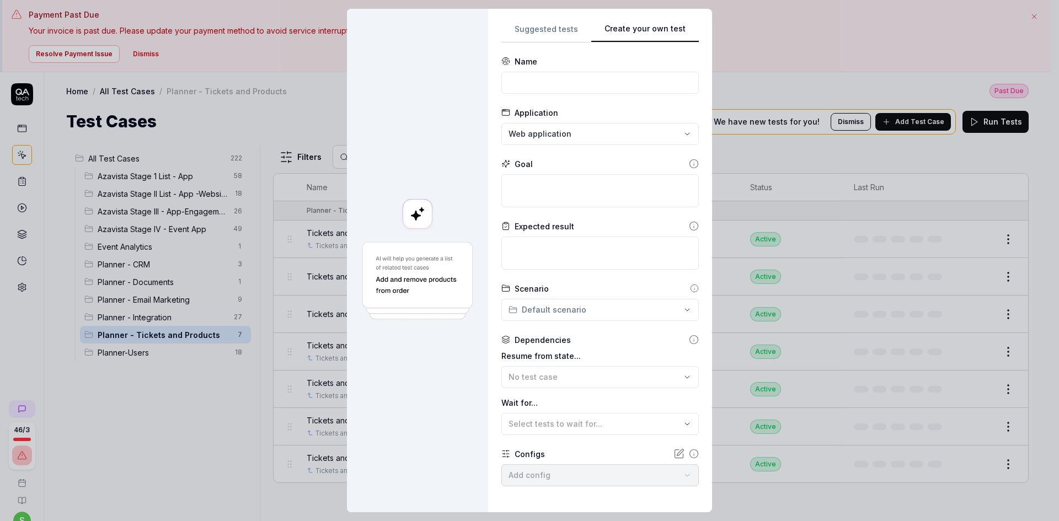
click at [648, 39] on button "Create your own test" at bounding box center [645, 33] width 108 height 20
click at [538, 75] on input at bounding box center [599, 83] width 197 height 22
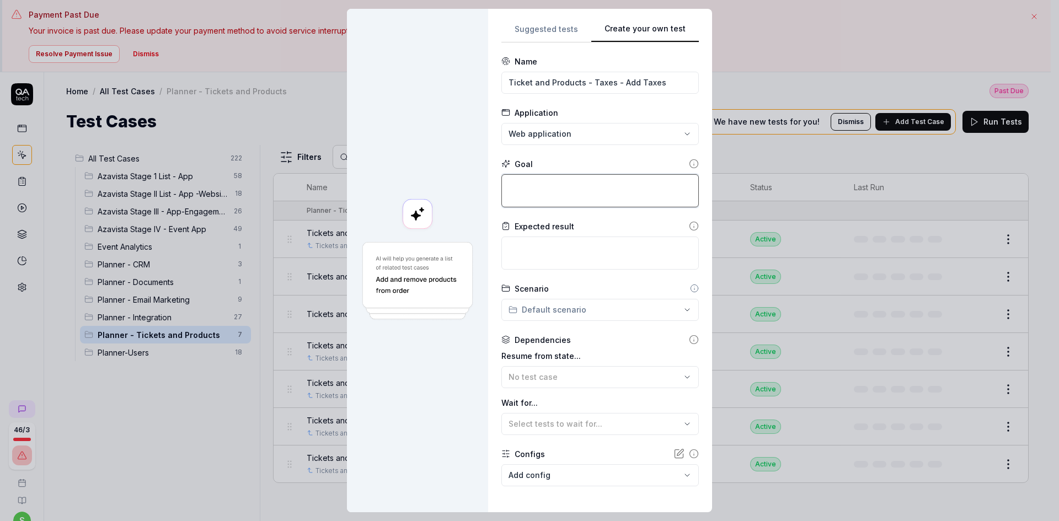
click at [555, 183] on textarea at bounding box center [599, 190] width 197 height 33
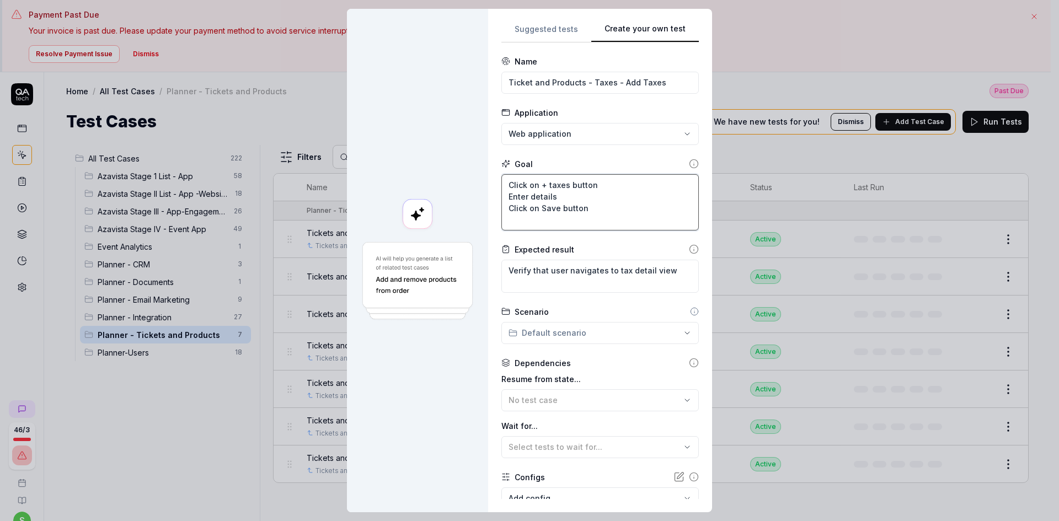
click at [593, 208] on textarea "Click on + taxes button Enter details Click on Save button" at bounding box center [599, 202] width 197 height 56
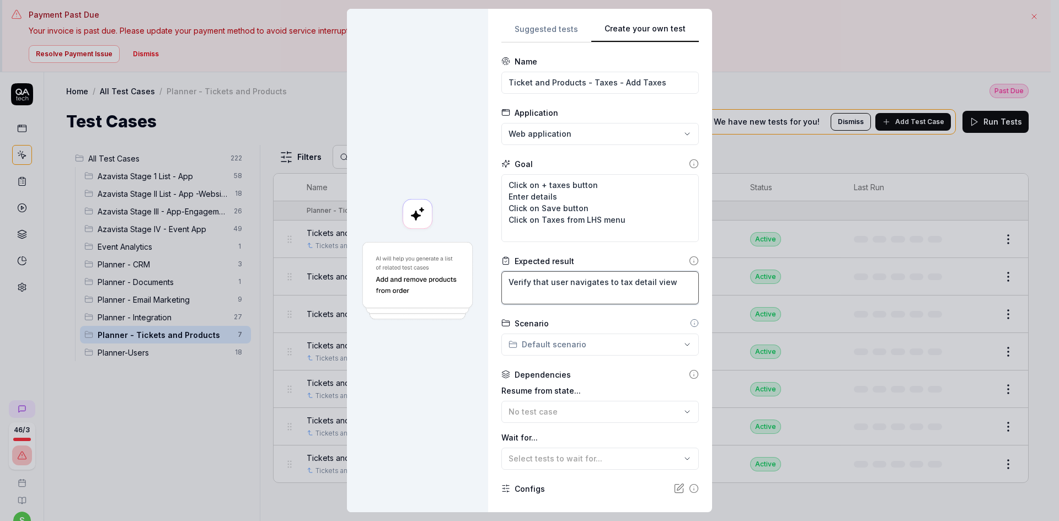
drag, startPoint x: 666, startPoint y: 277, endPoint x: 659, endPoint y: 278, distance: 6.7
click at [666, 277] on textarea "Verify that user navigates to tax detail view" at bounding box center [599, 287] width 197 height 33
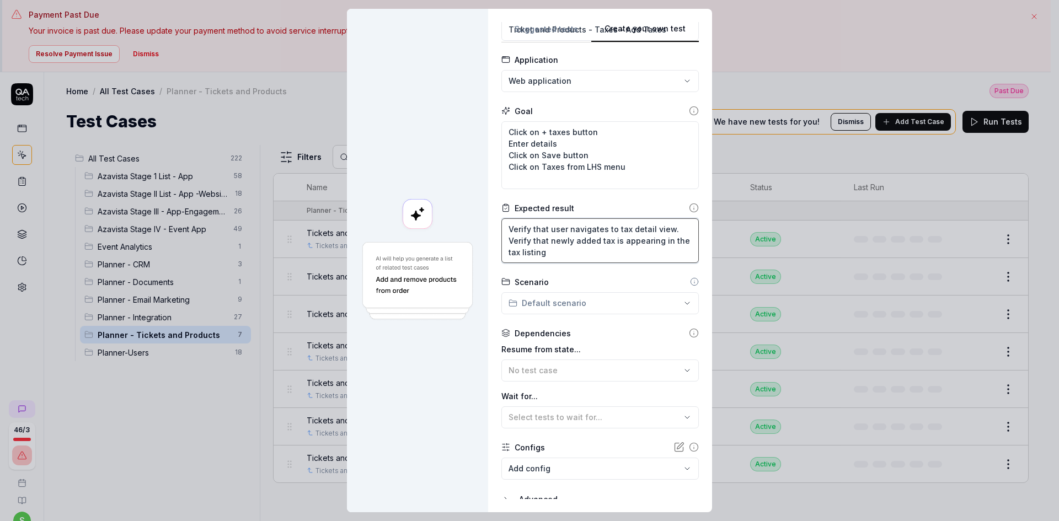
scroll to position [95, 0]
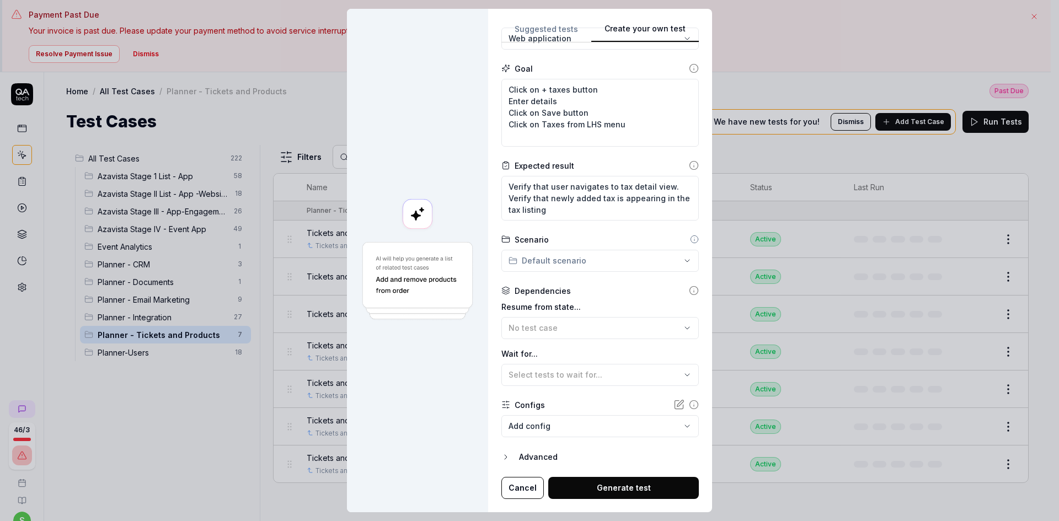
click at [552, 244] on div "Scenario" at bounding box center [599, 240] width 197 height 12
click at [550, 251] on div "Scenario Default scenario" at bounding box center [599, 253] width 197 height 38
click at [548, 262] on div "**********" at bounding box center [529, 260] width 1059 height 521
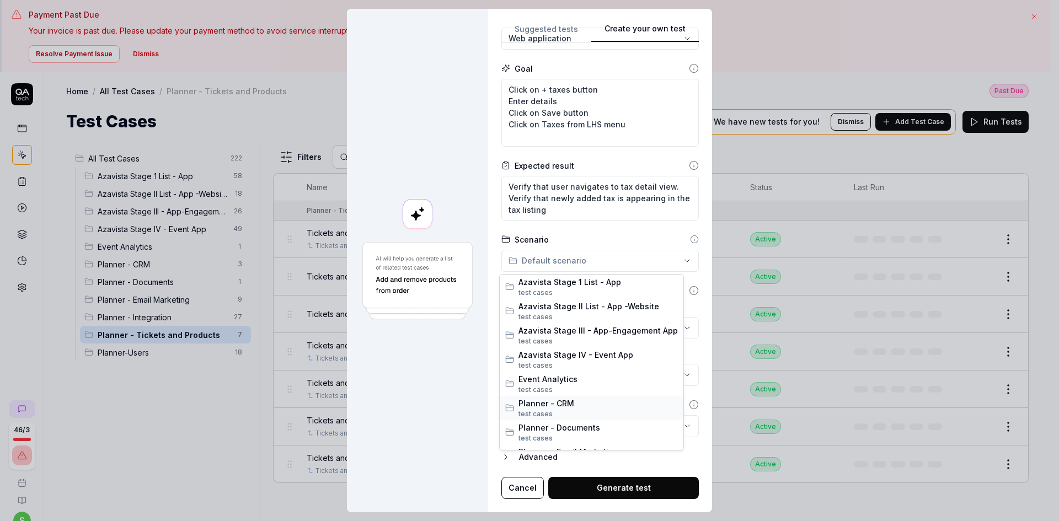
scroll to position [92, 0]
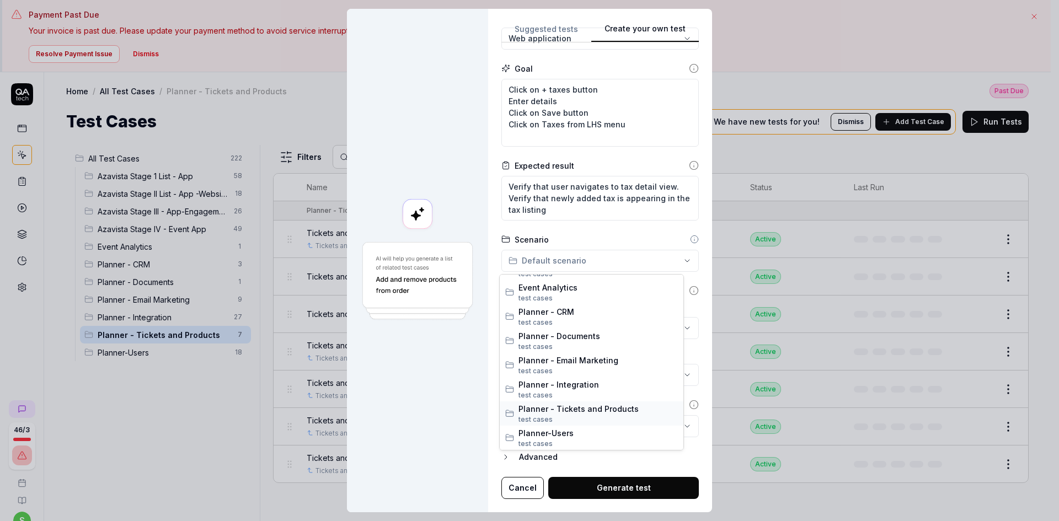
click at [569, 404] on span "Planner - Tickets and Products" at bounding box center [597, 409] width 159 height 12
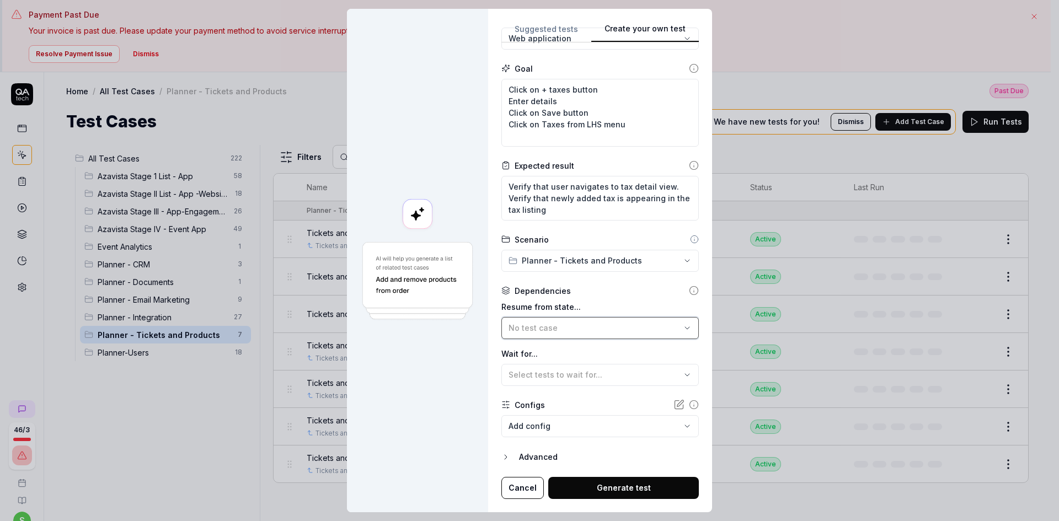
click at [553, 321] on button "No test case" at bounding box center [599, 328] width 197 height 22
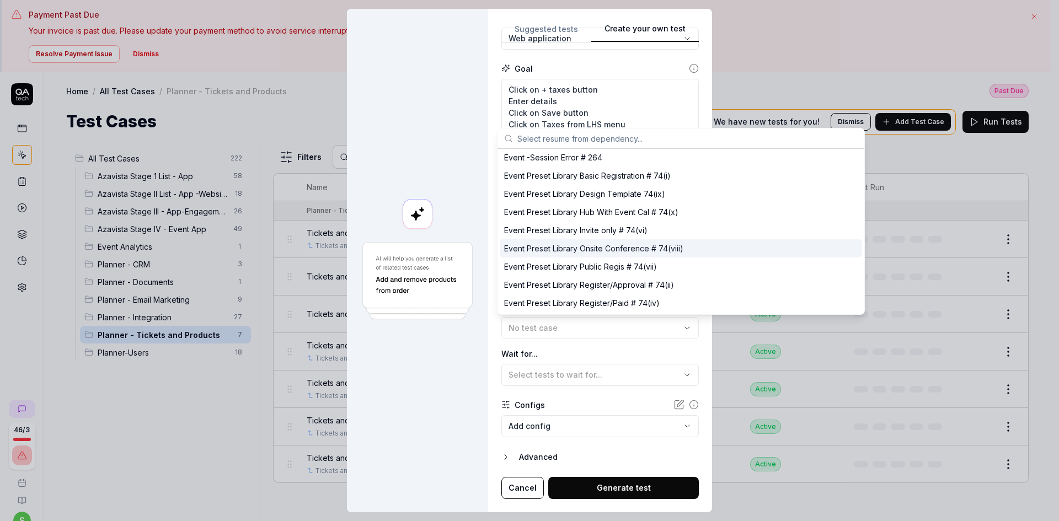
scroll to position [607, 0]
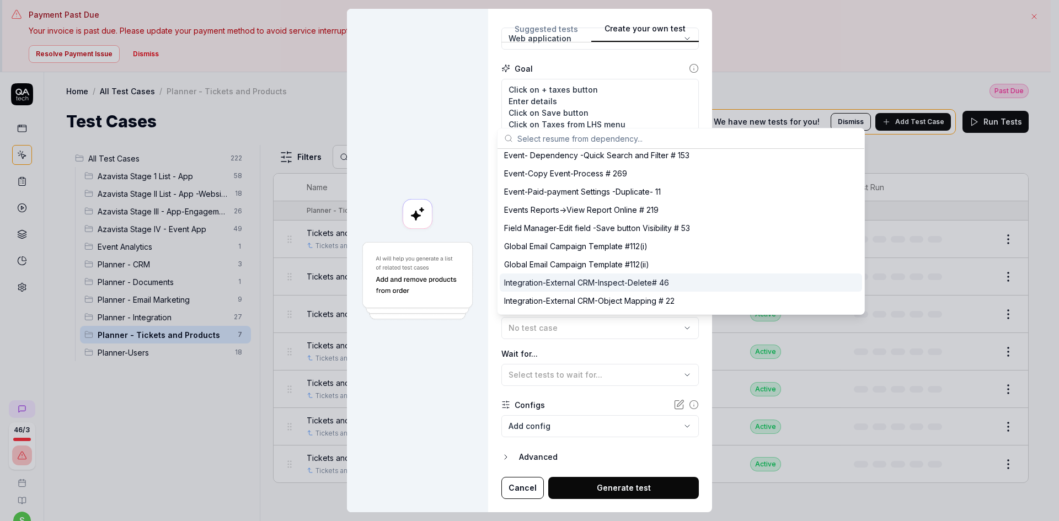
click at [425, 428] on div at bounding box center [417, 260] width 141 height 503
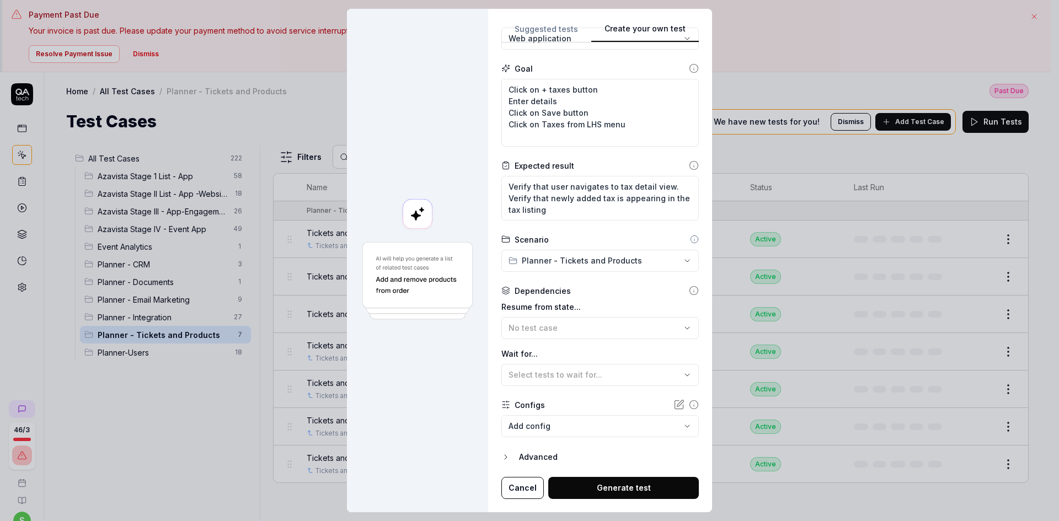
click at [550, 420] on body "Payment Past Due Your invoice is past due. Please update your payment method to…" at bounding box center [525, 303] width 1050 height 607
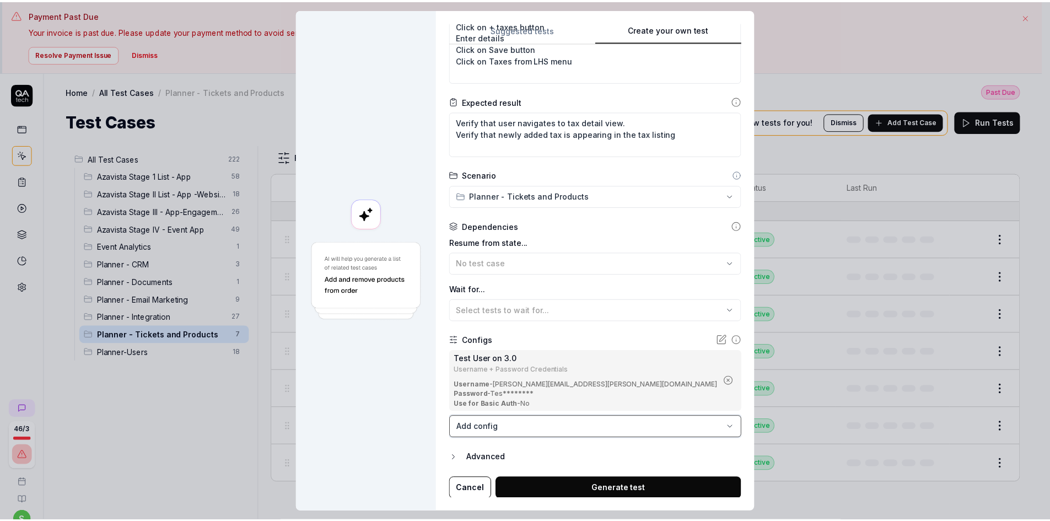
scroll to position [161, 0]
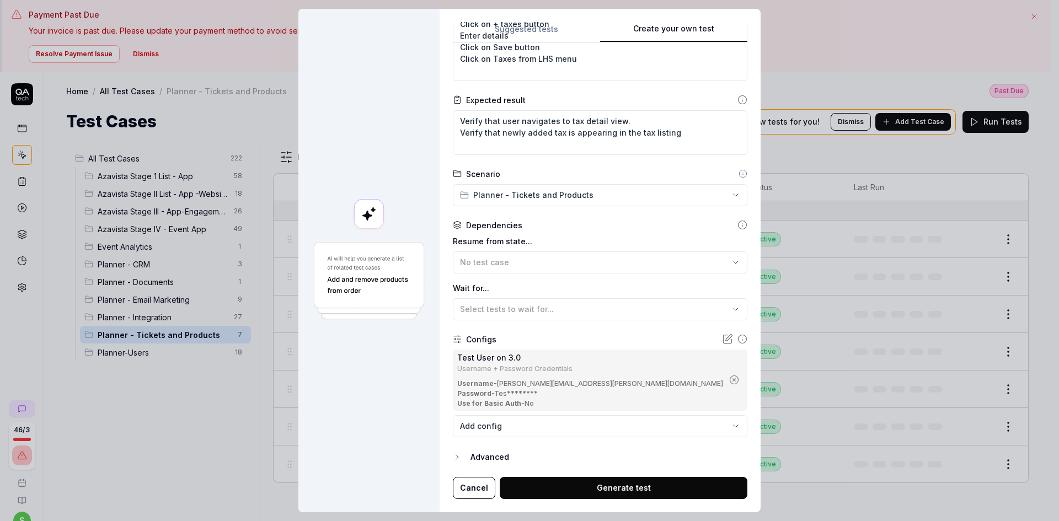
click at [602, 493] on button "Generate test" at bounding box center [624, 488] width 248 height 22
